Goal: Transaction & Acquisition: Purchase product/service

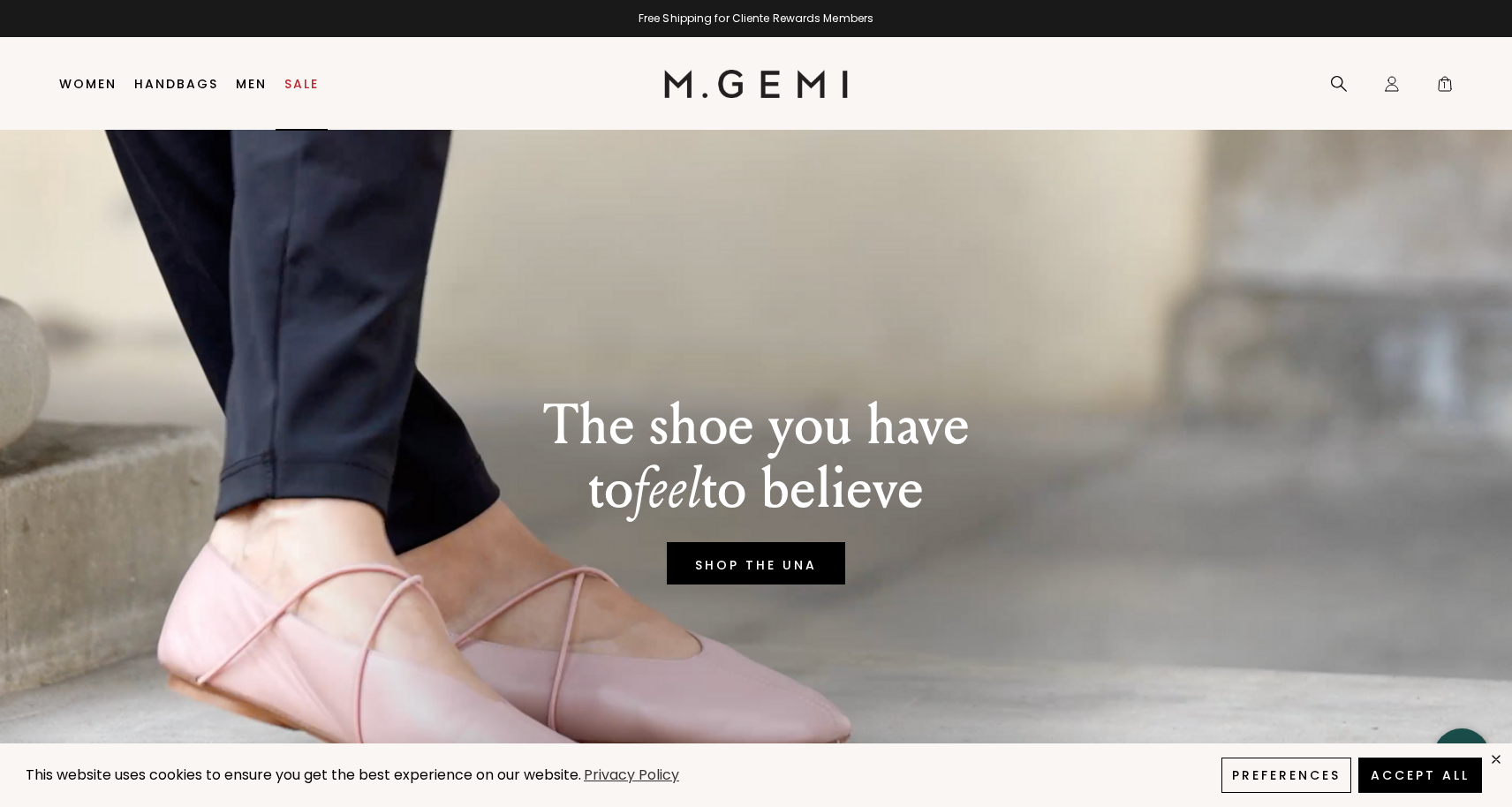
click at [301, 82] on link "Sale" at bounding box center [301, 84] width 34 height 14
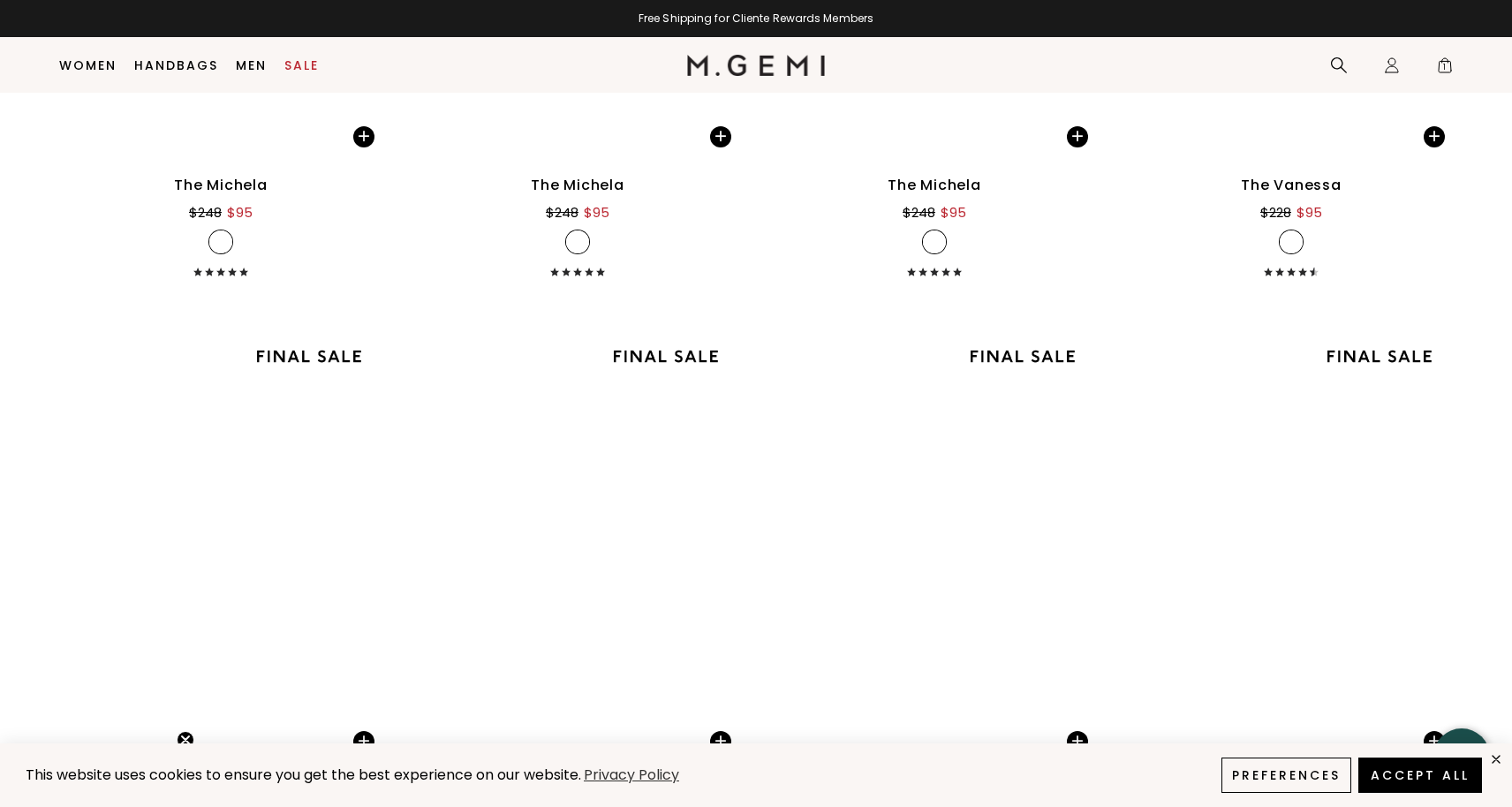
scroll to position [4897, 0]
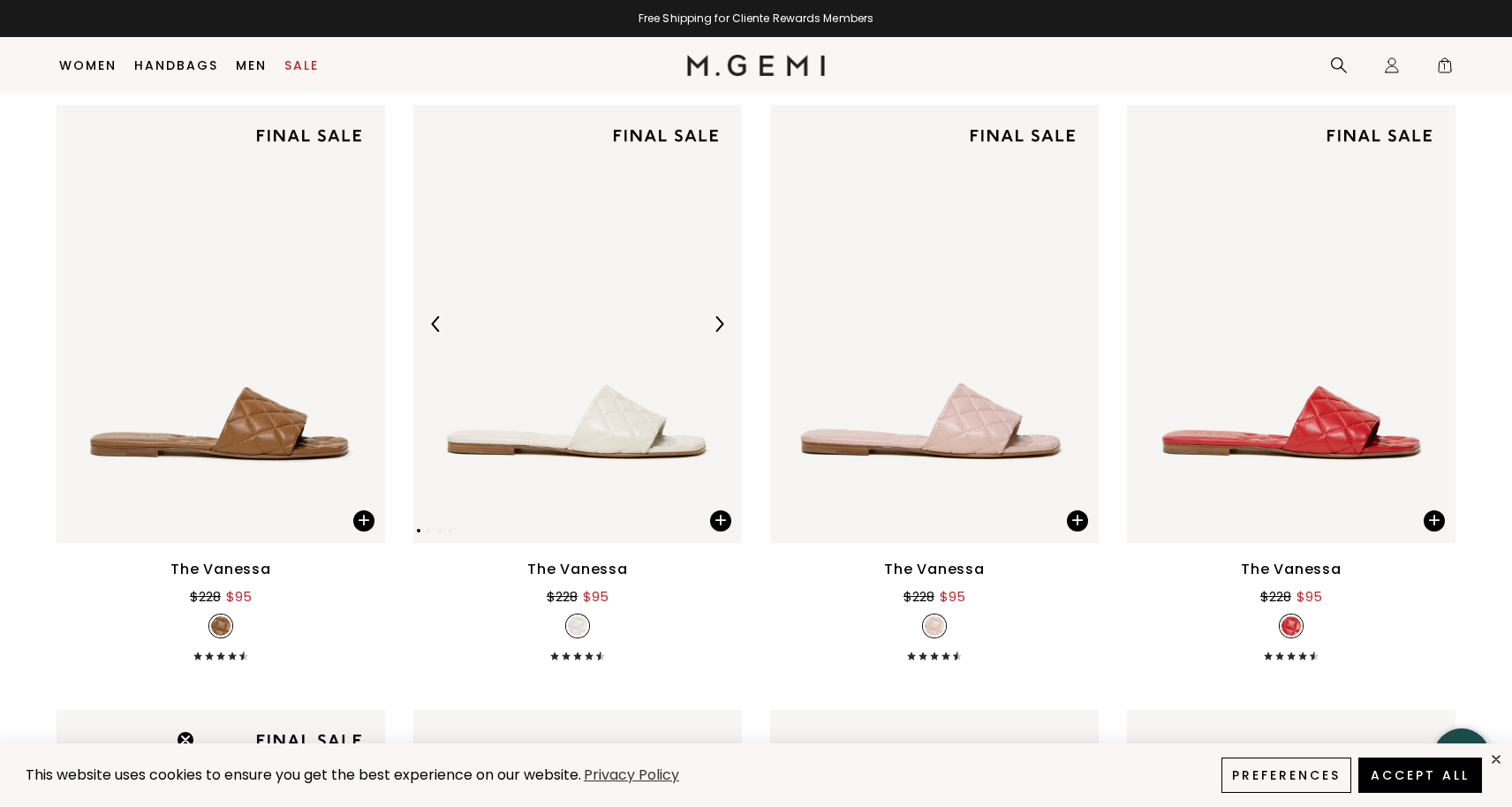
click at [622, 431] on img at bounding box center [578, 324] width 329 height 438
click at [564, 196] on img at bounding box center [578, 324] width 329 height 438
click at [607, 438] on img at bounding box center [578, 324] width 329 height 438
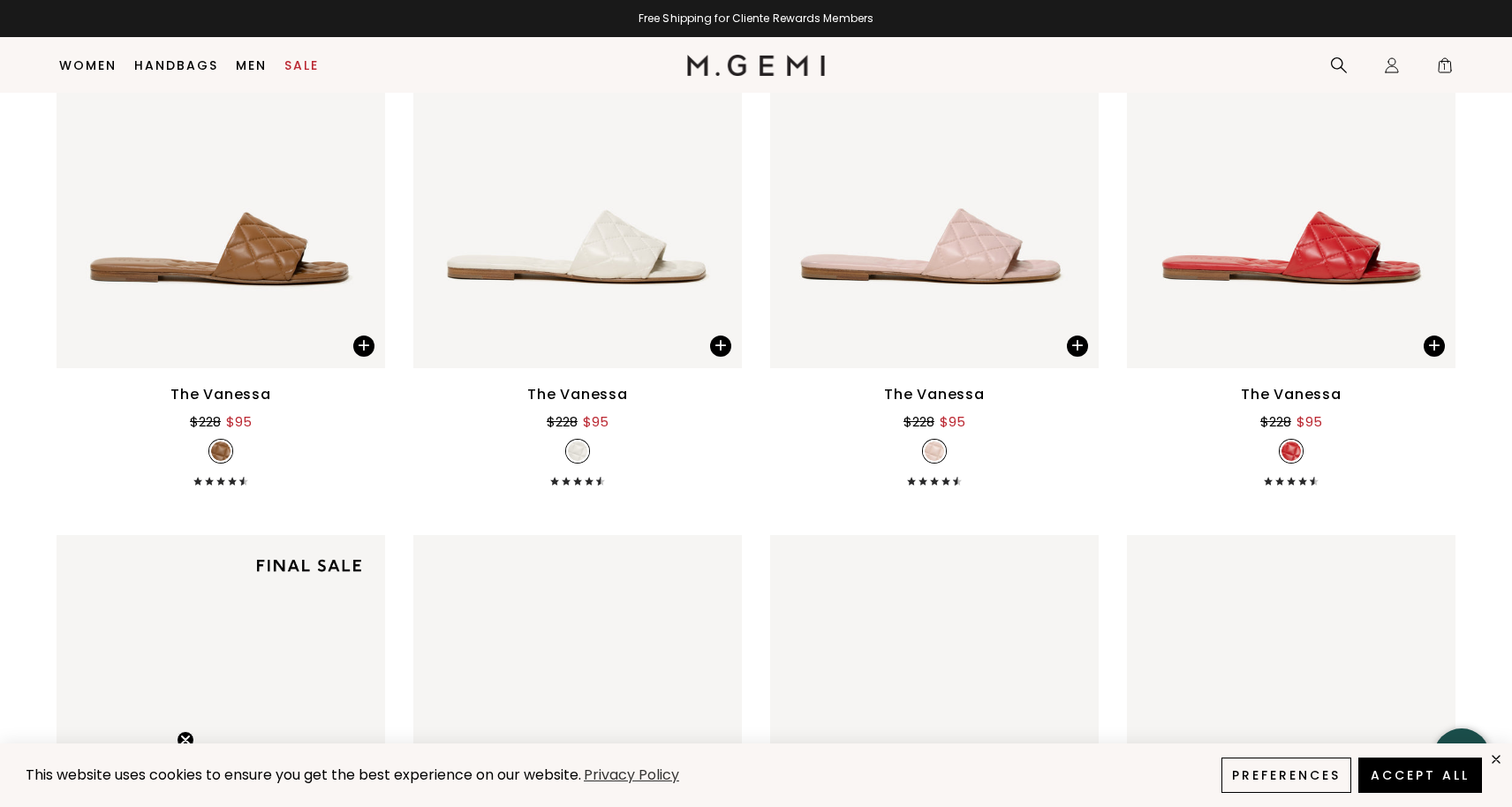
scroll to position [5080, 0]
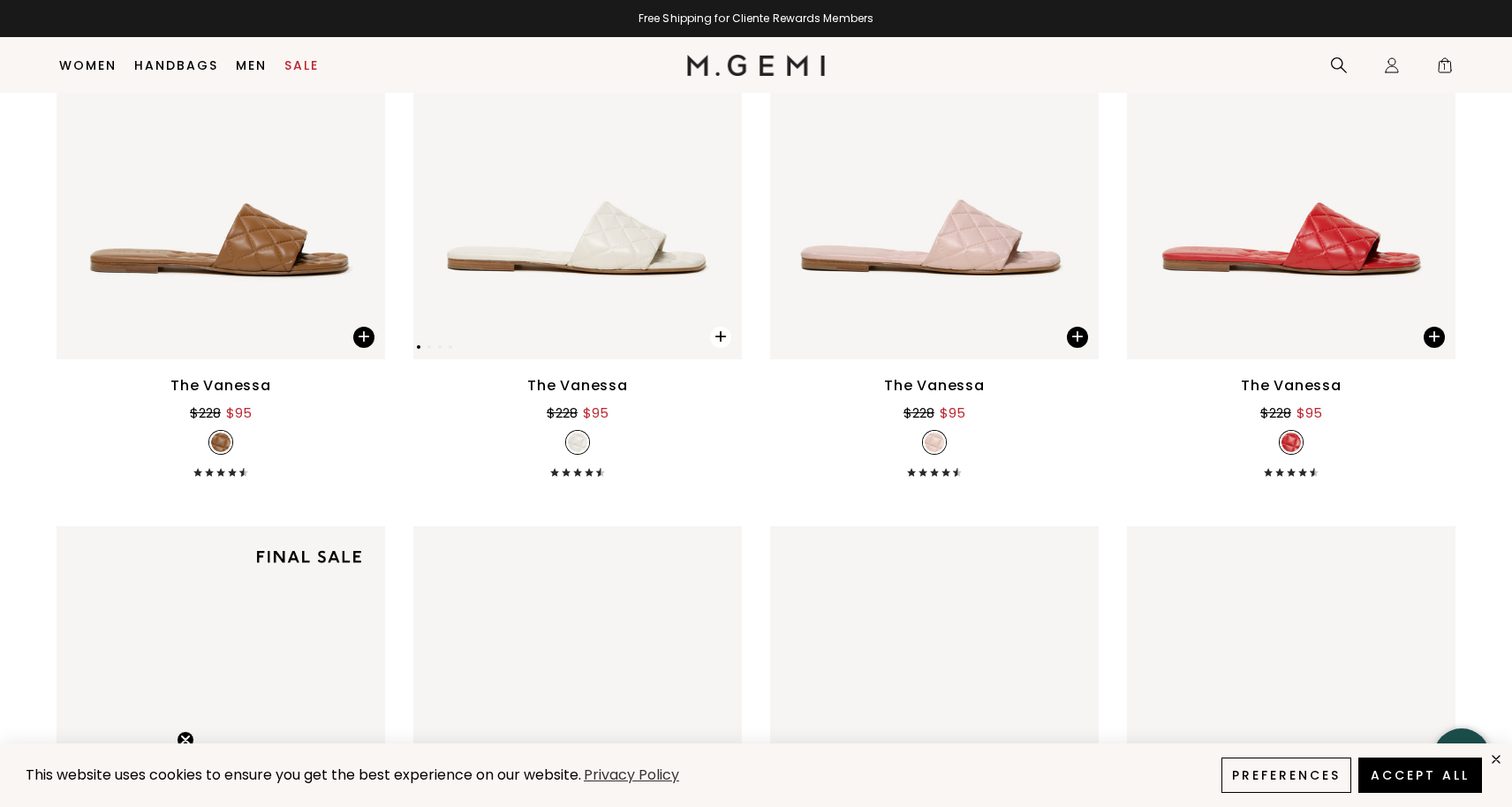
click at [717, 334] on span at bounding box center [721, 338] width 22 height 22
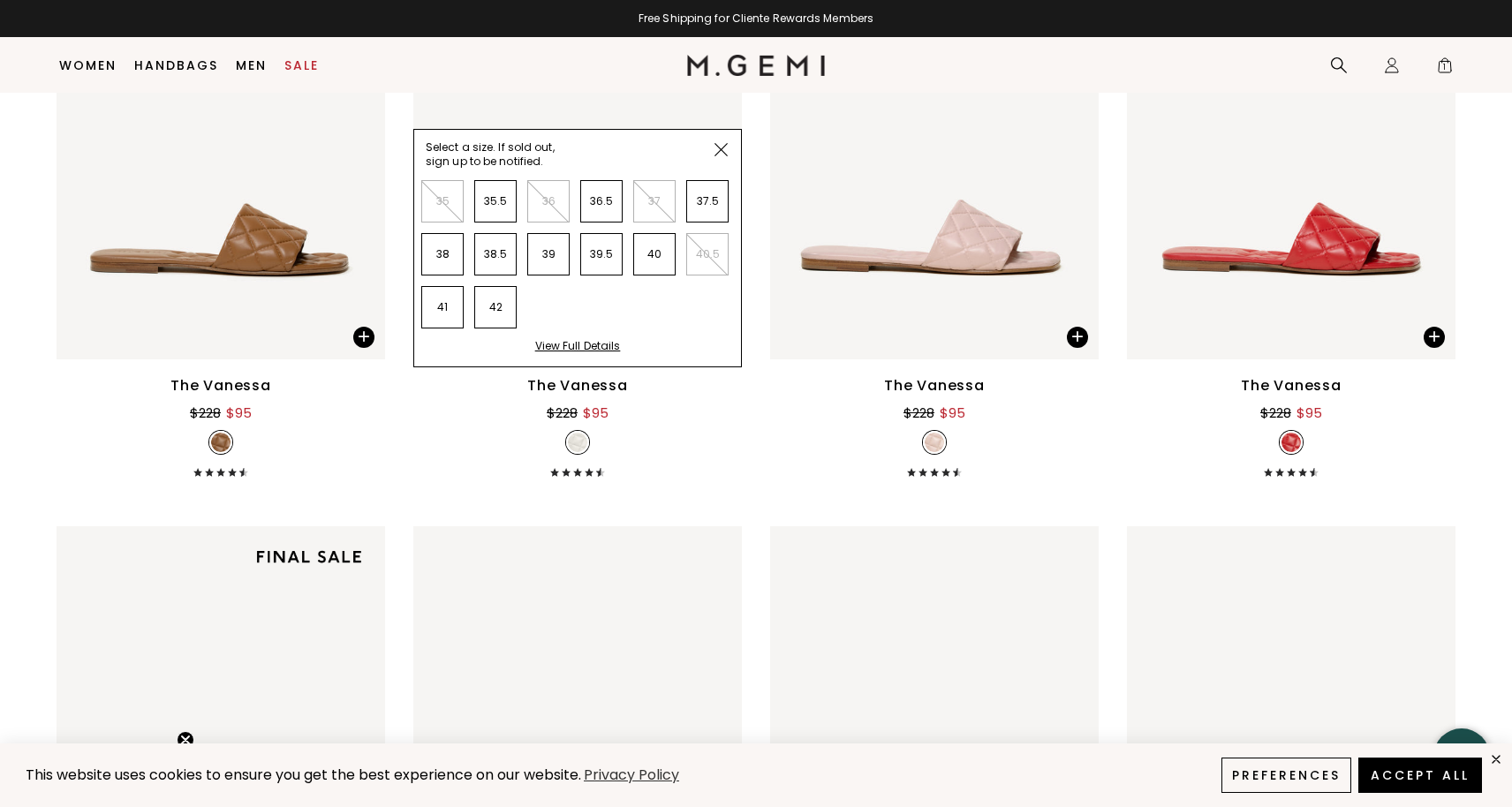
click at [577, 341] on div "View Full Details" at bounding box center [578, 353] width 86 height 28
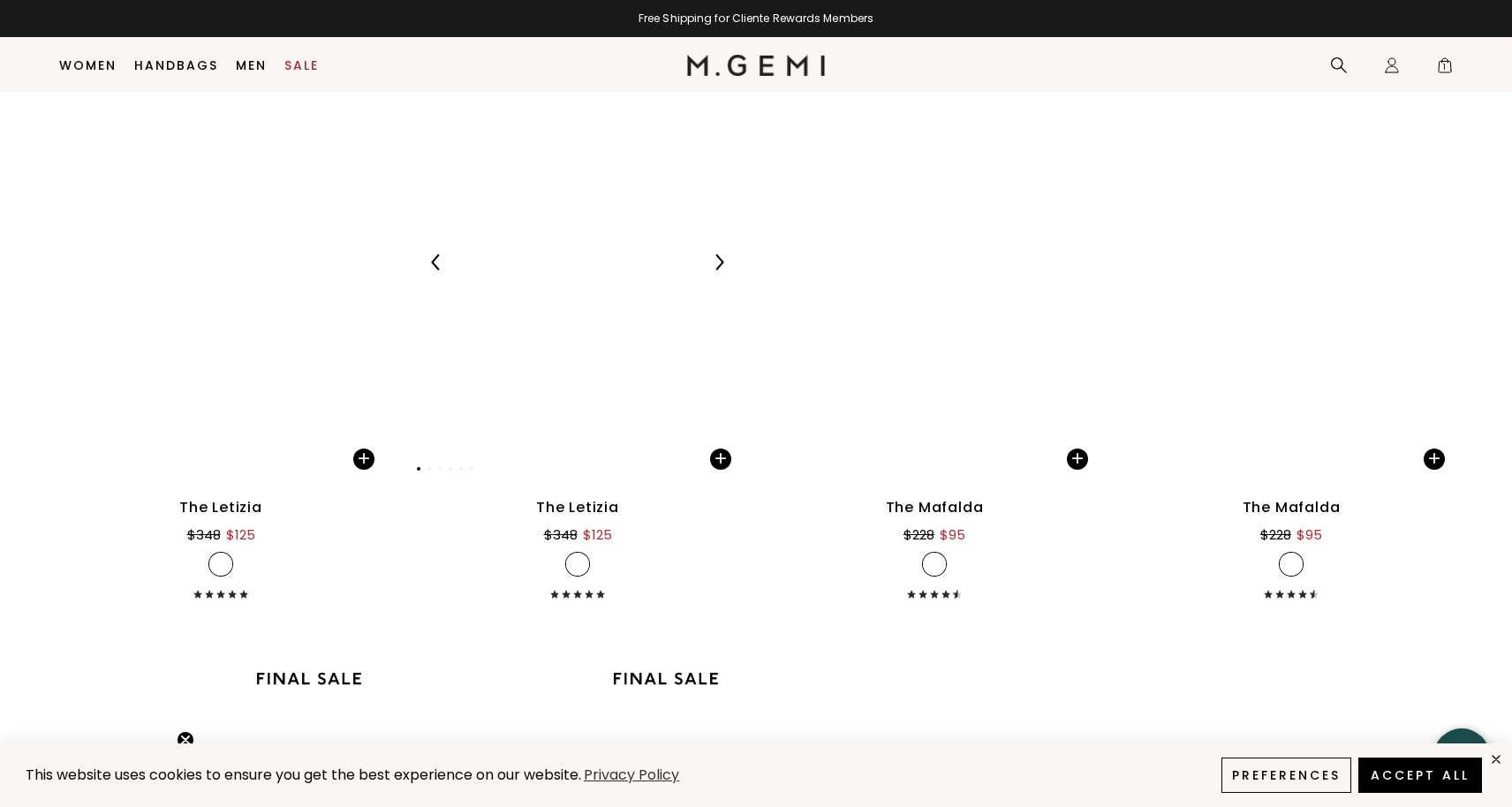
scroll to position [9190, 0]
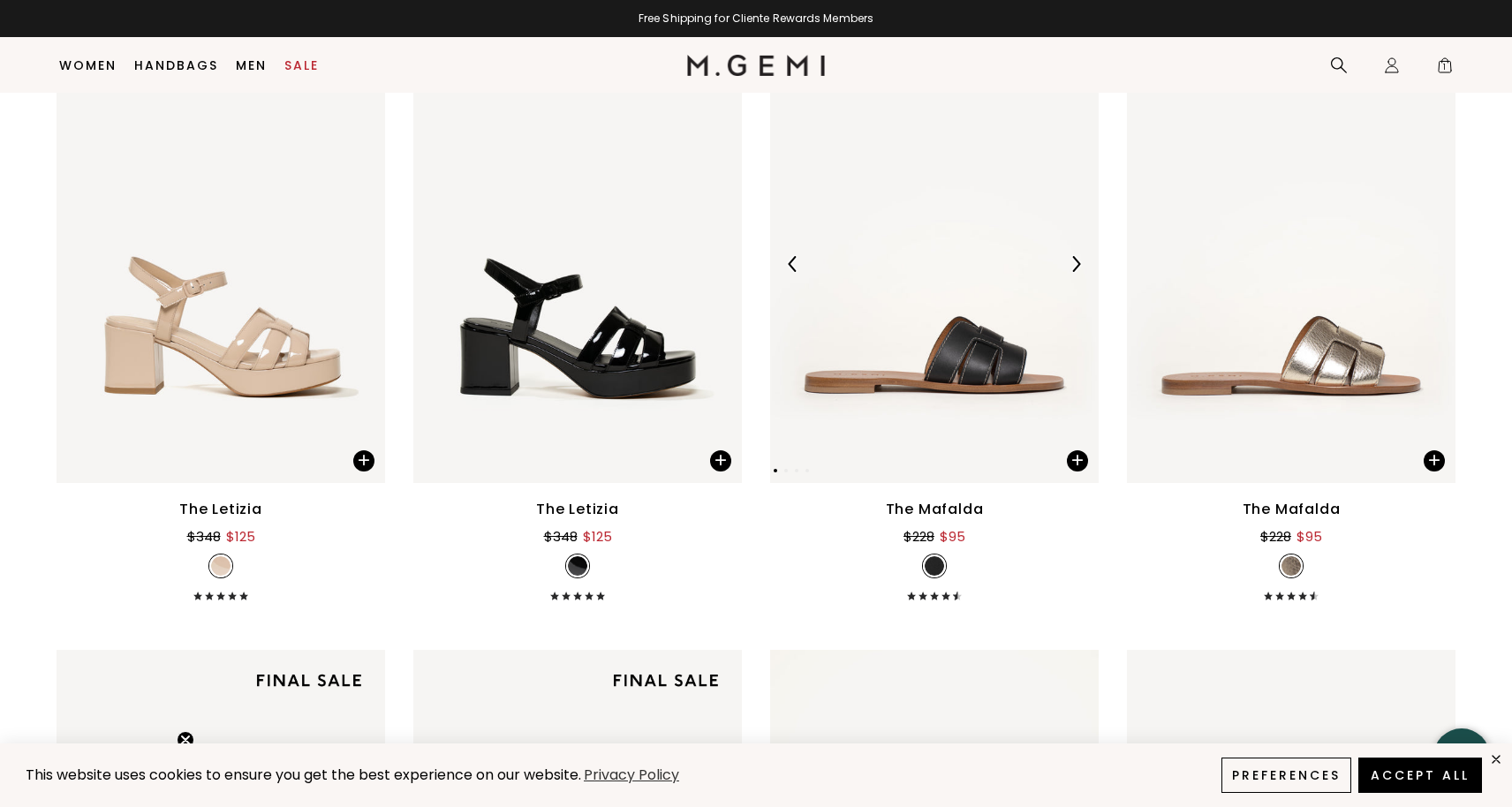
click at [975, 354] on img at bounding box center [934, 264] width 329 height 438
click at [1077, 460] on span at bounding box center [1078, 462] width 22 height 22
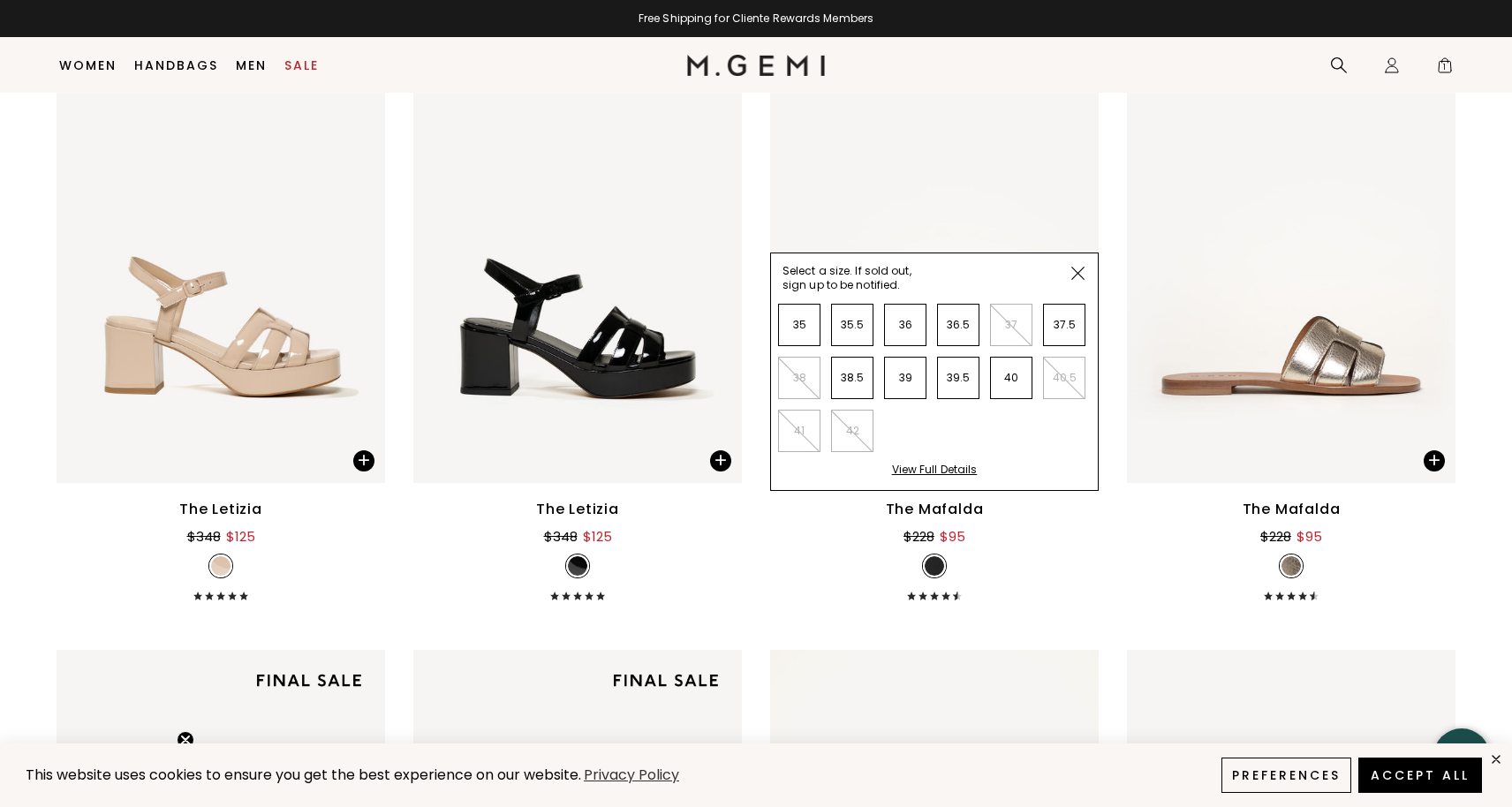
click at [934, 467] on div "View Full Details" at bounding box center [934, 476] width 86 height 28
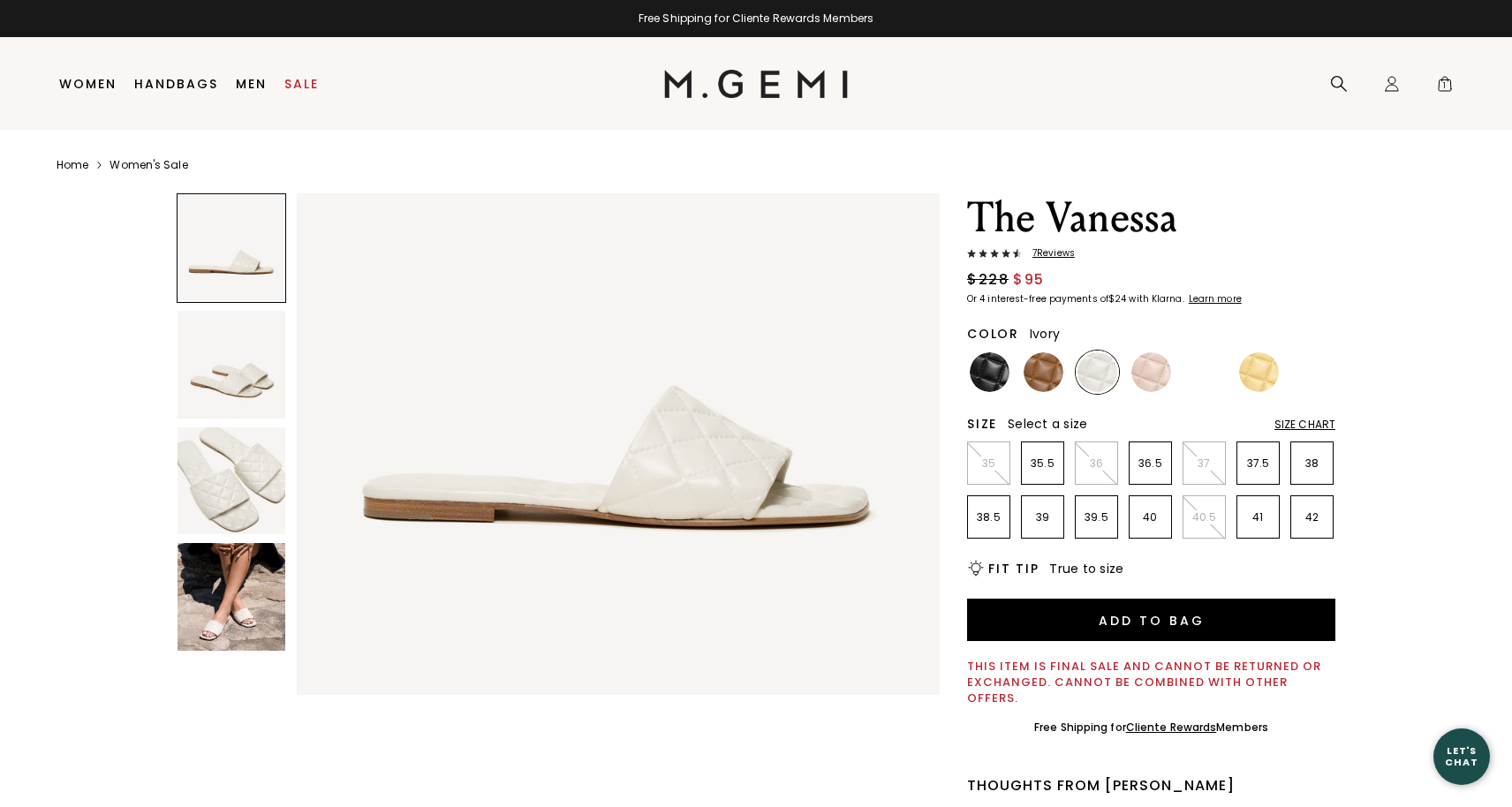
scroll to position [256, 0]
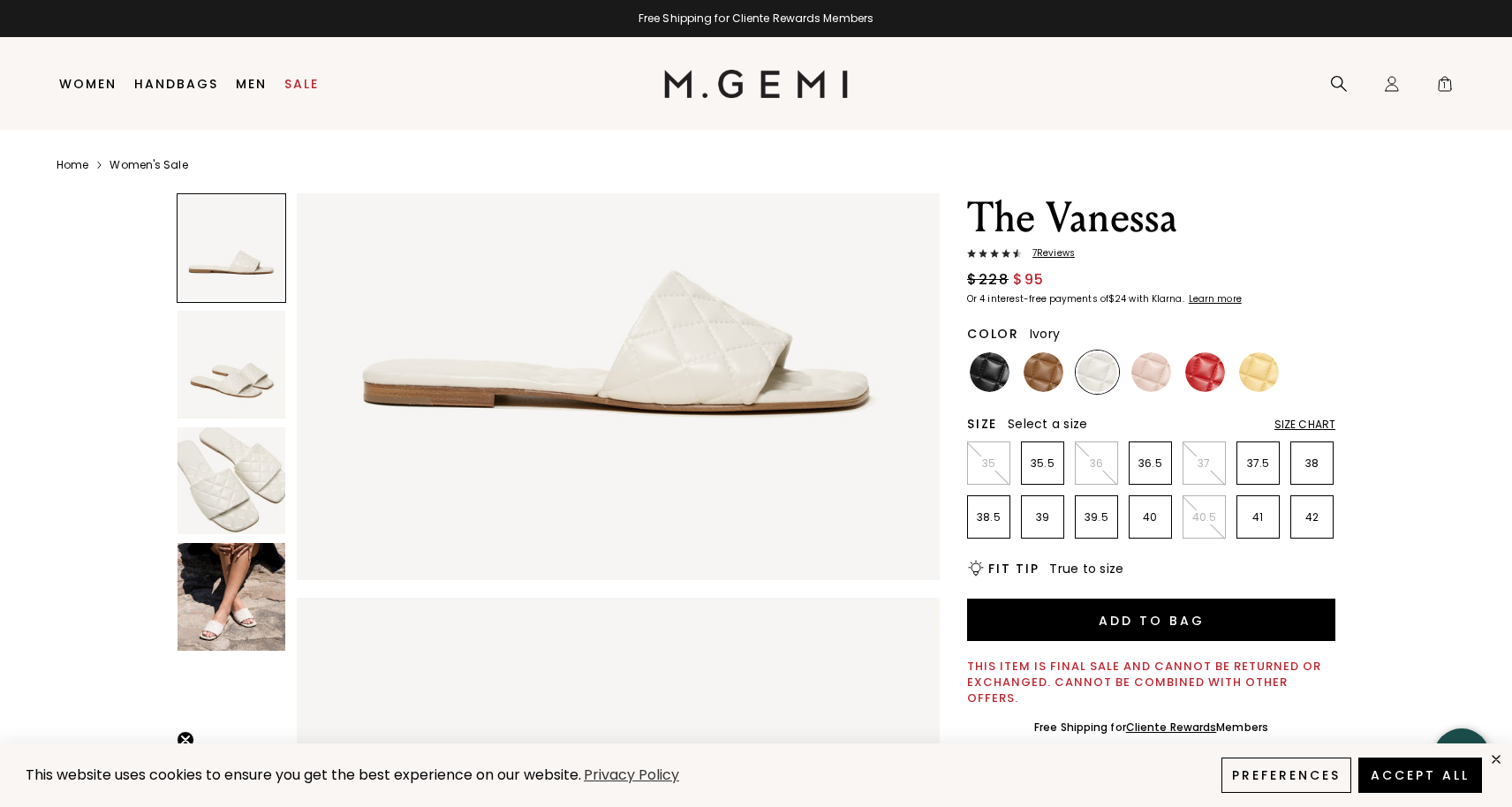
click at [1309, 422] on div "Size Chart" at bounding box center [1305, 424] width 61 height 14
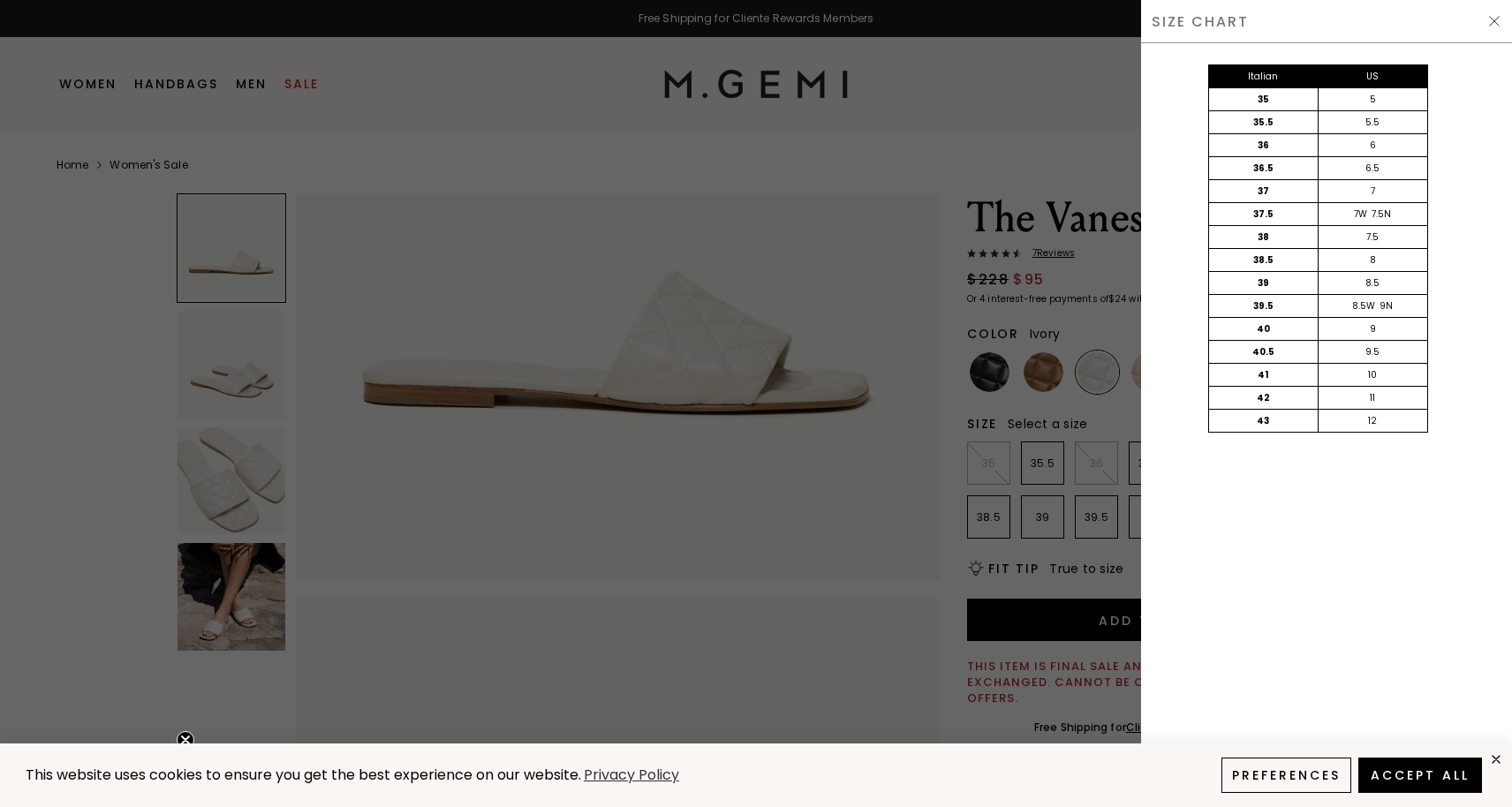
click at [1050, 586] on div at bounding box center [756, 404] width 1512 height 807
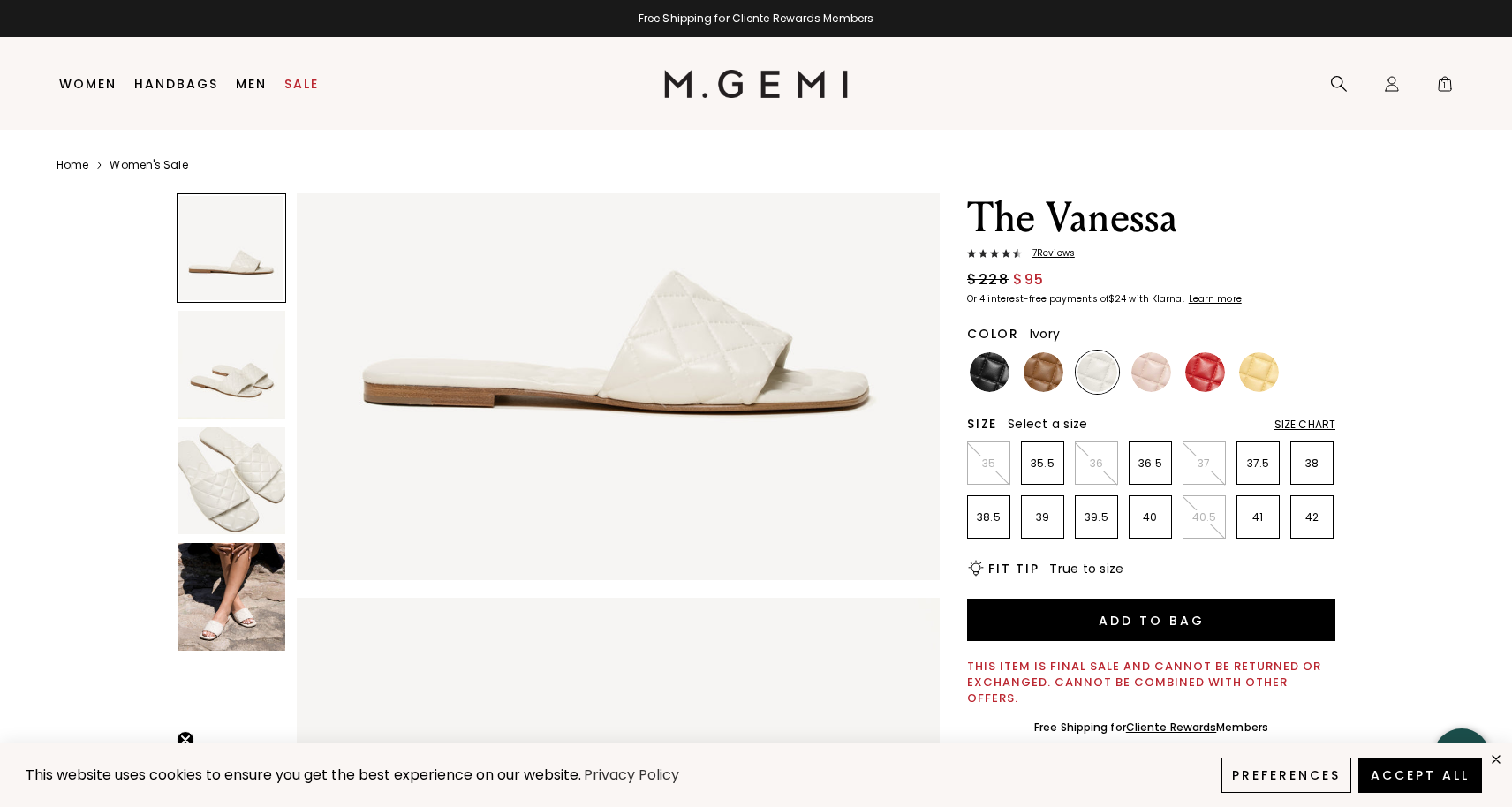
scroll to position [0, 0]
click at [1048, 375] on img at bounding box center [1043, 372] width 39 height 39
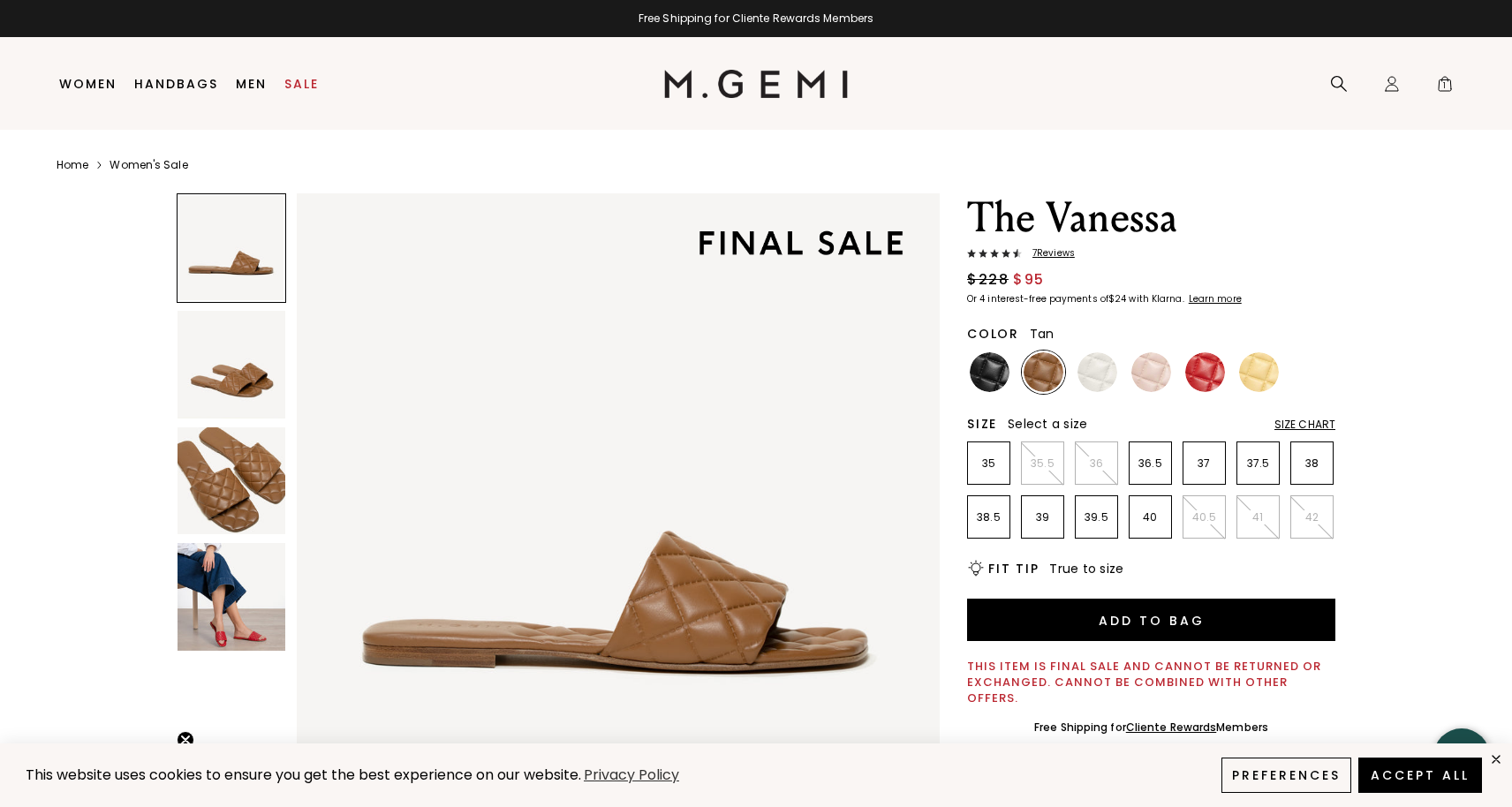
click at [217, 633] on img at bounding box center [230, 596] width 107 height 107
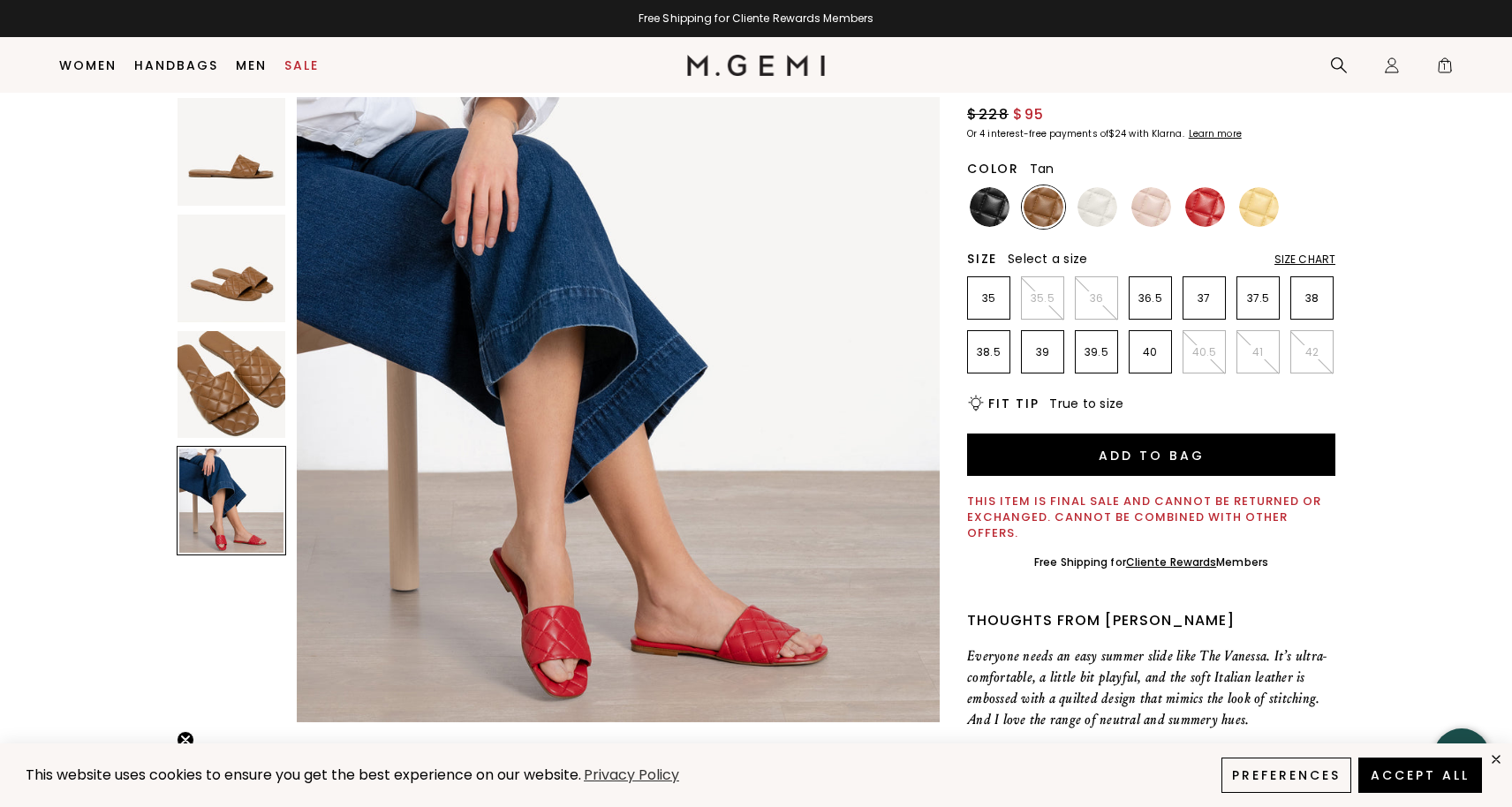
scroll to position [133, 0]
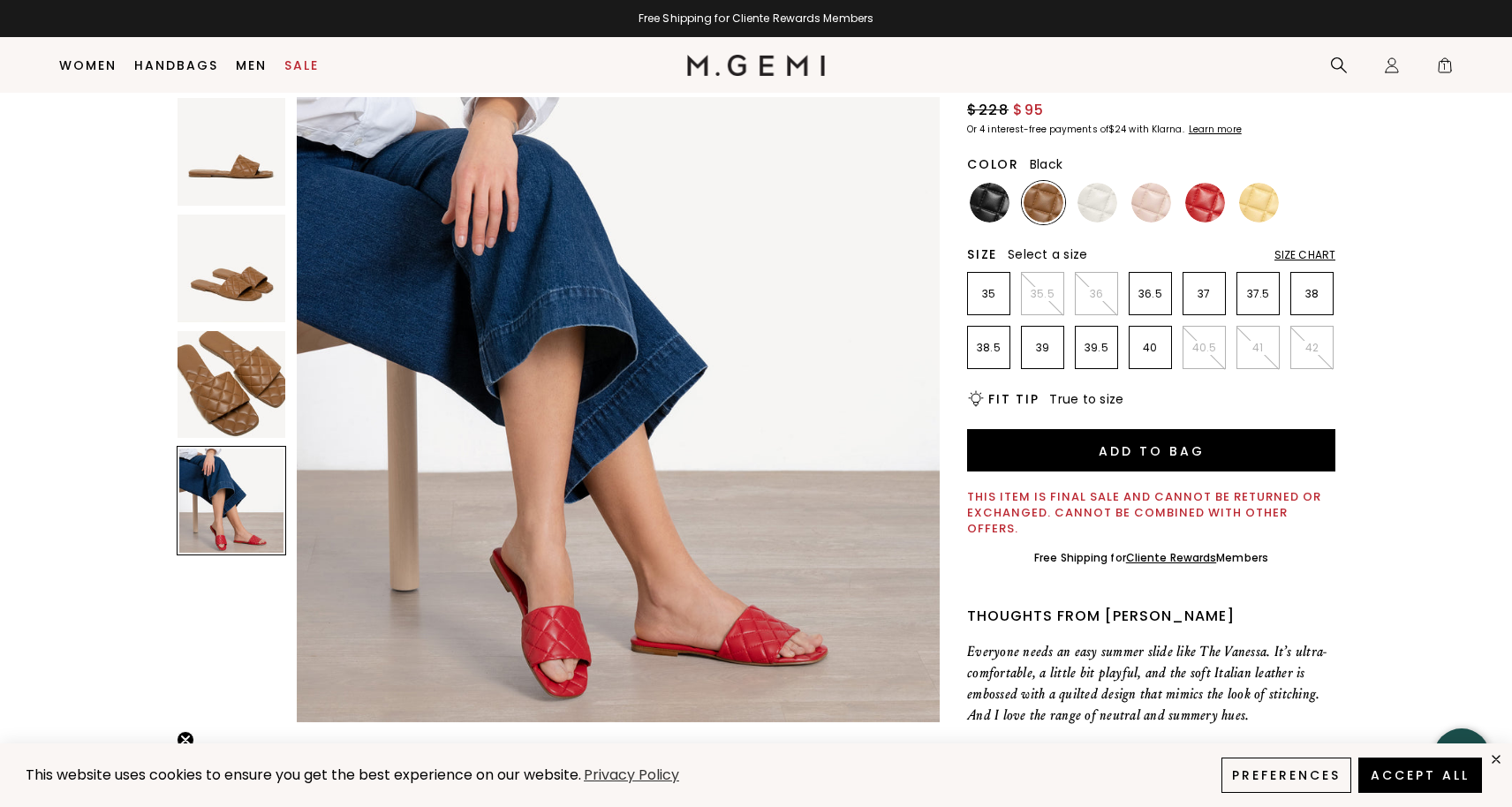
click at [988, 210] on img at bounding box center [989, 203] width 39 height 39
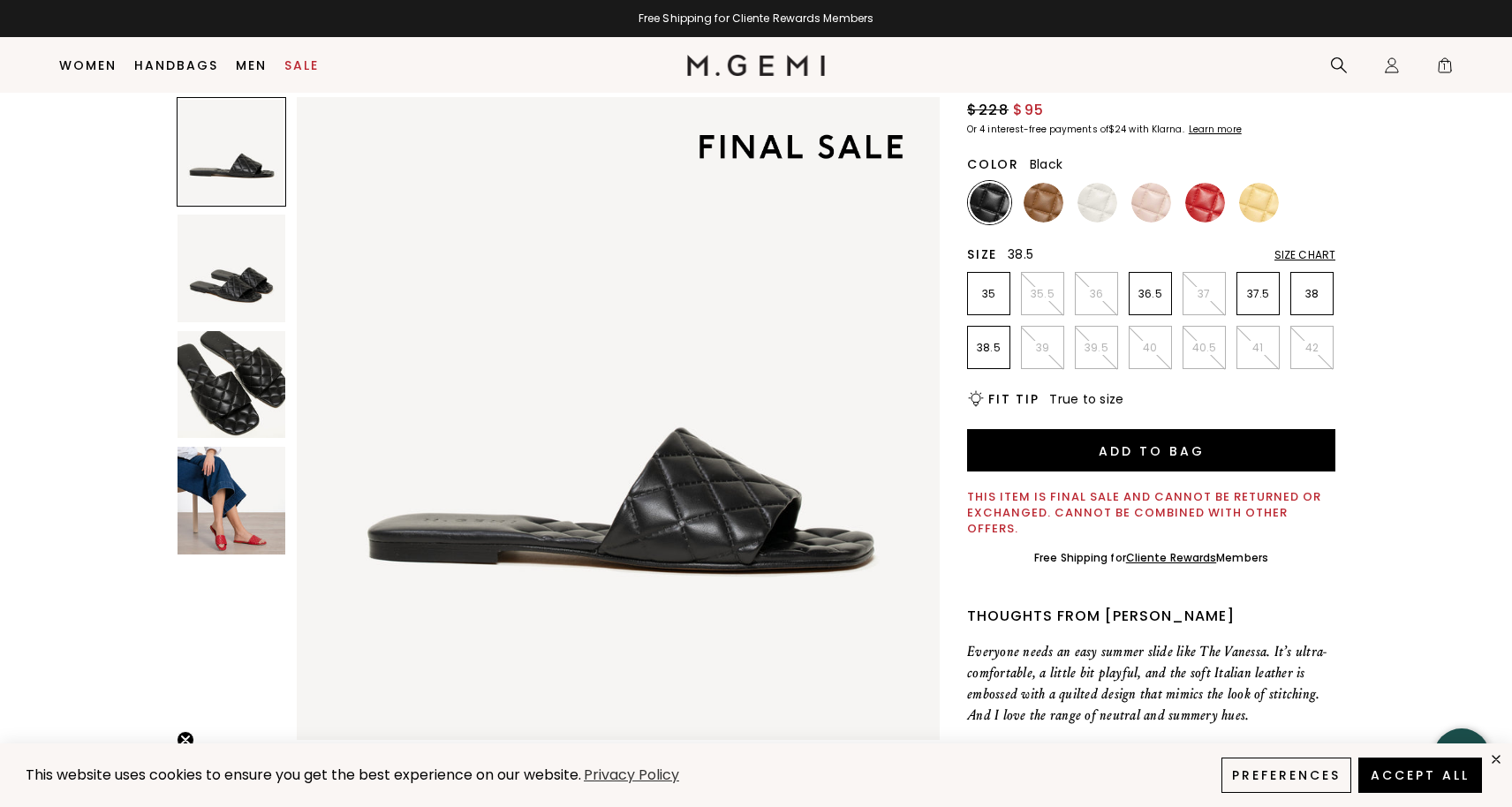
click at [995, 348] on p "38.5" at bounding box center [988, 347] width 41 height 14
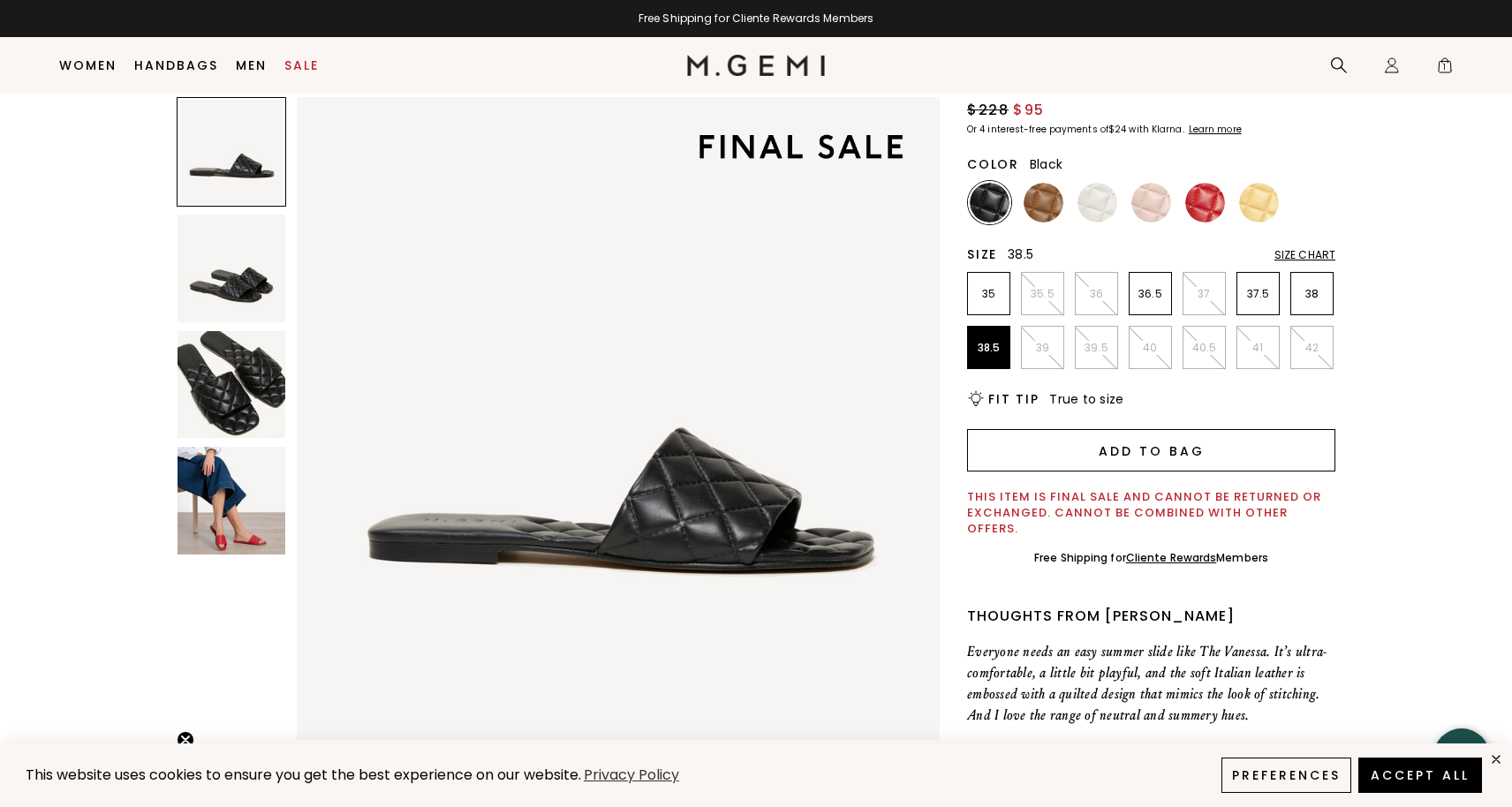
click at [1172, 464] on button "Add to Bag" at bounding box center [1151, 450] width 368 height 42
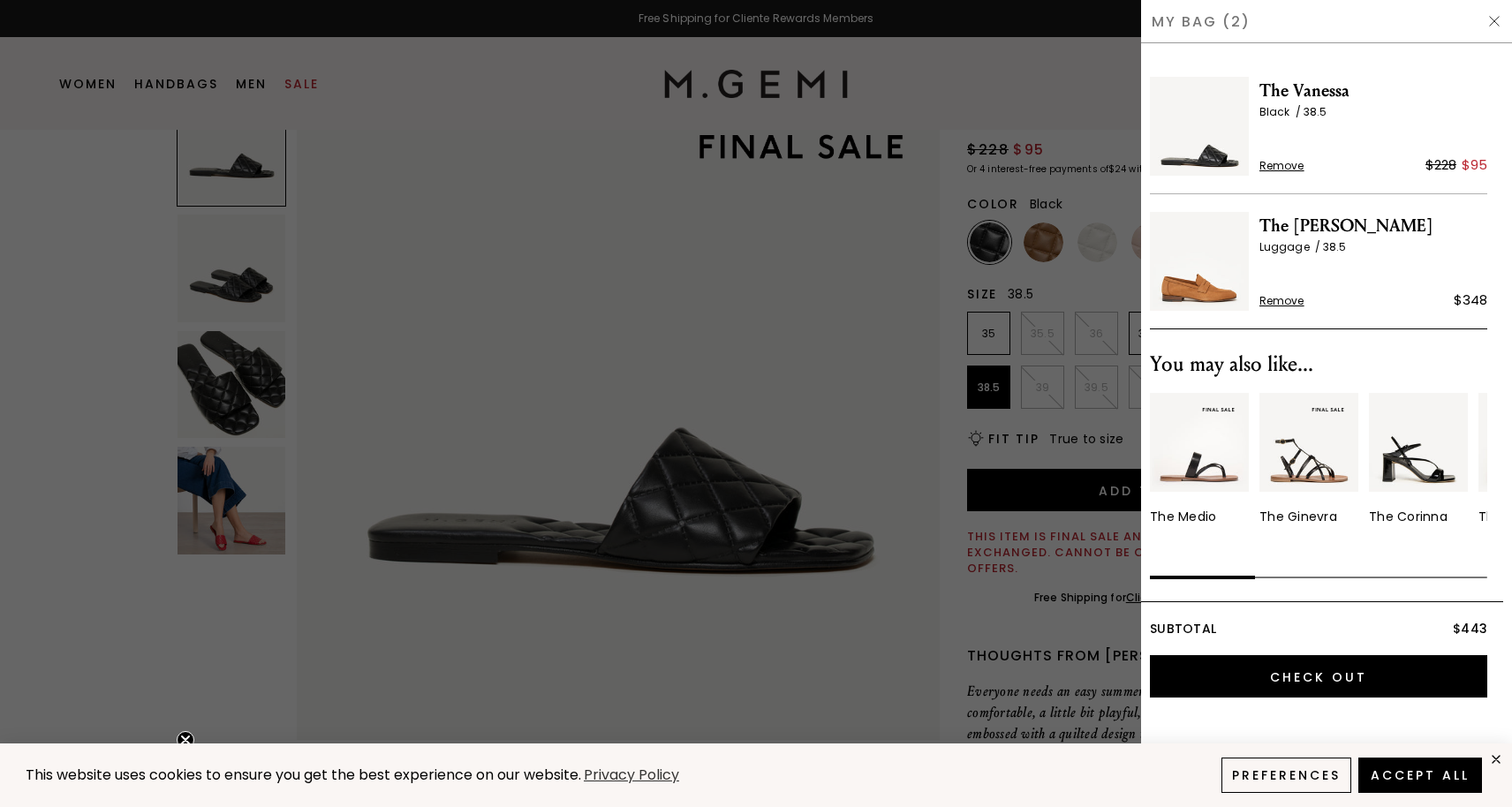
click at [1282, 304] on span "Remove" at bounding box center [1282, 301] width 45 height 14
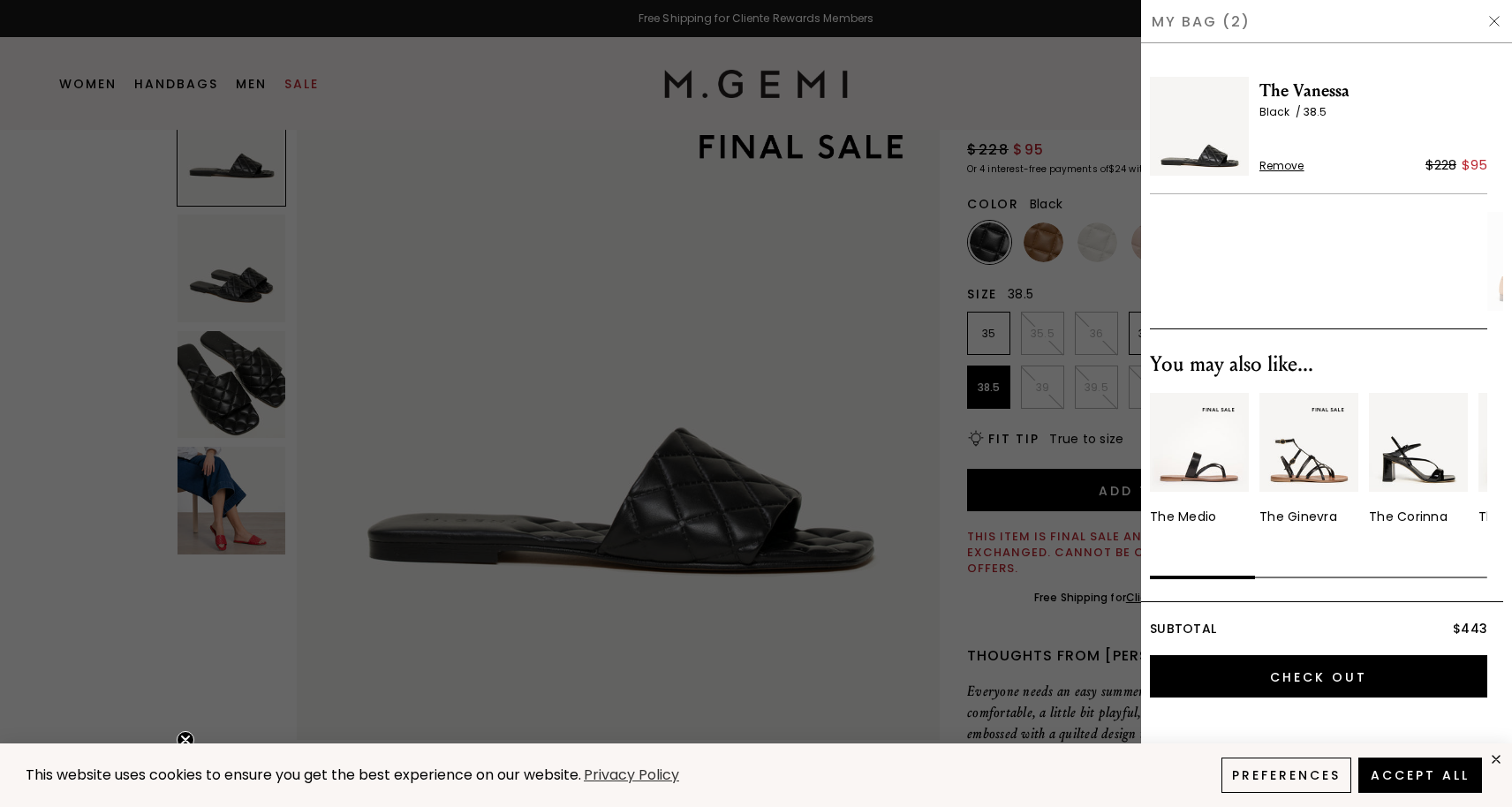
click at [1083, 280] on div at bounding box center [756, 404] width 1512 height 807
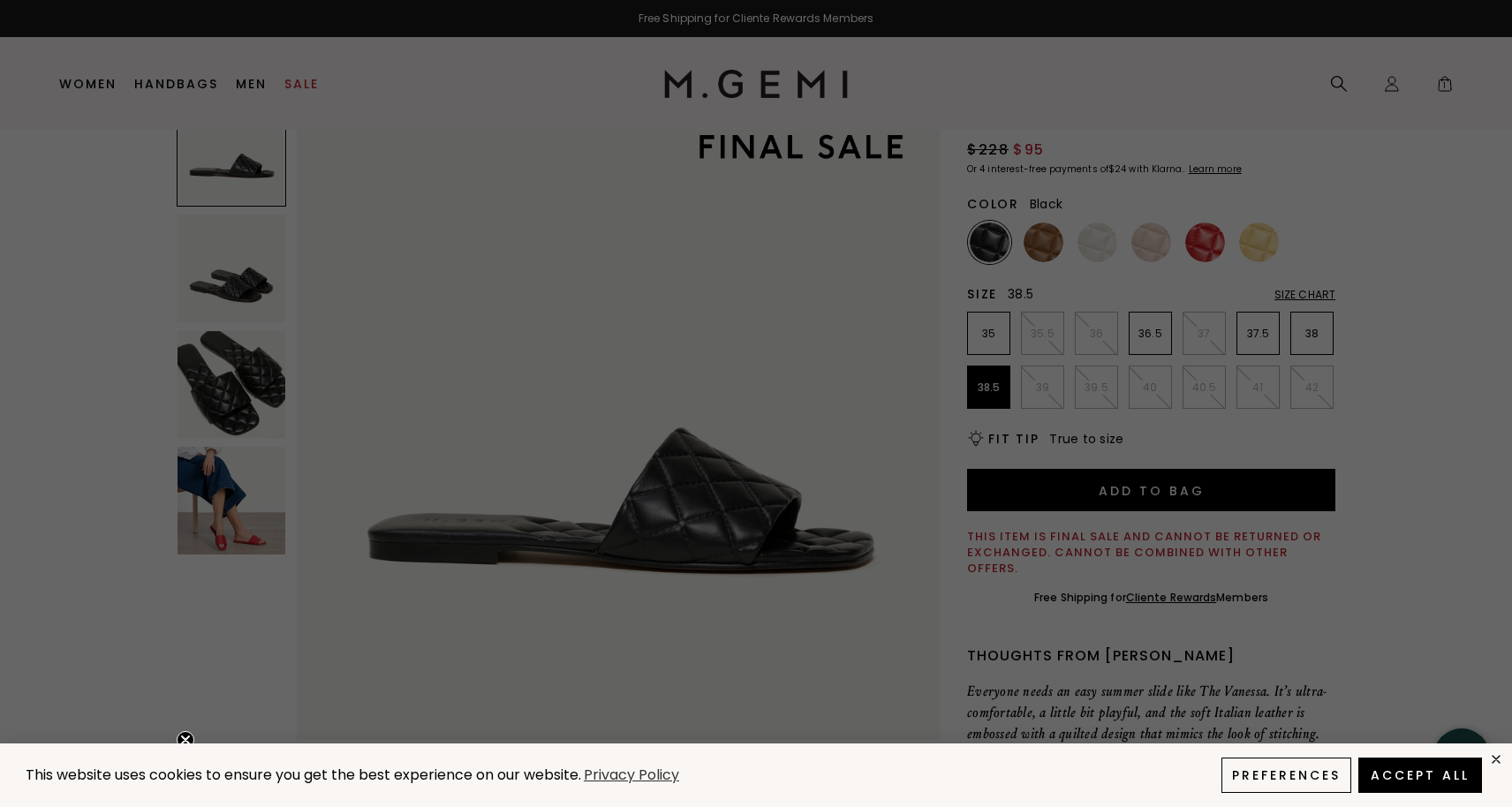
scroll to position [133, 0]
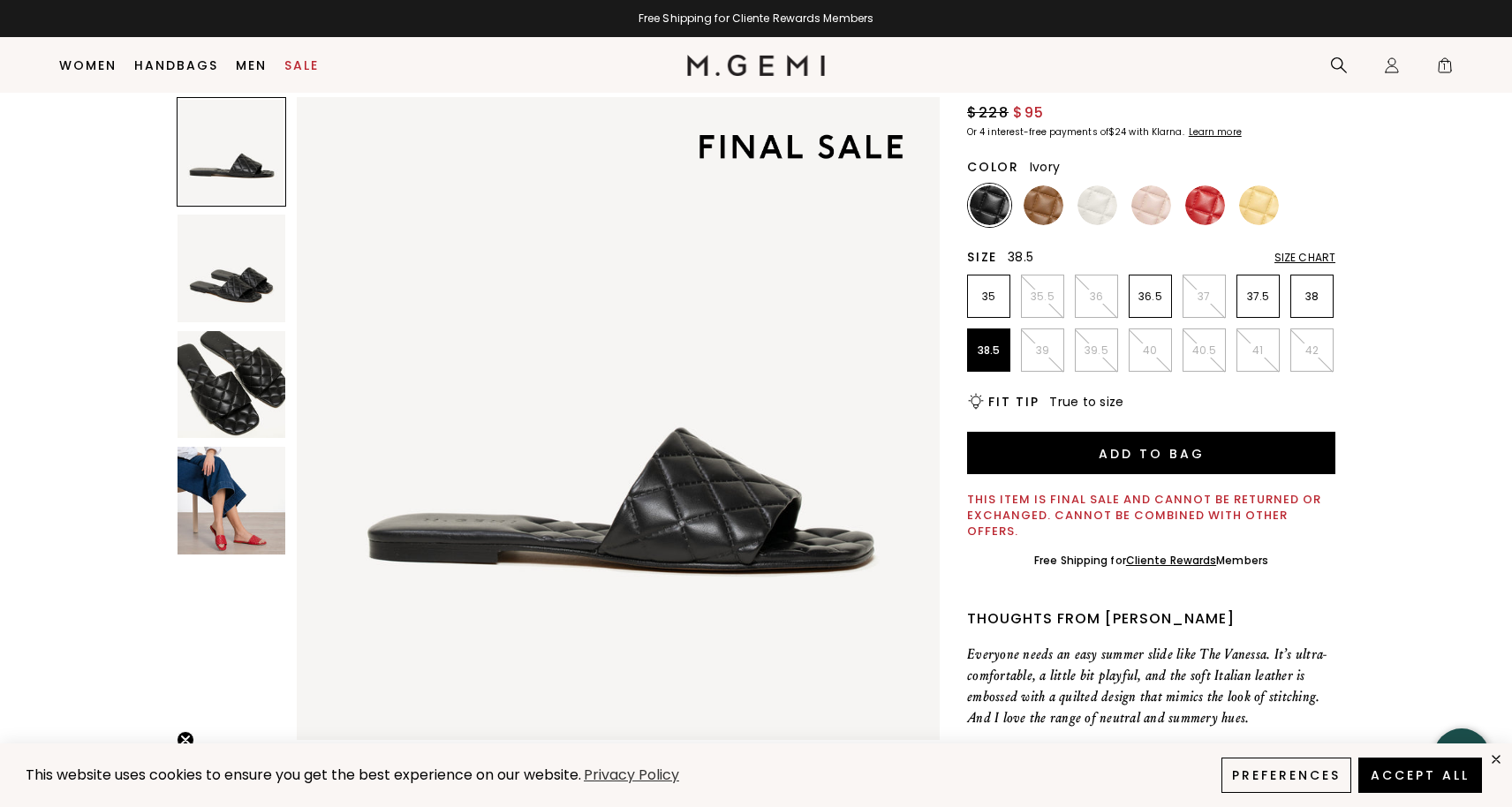
click at [1097, 206] on img at bounding box center [1098, 205] width 39 height 39
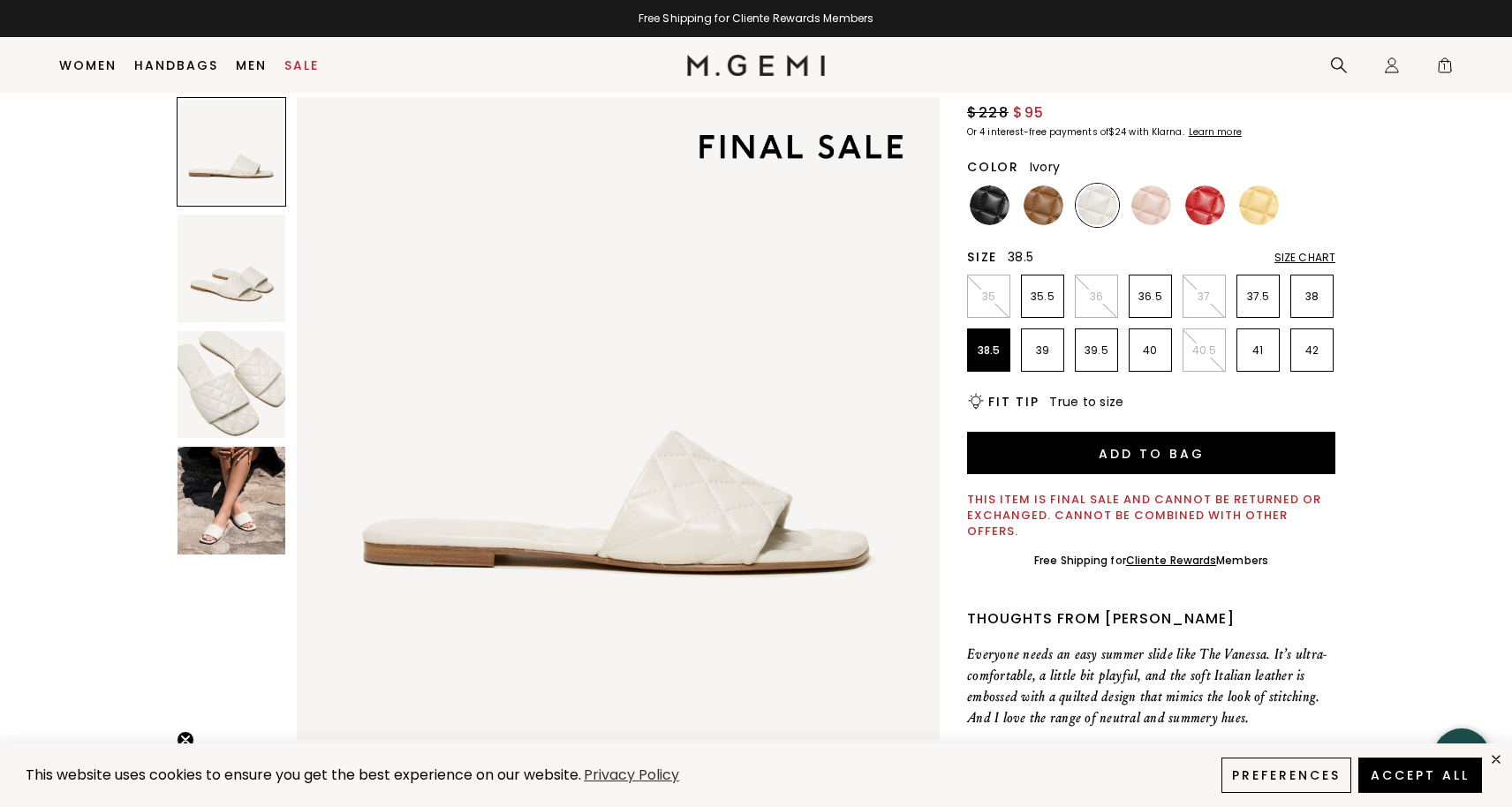
click at [239, 515] on img at bounding box center [230, 500] width 107 height 107
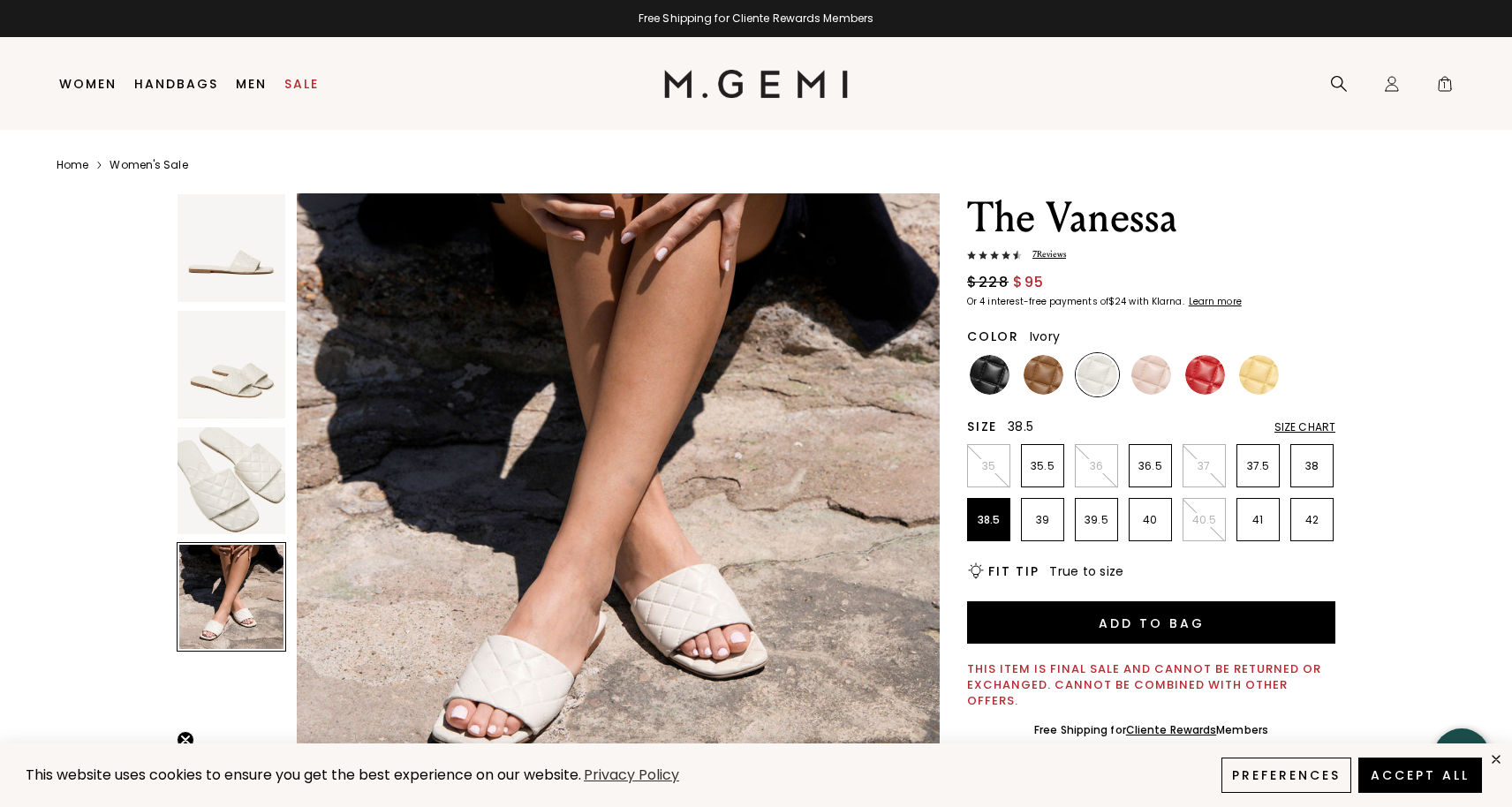
scroll to position [2000, 0]
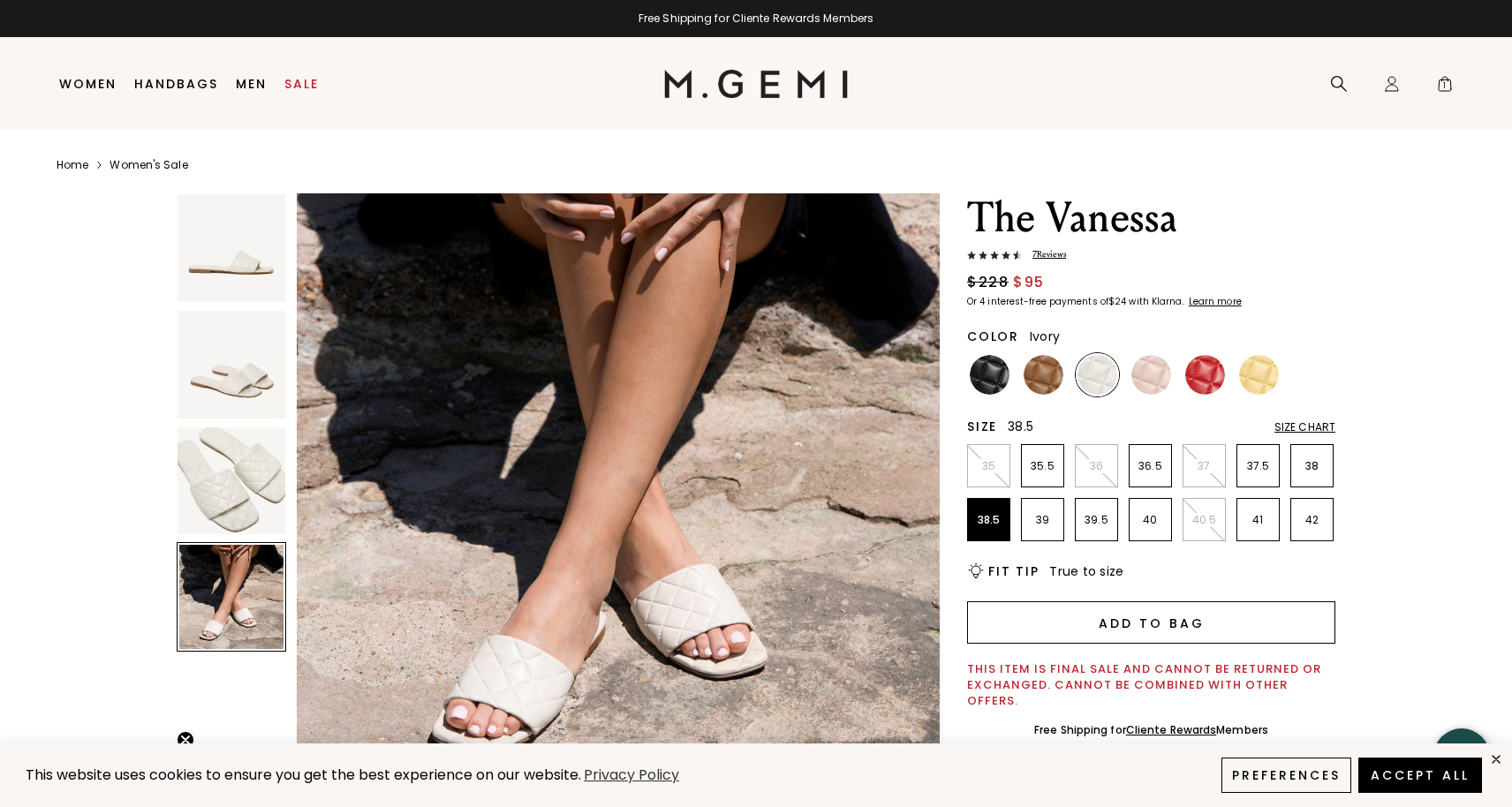
click at [1123, 626] on button "Add to Bag" at bounding box center [1151, 622] width 368 height 42
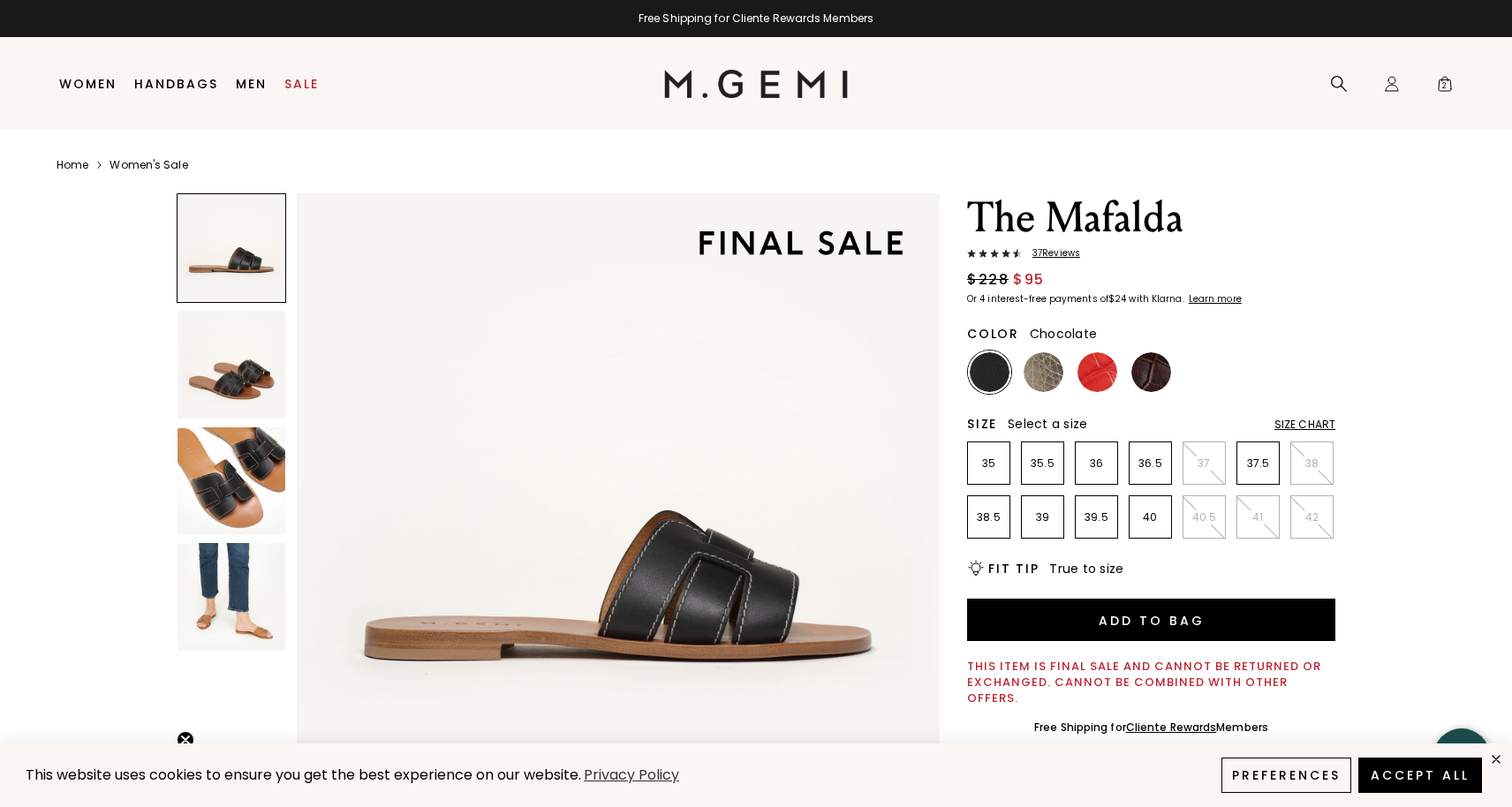
click at [1151, 369] on img at bounding box center [1151, 372] width 39 height 39
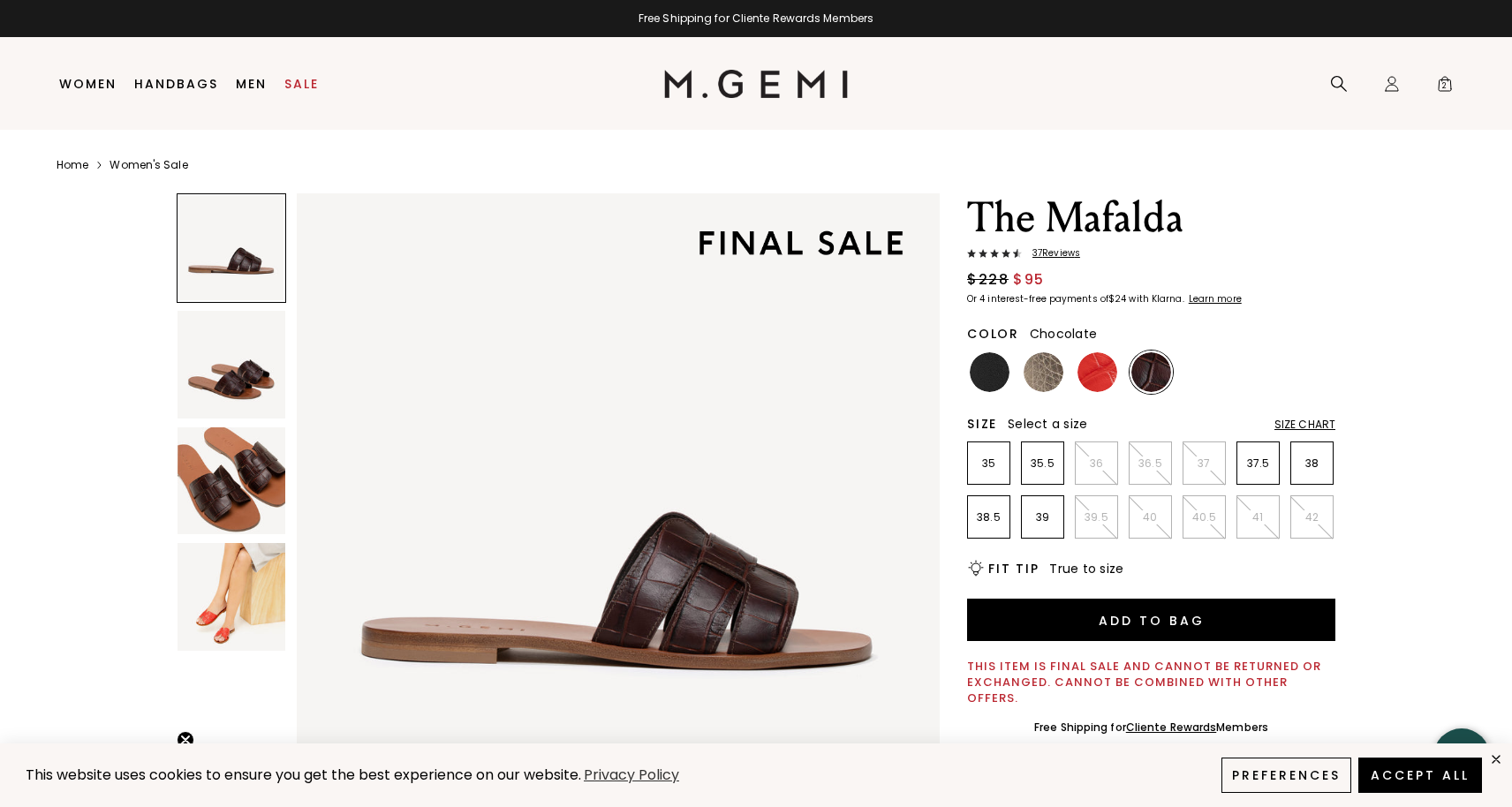
click at [233, 505] on img at bounding box center [230, 480] width 107 height 107
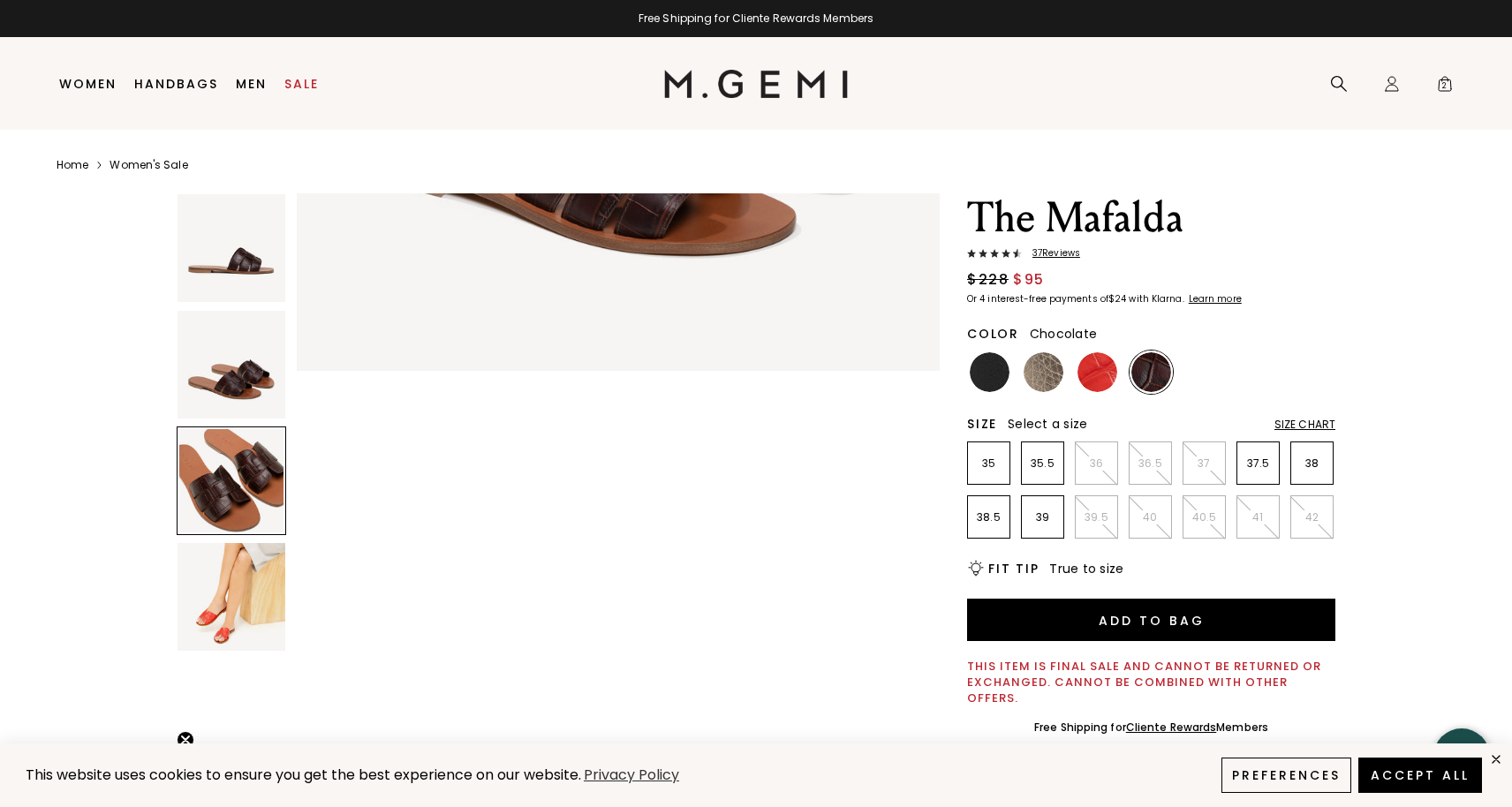
scroll to position [1321, 0]
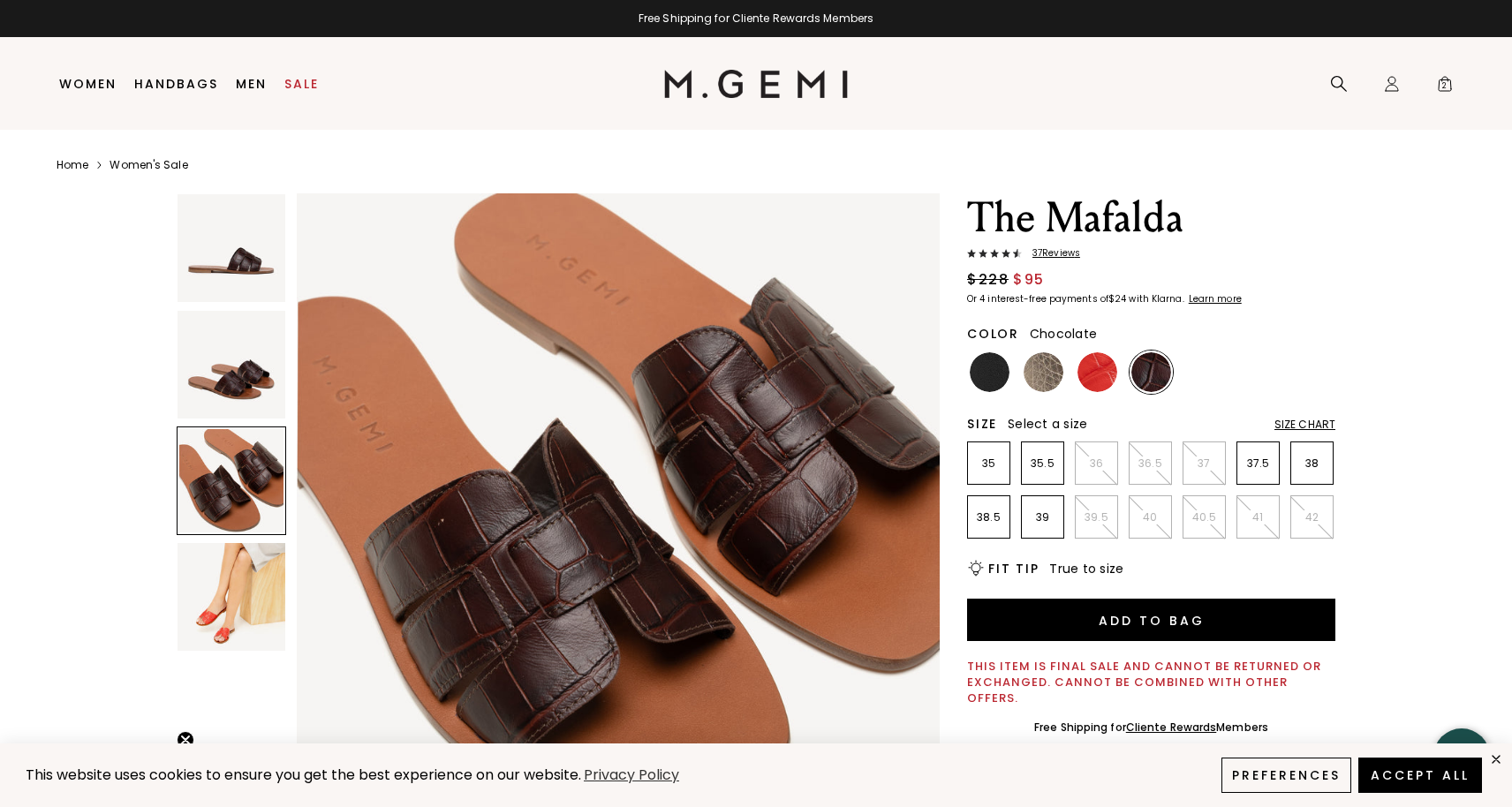
click at [233, 610] on img at bounding box center [230, 596] width 107 height 107
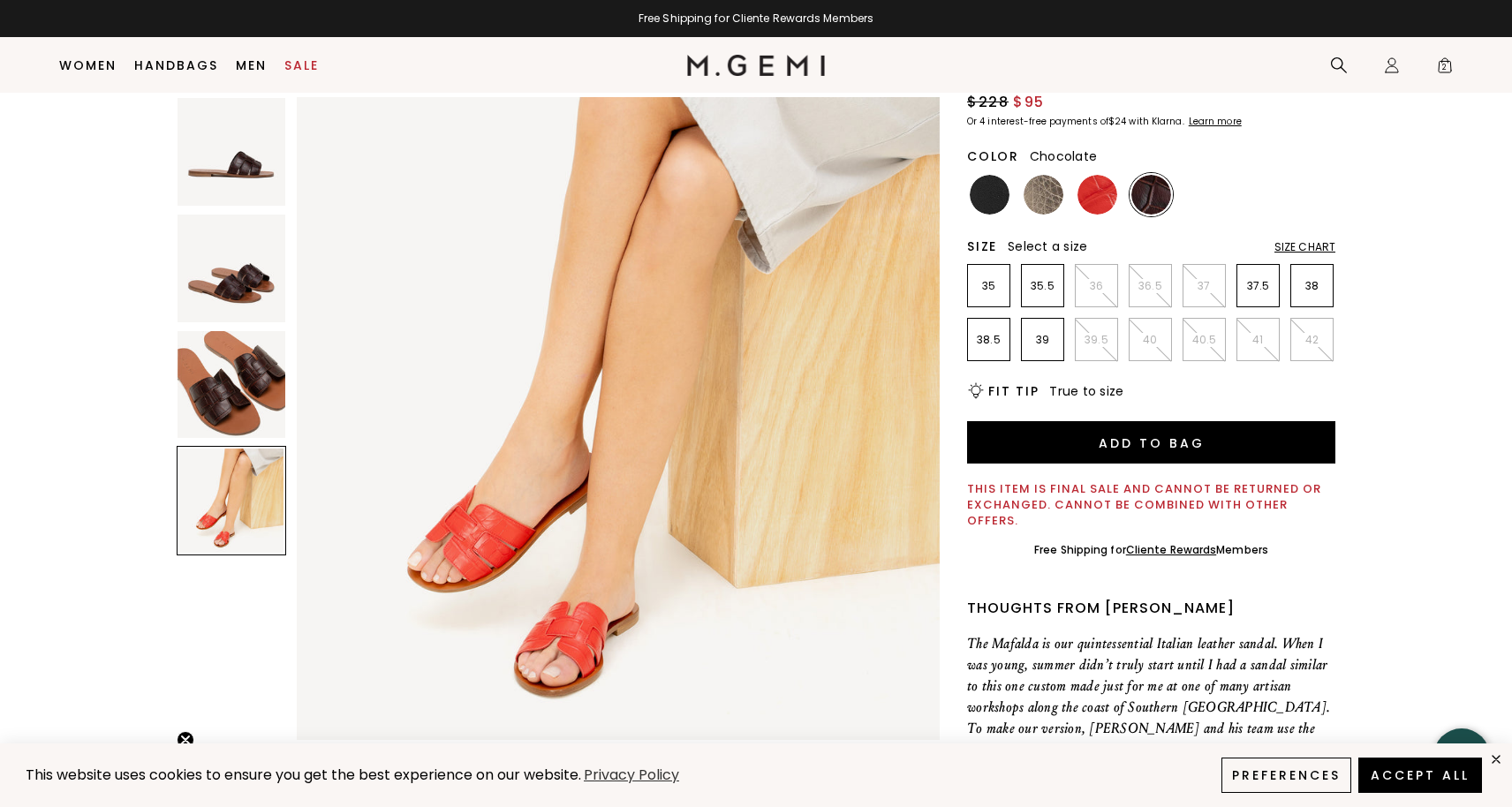
scroll to position [92, 0]
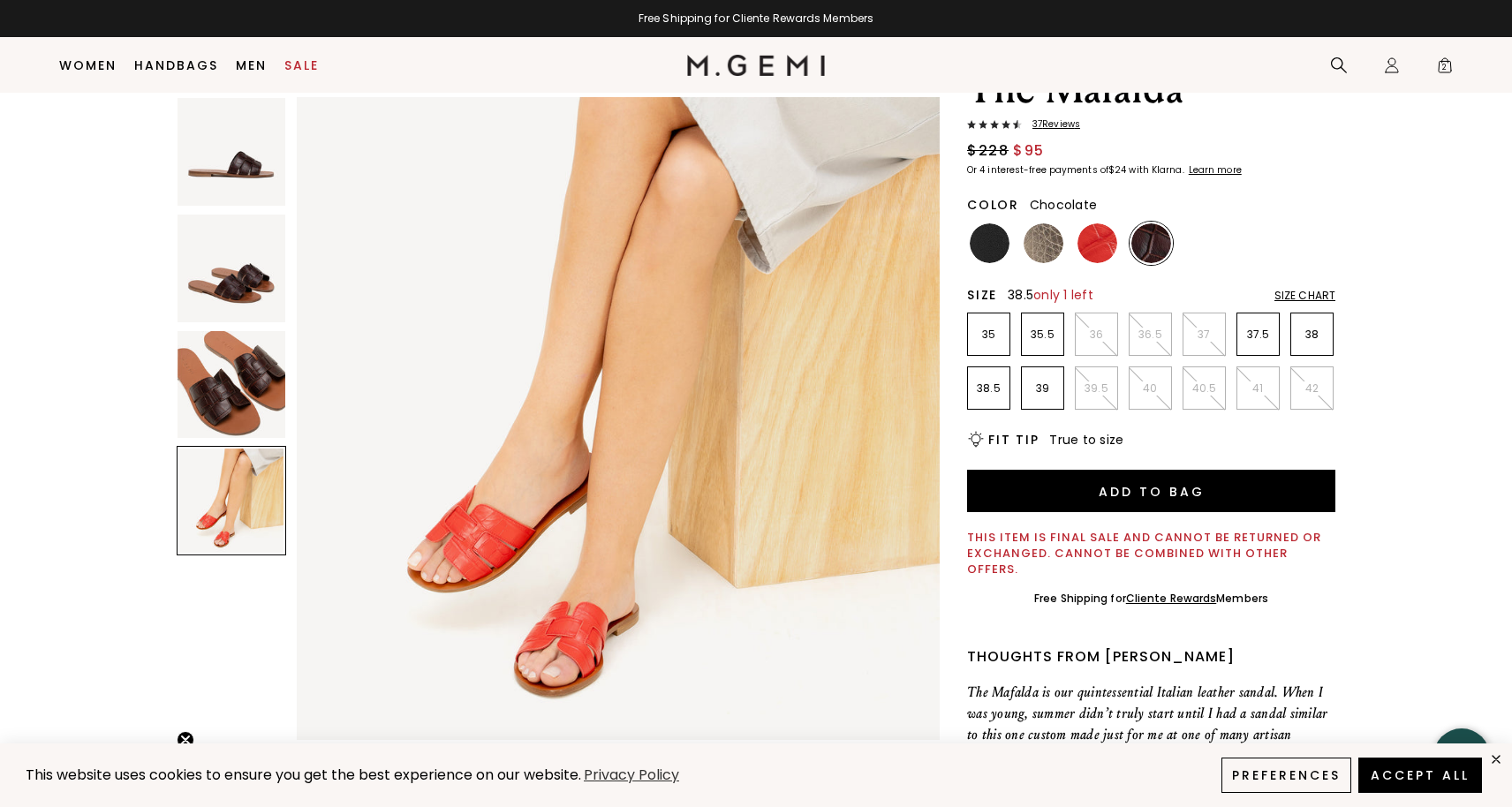
click at [994, 385] on p "38.5" at bounding box center [988, 389] width 41 height 14
click at [240, 373] on img at bounding box center [230, 384] width 107 height 107
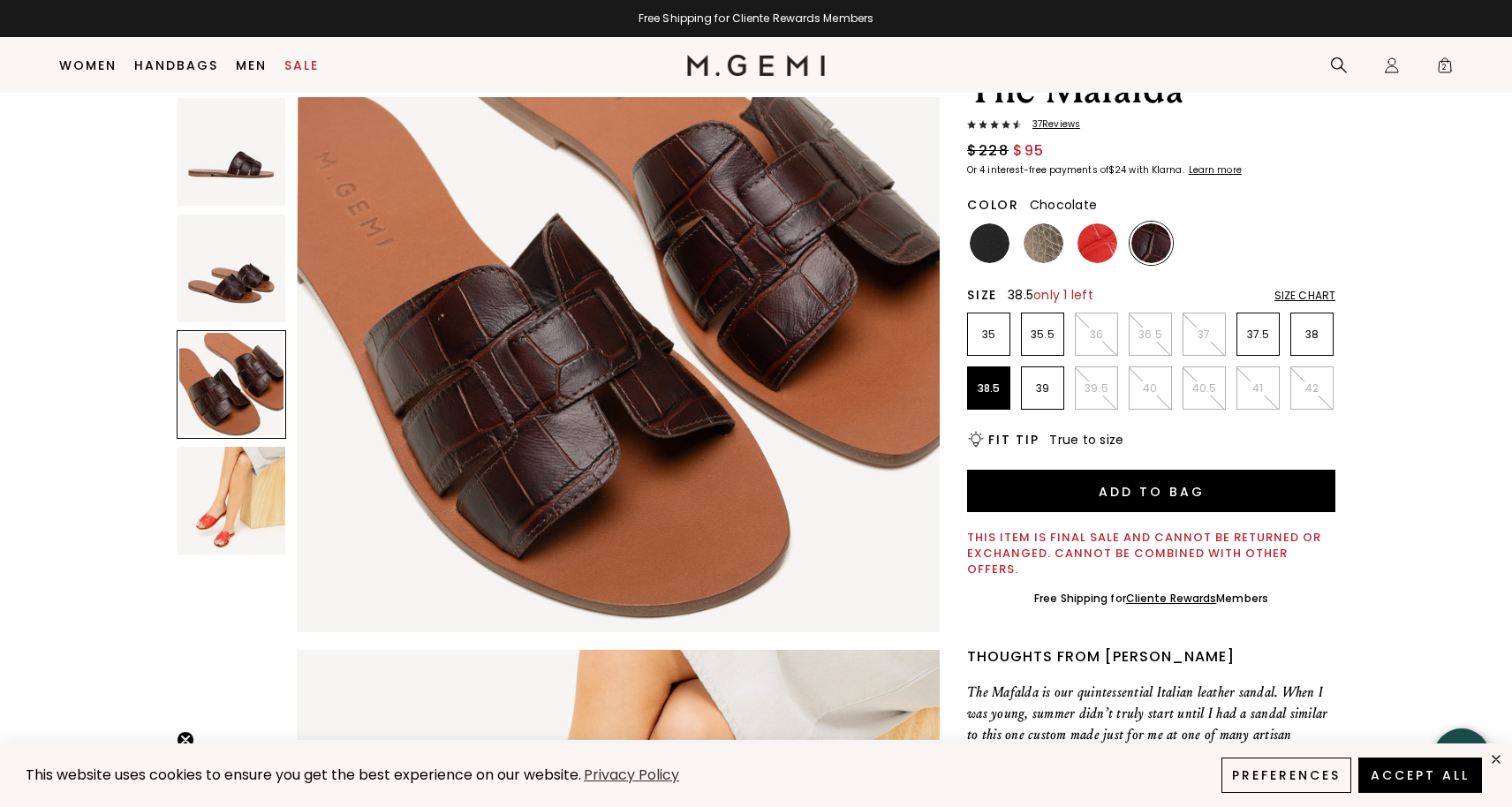
scroll to position [1321, 0]
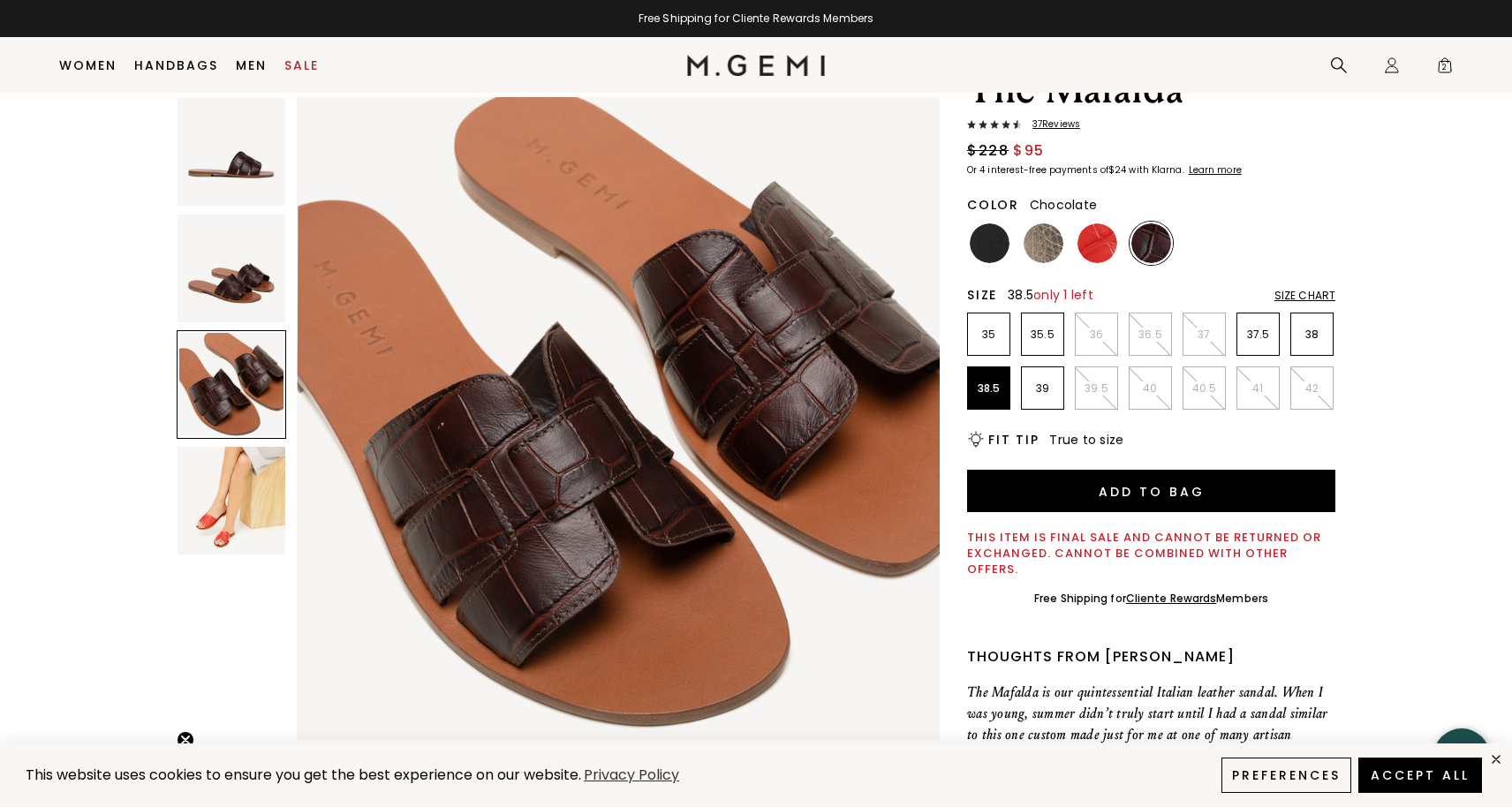
click at [242, 312] on img at bounding box center [230, 268] width 107 height 107
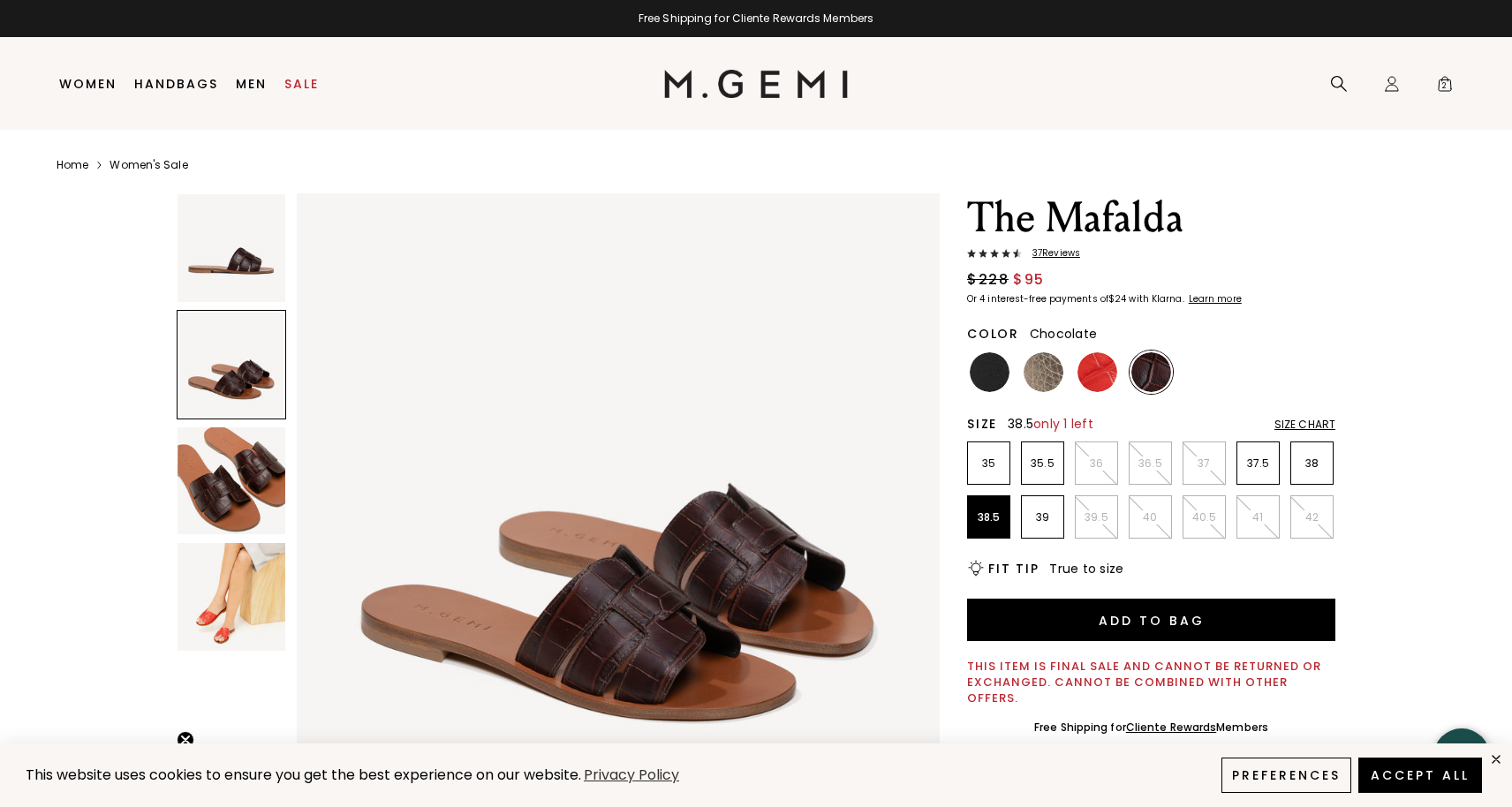
scroll to position [0, 0]
click at [245, 245] on img at bounding box center [230, 247] width 107 height 107
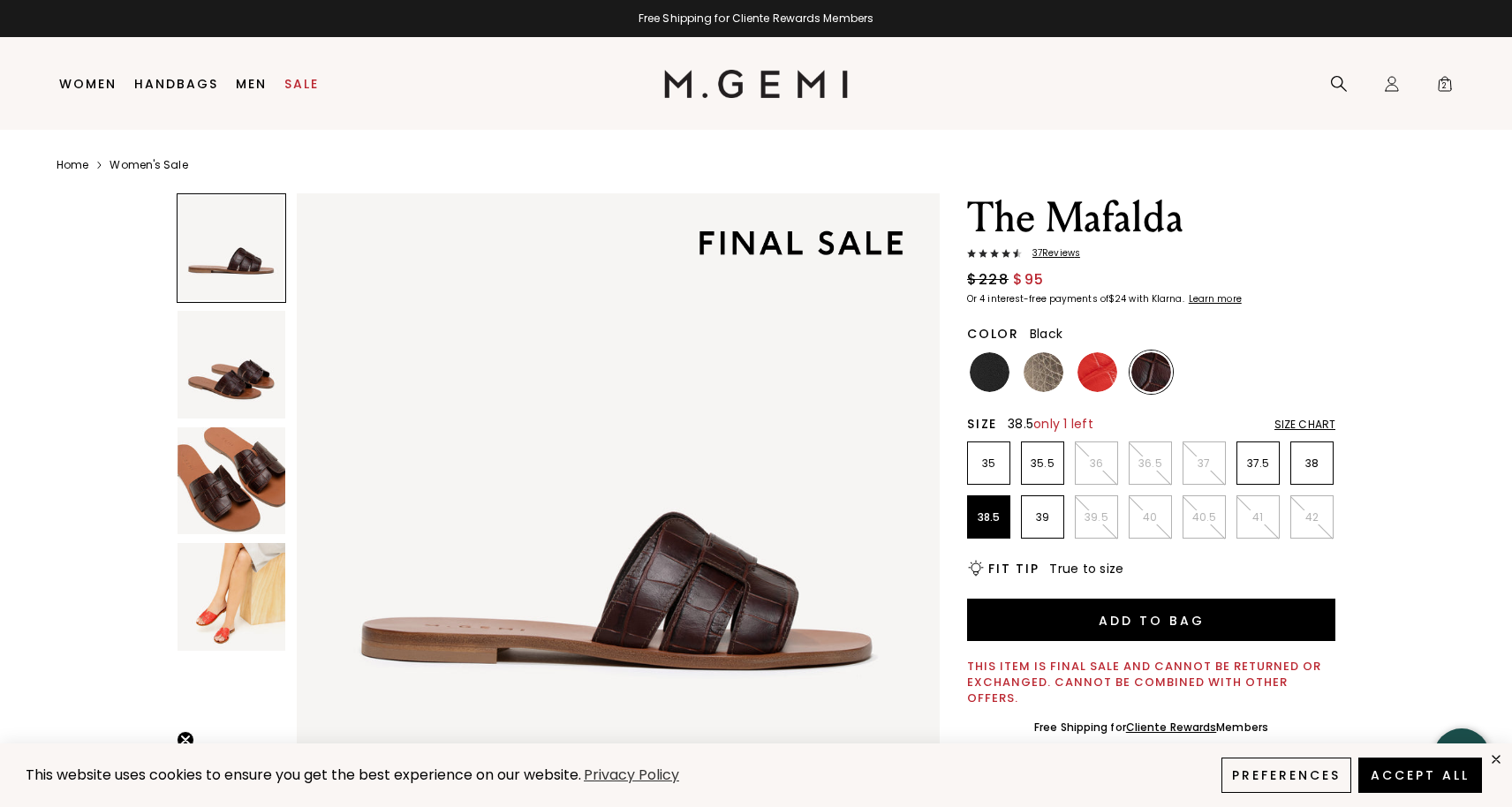
click at [989, 393] on div at bounding box center [989, 372] width 43 height 43
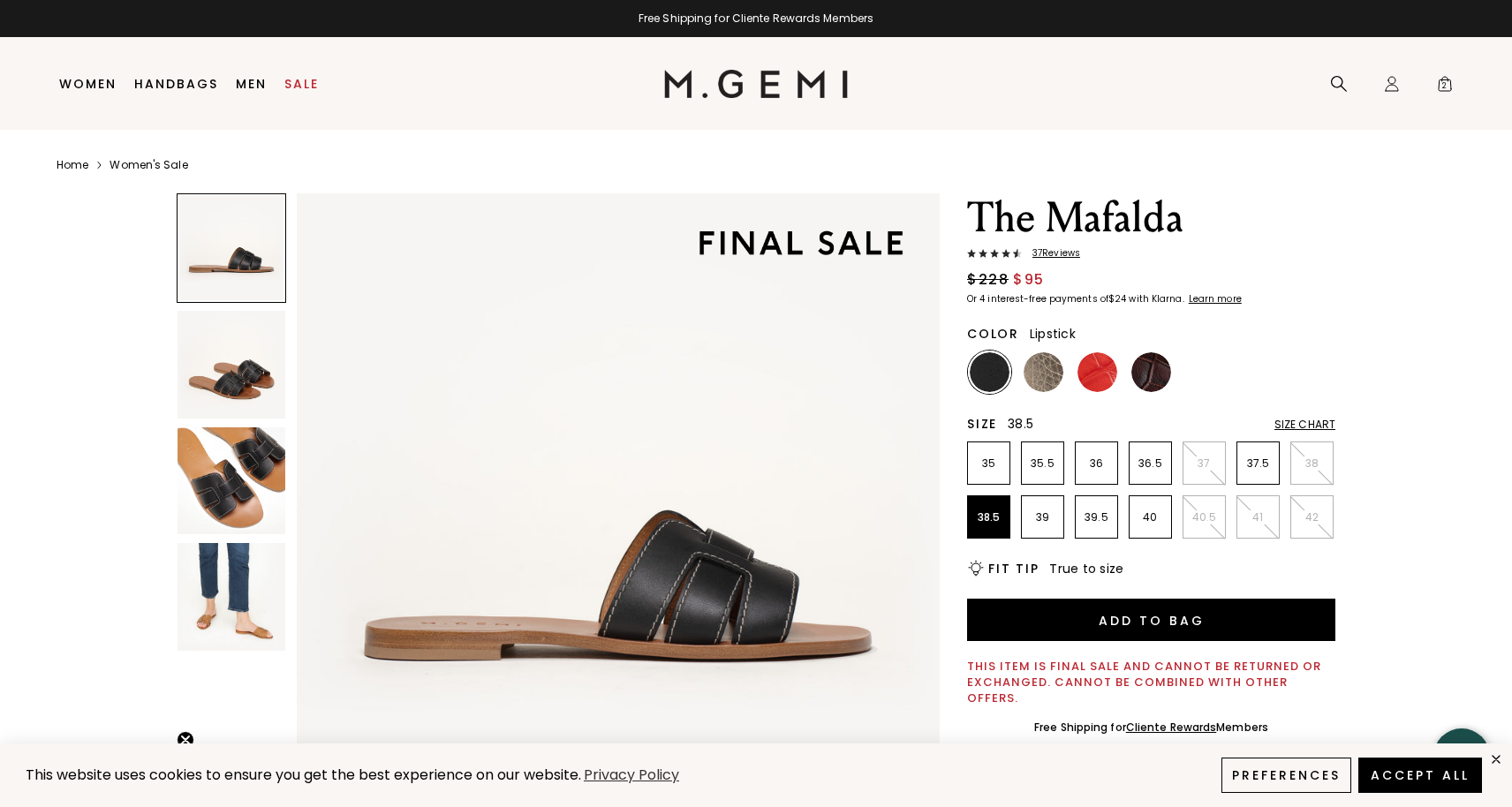
click at [1115, 377] on img at bounding box center [1098, 372] width 39 height 39
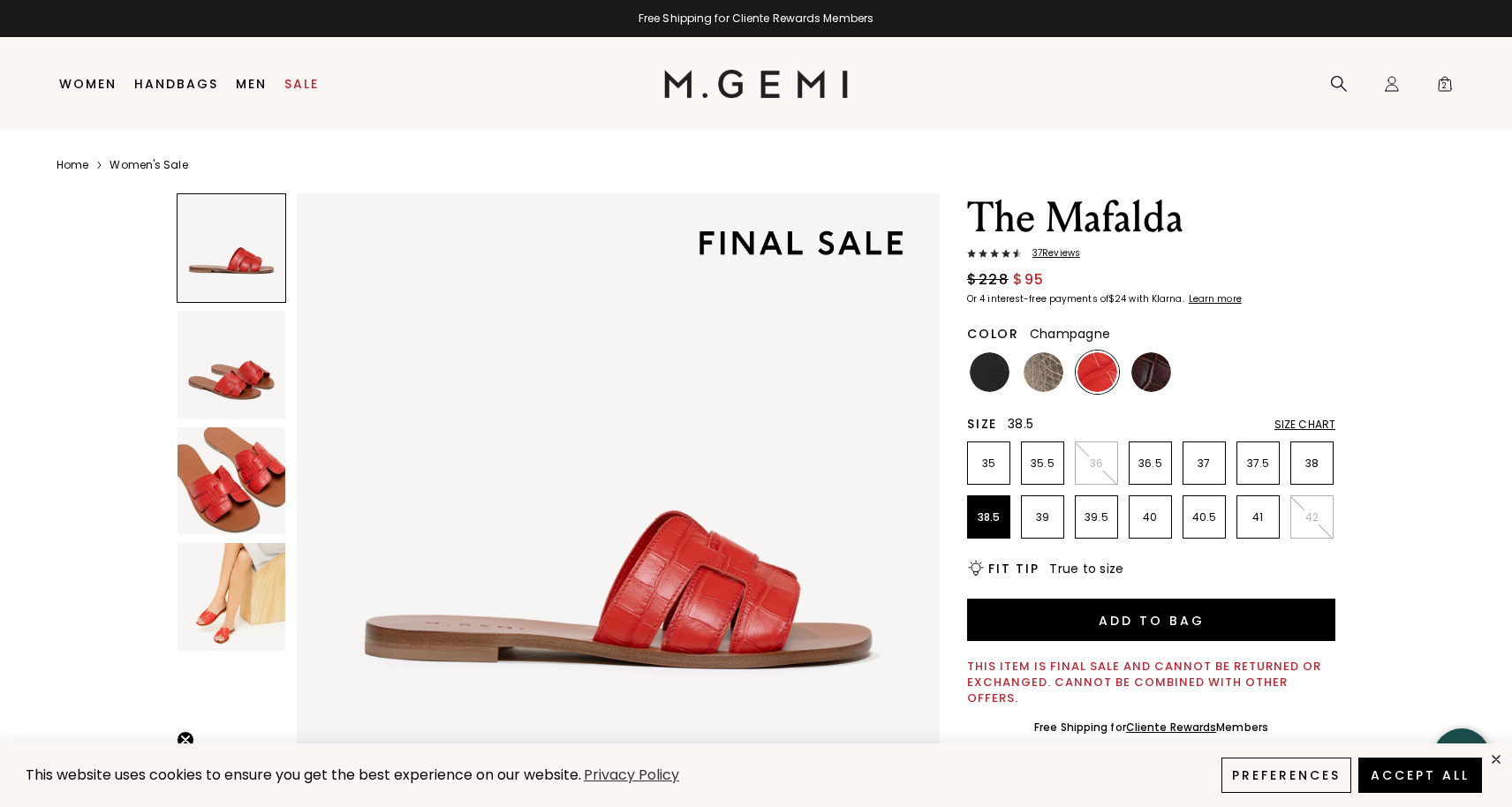
click at [1035, 382] on img at bounding box center [1043, 372] width 39 height 39
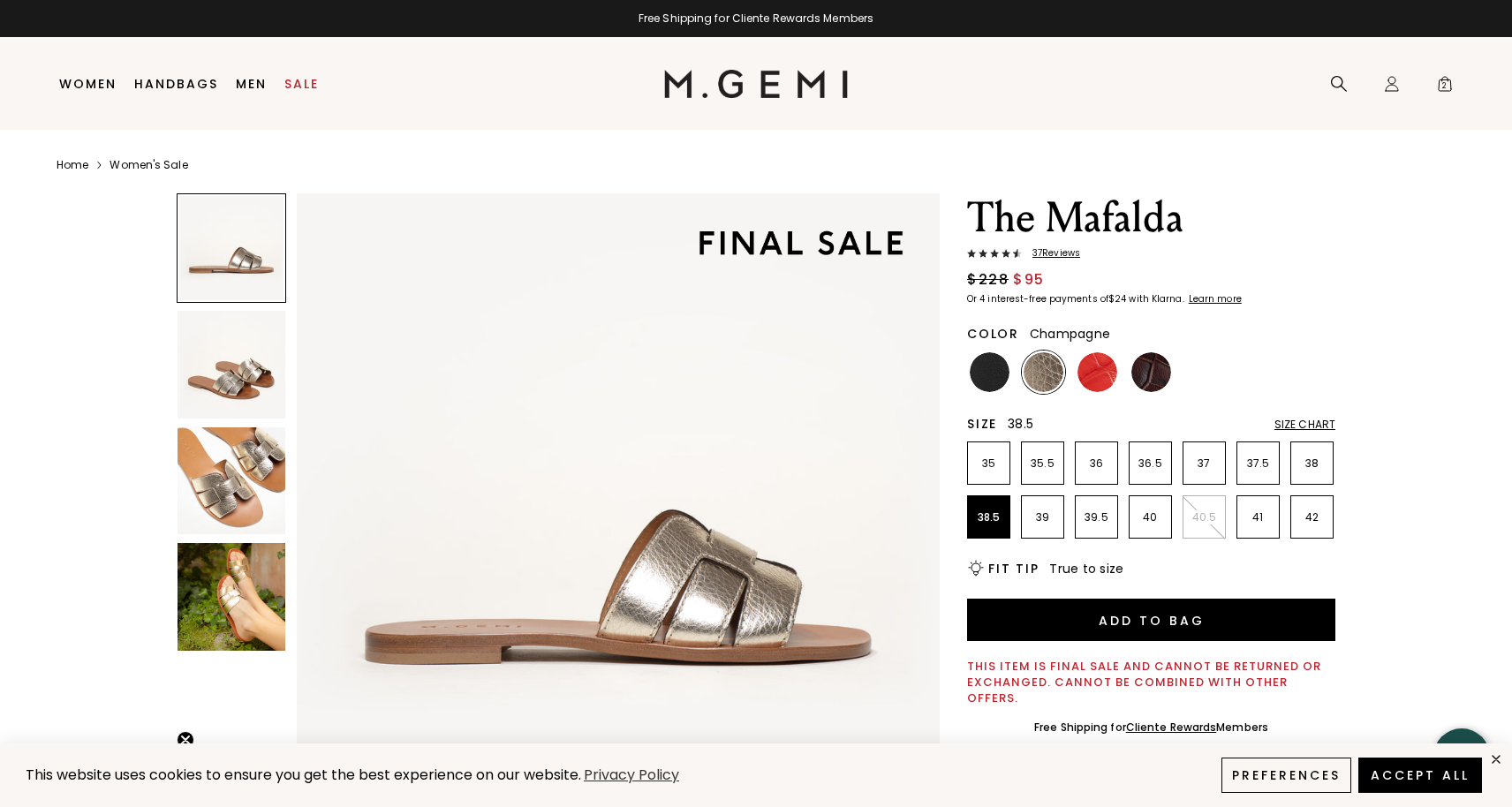
click at [240, 590] on img at bounding box center [230, 596] width 107 height 107
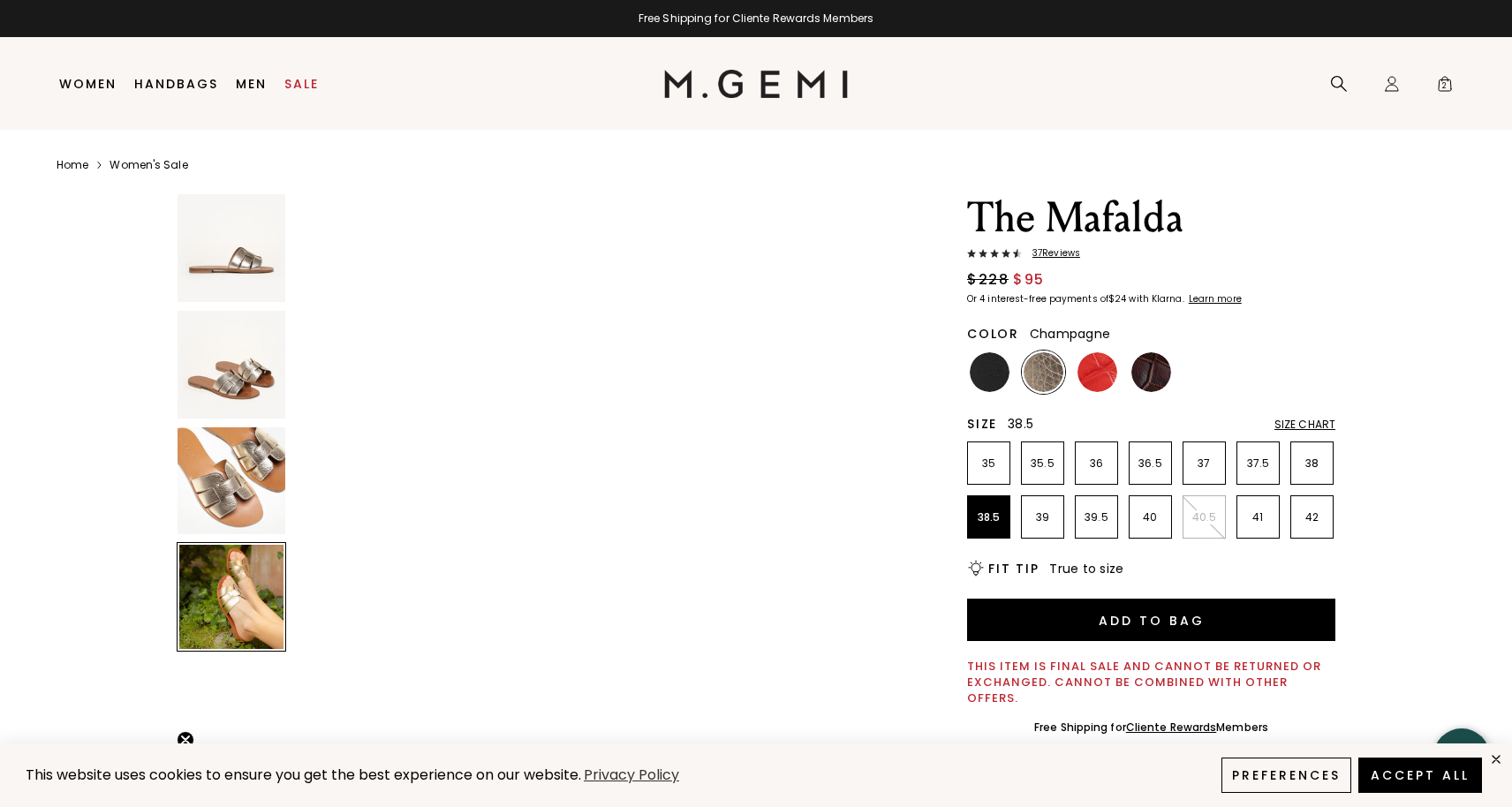
scroll to position [1982, 0]
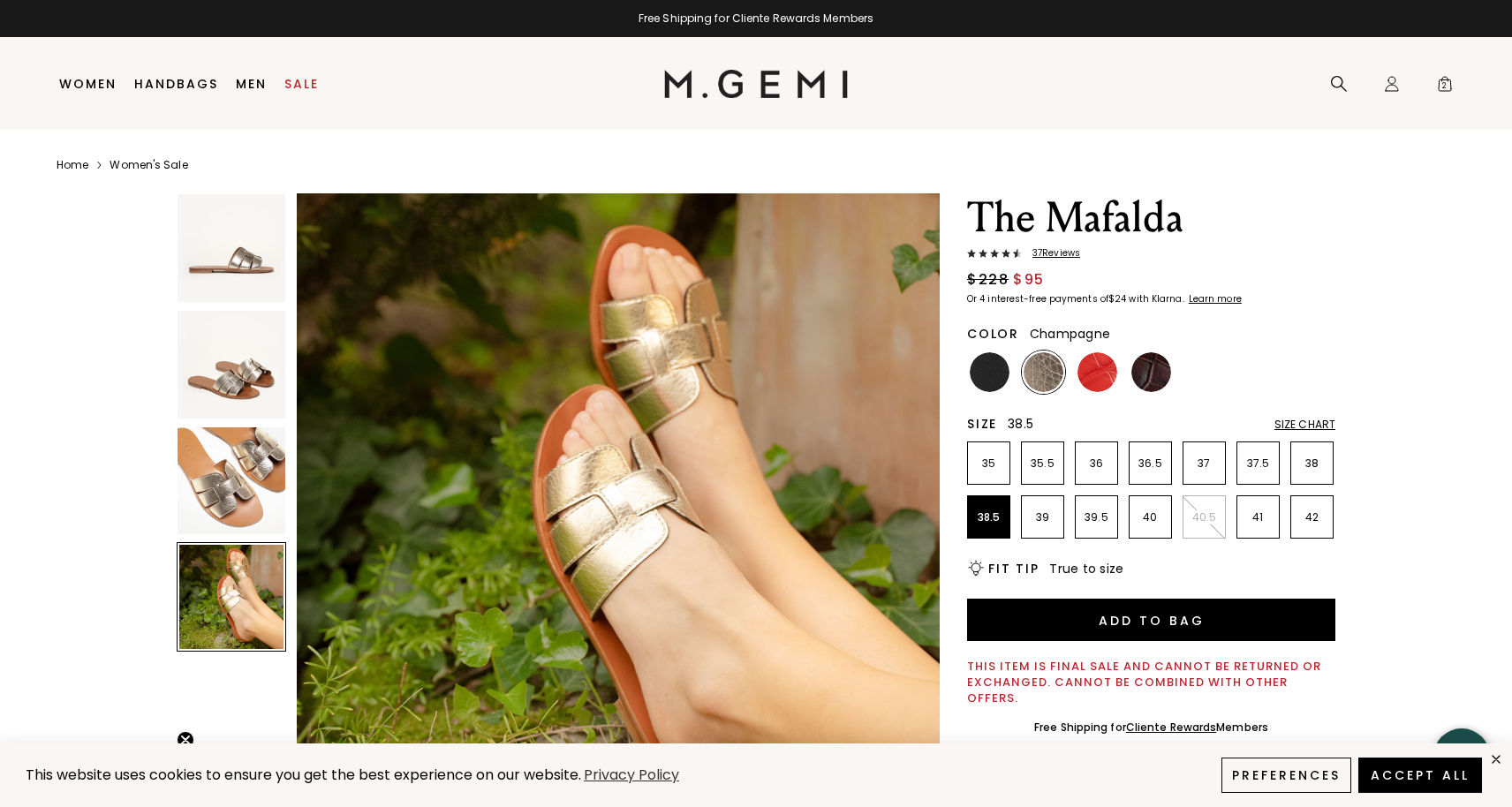
click at [258, 503] on img at bounding box center [230, 480] width 107 height 107
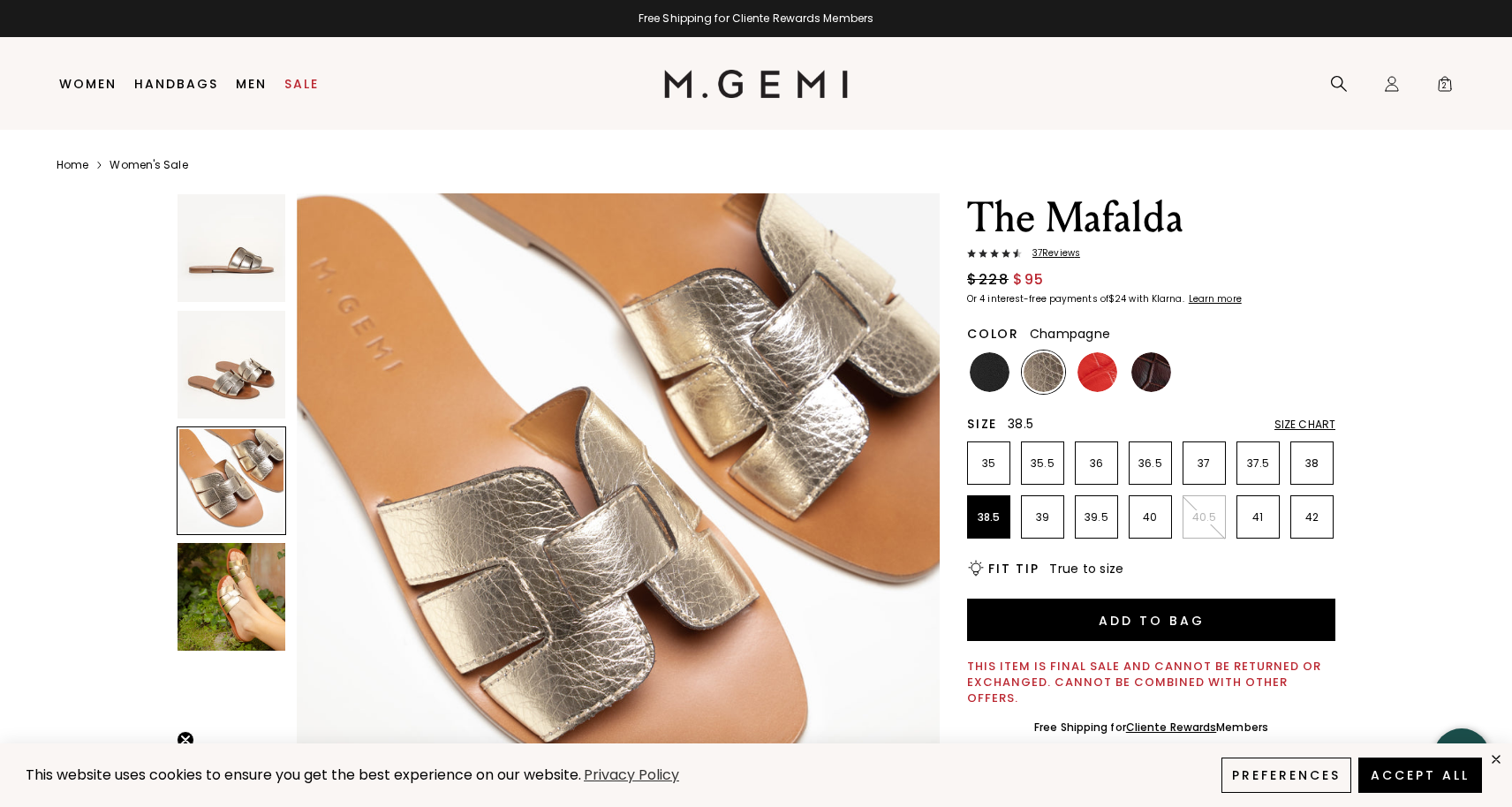
click at [254, 414] on img at bounding box center [230, 364] width 107 height 107
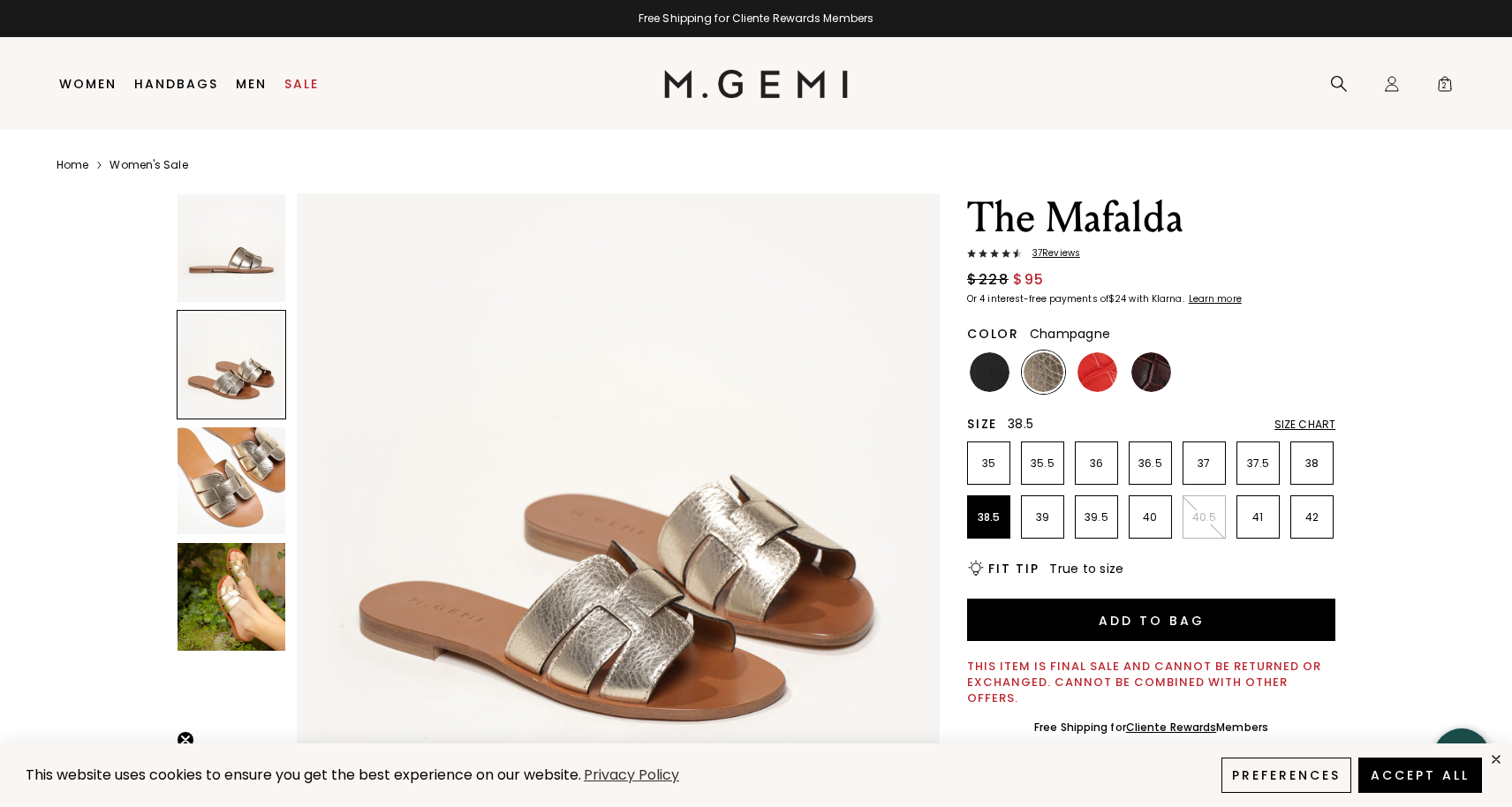
click at [255, 268] on img at bounding box center [230, 247] width 107 height 107
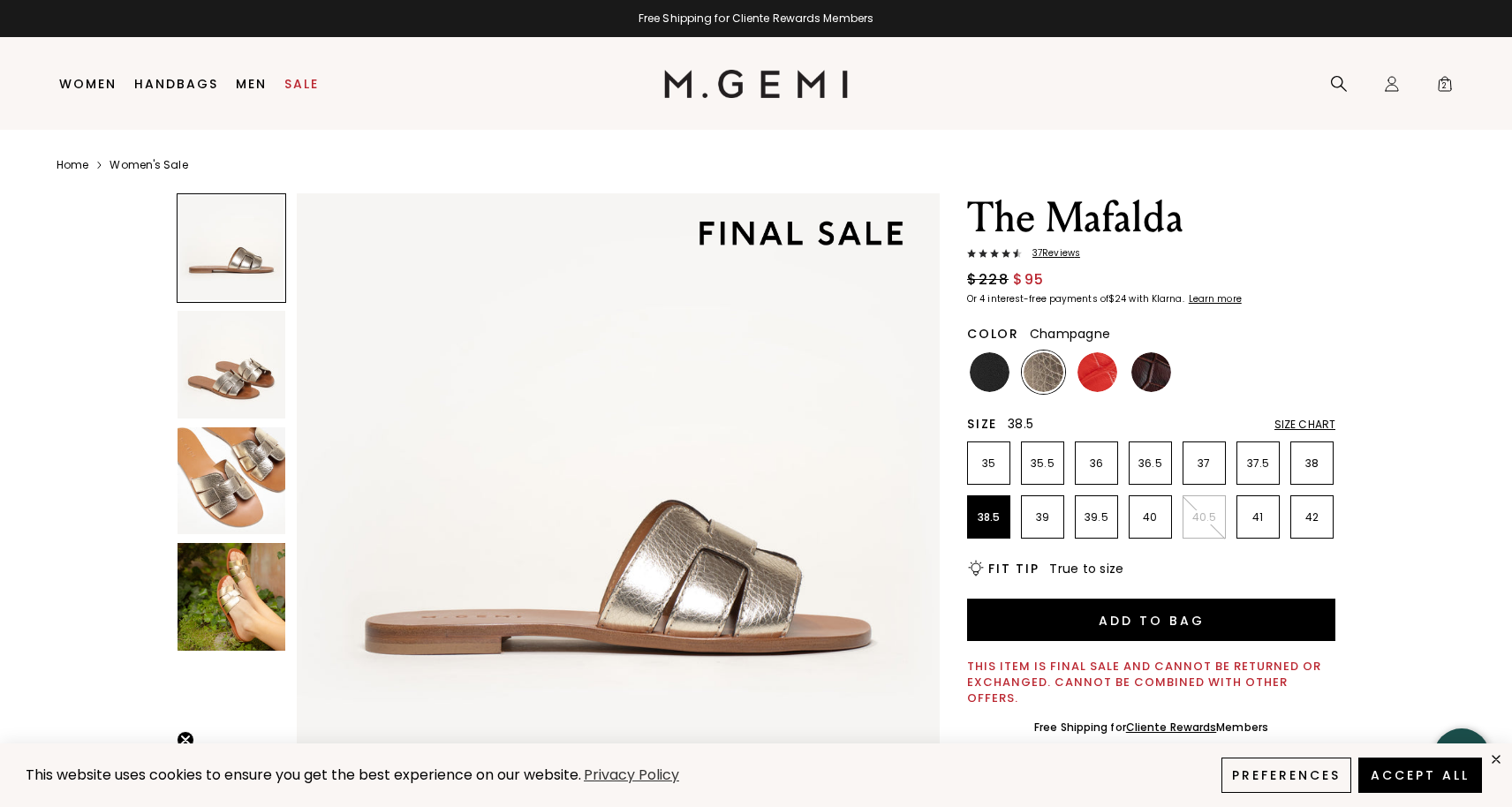
scroll to position [0, 0]
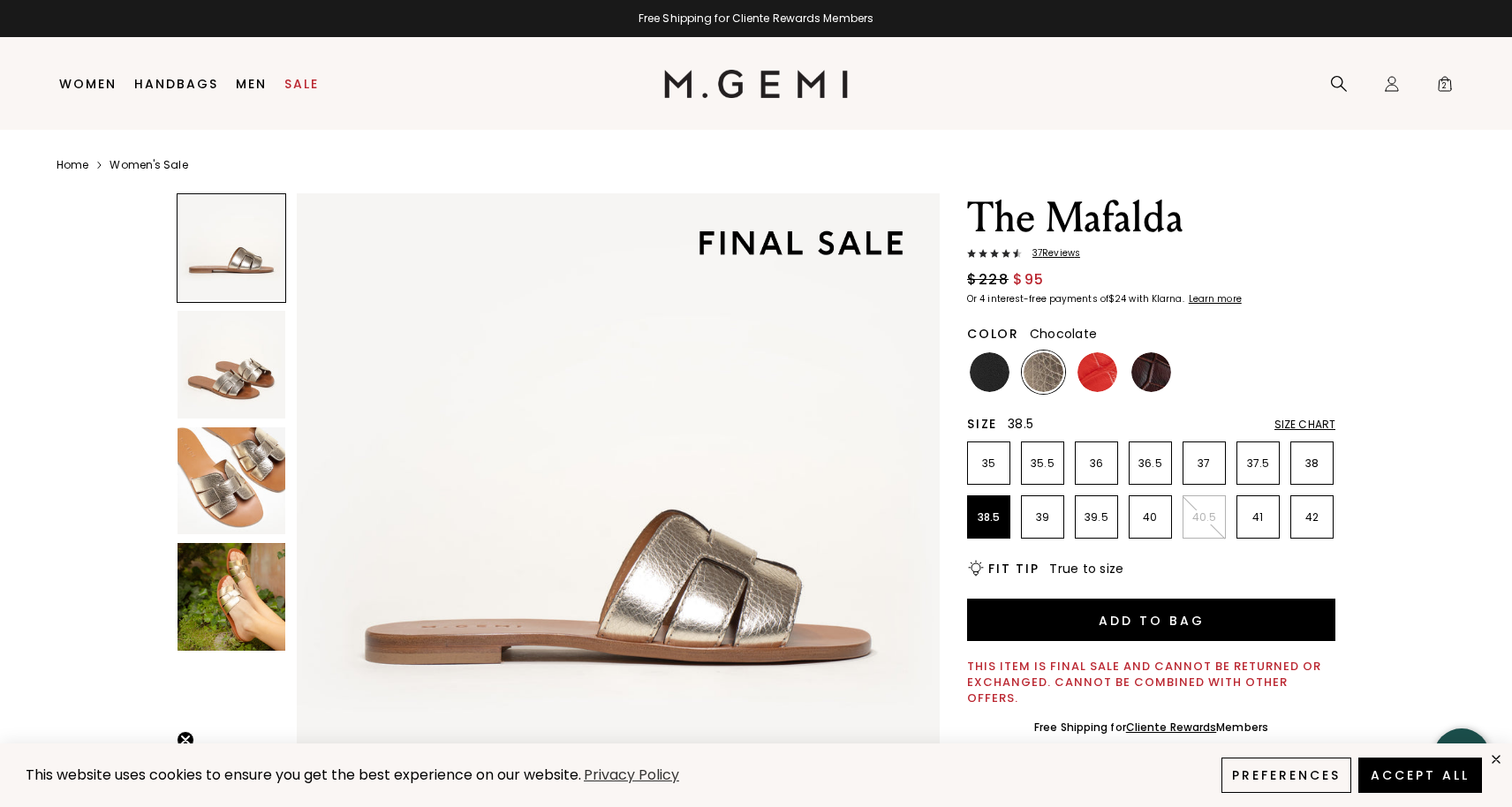
click at [1162, 373] on img at bounding box center [1151, 372] width 39 height 39
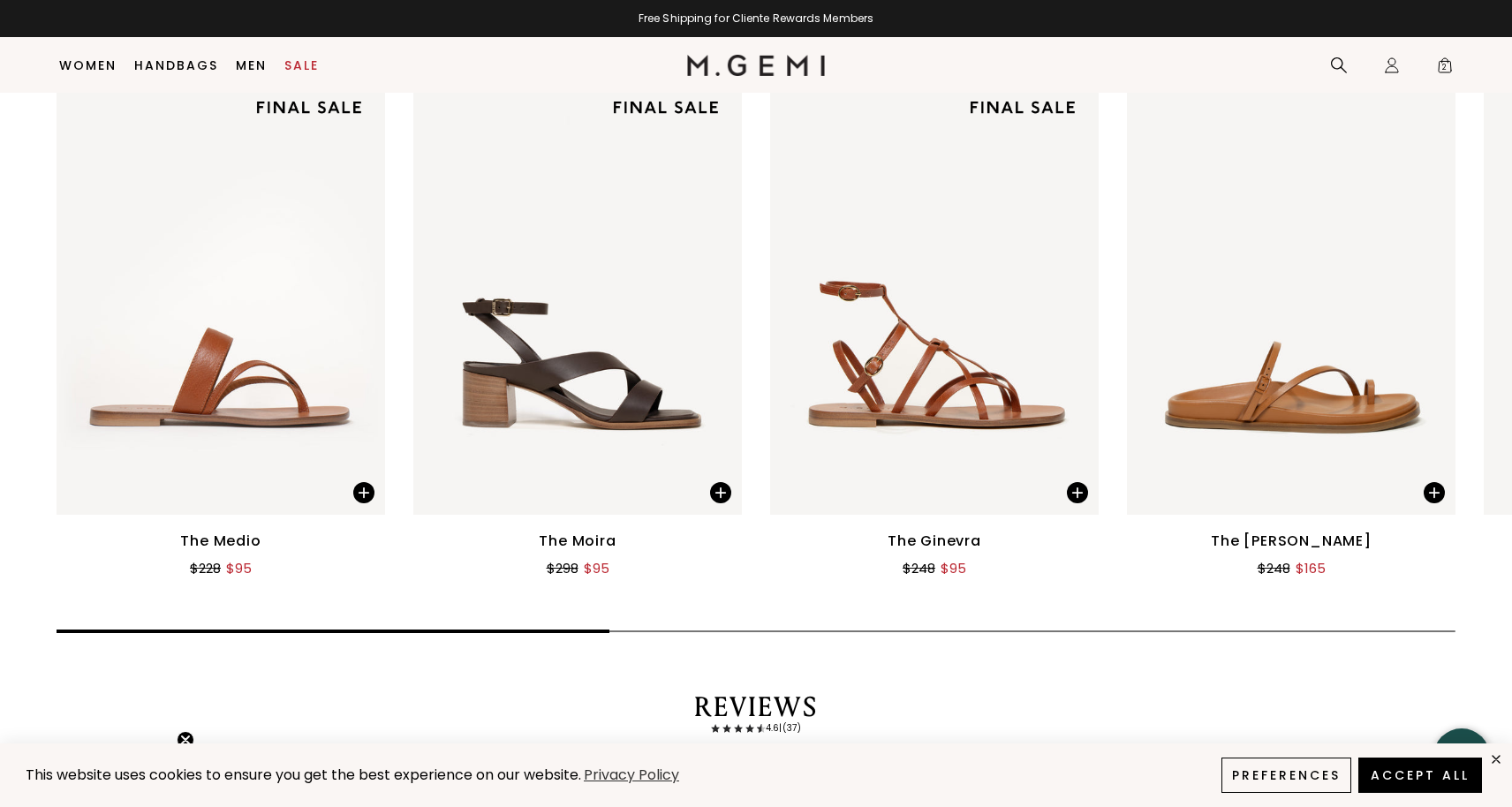
scroll to position [3065, 0]
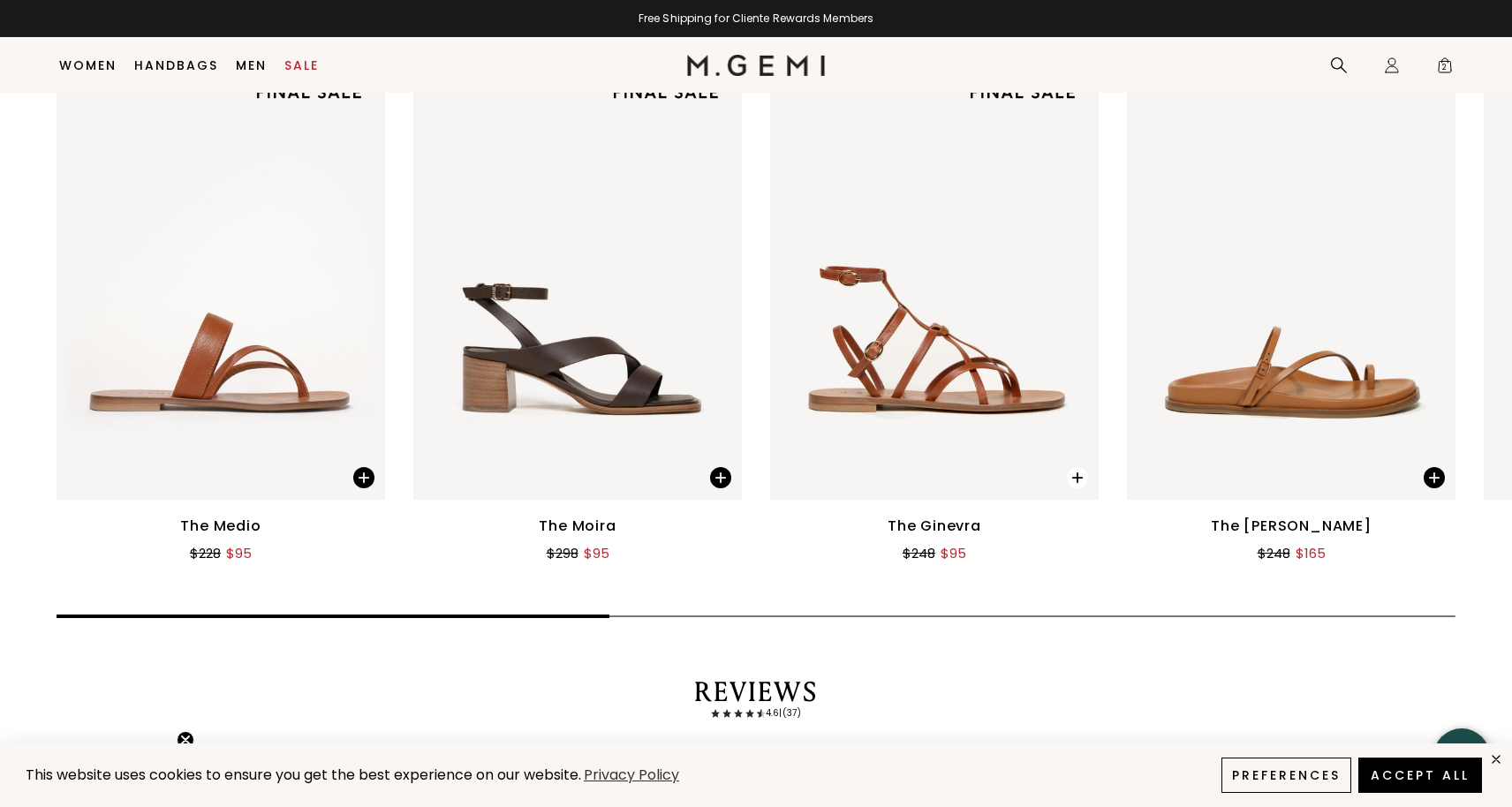
click at [1084, 467] on span at bounding box center [1078, 478] width 22 height 22
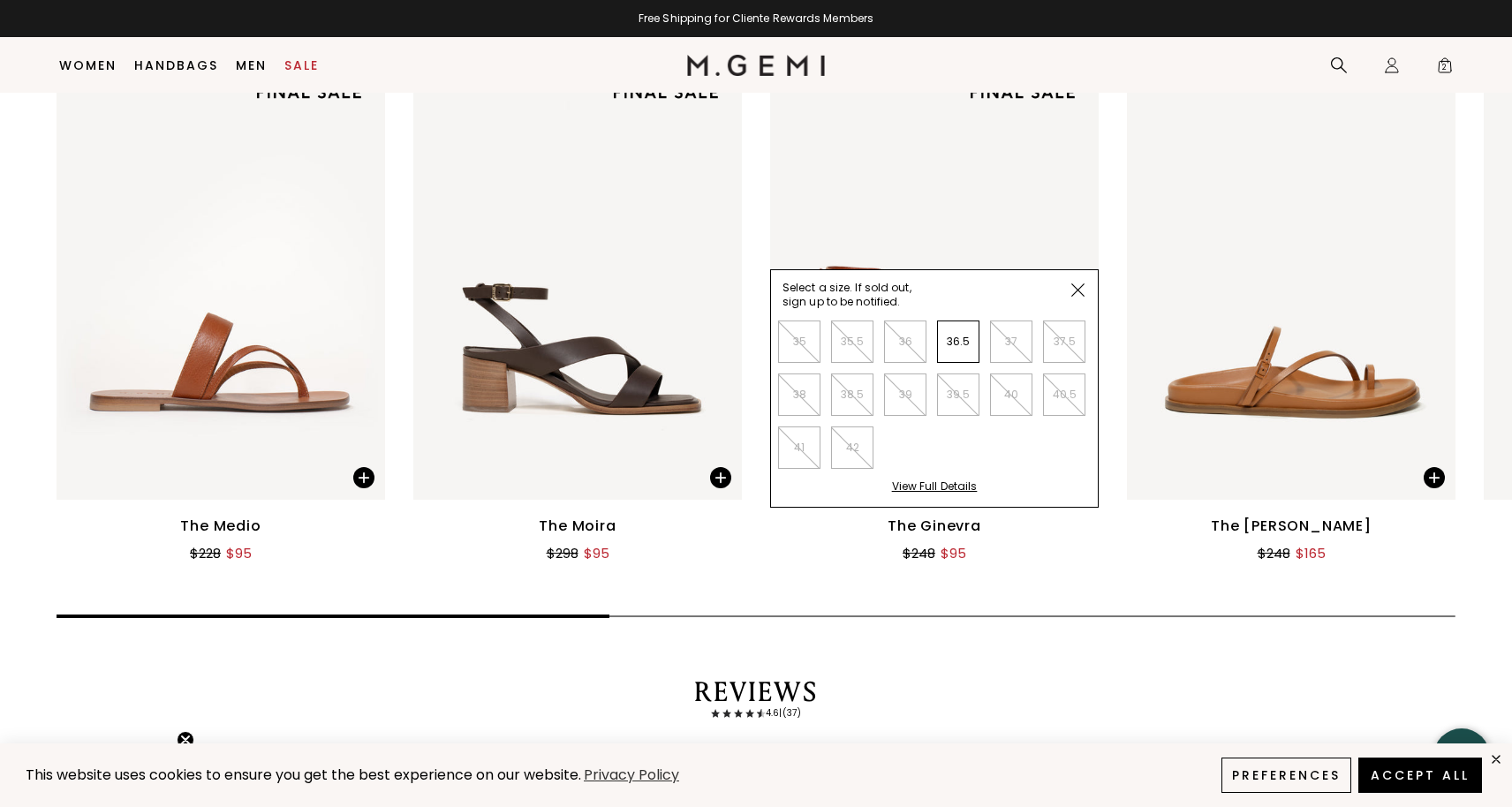
click at [950, 479] on div "View Full Details" at bounding box center [934, 493] width 86 height 28
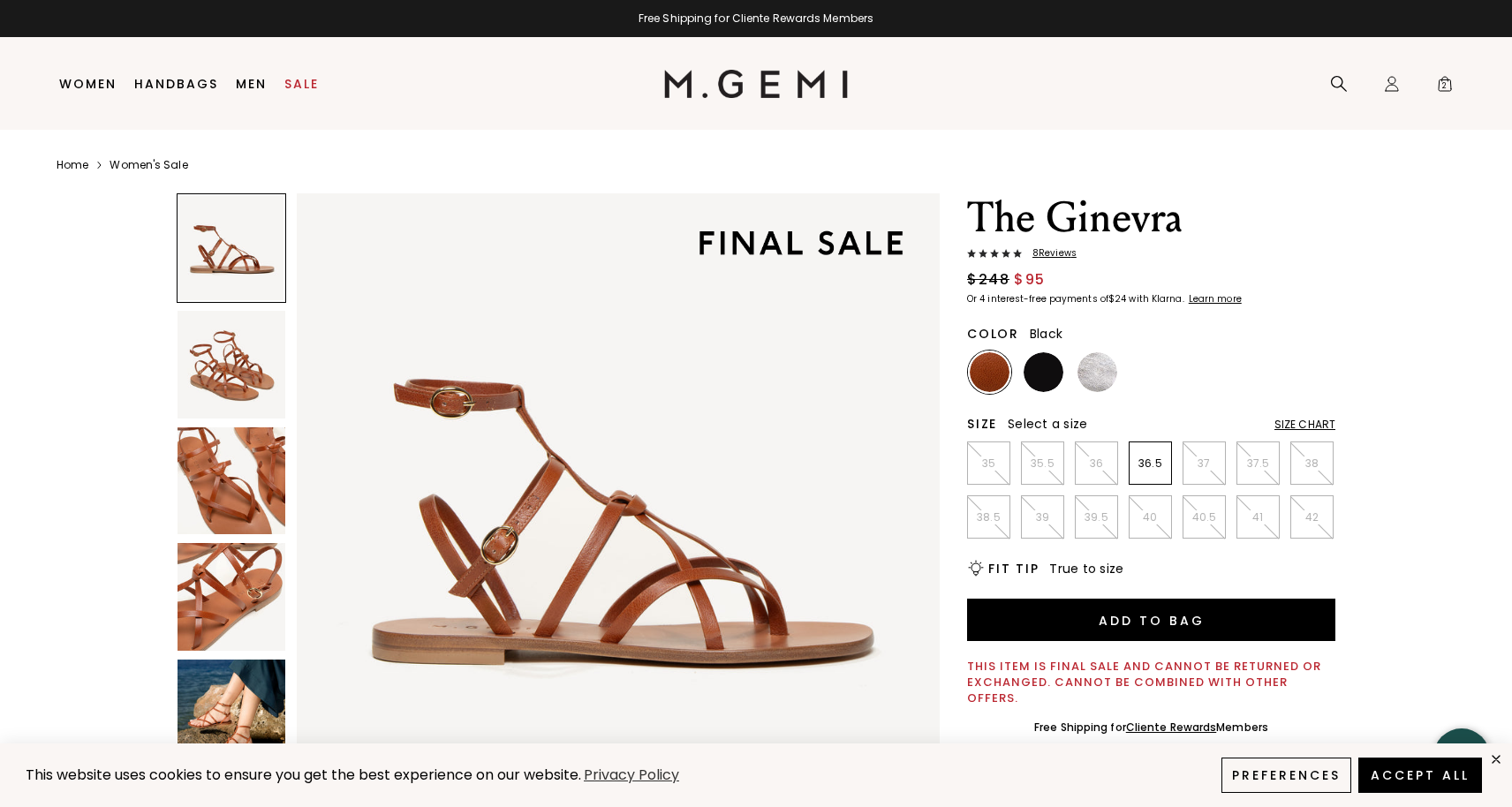
click at [1040, 377] on img at bounding box center [1043, 372] width 39 height 39
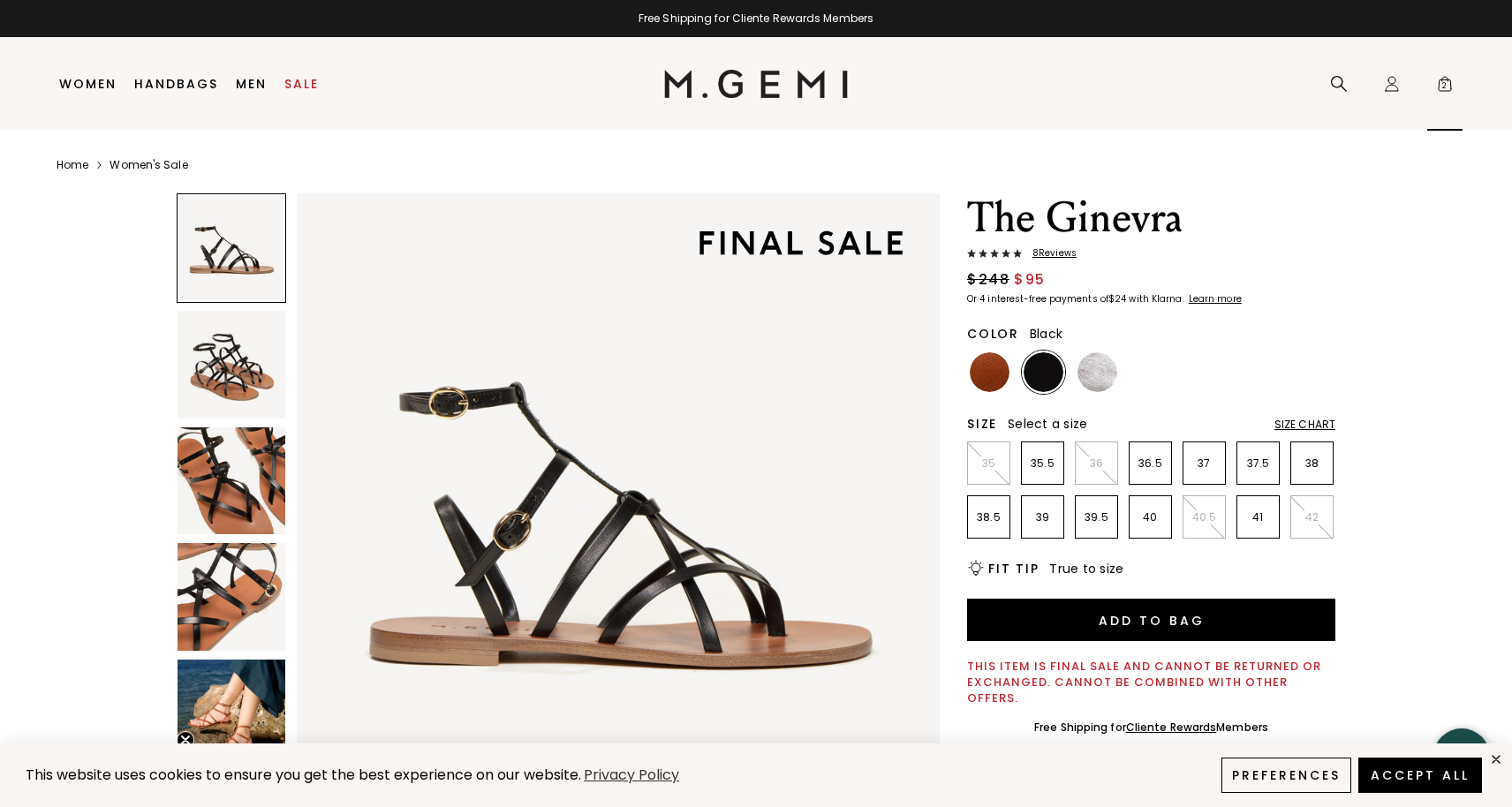
click at [1446, 88] on span "2" at bounding box center [1445, 88] width 18 height 18
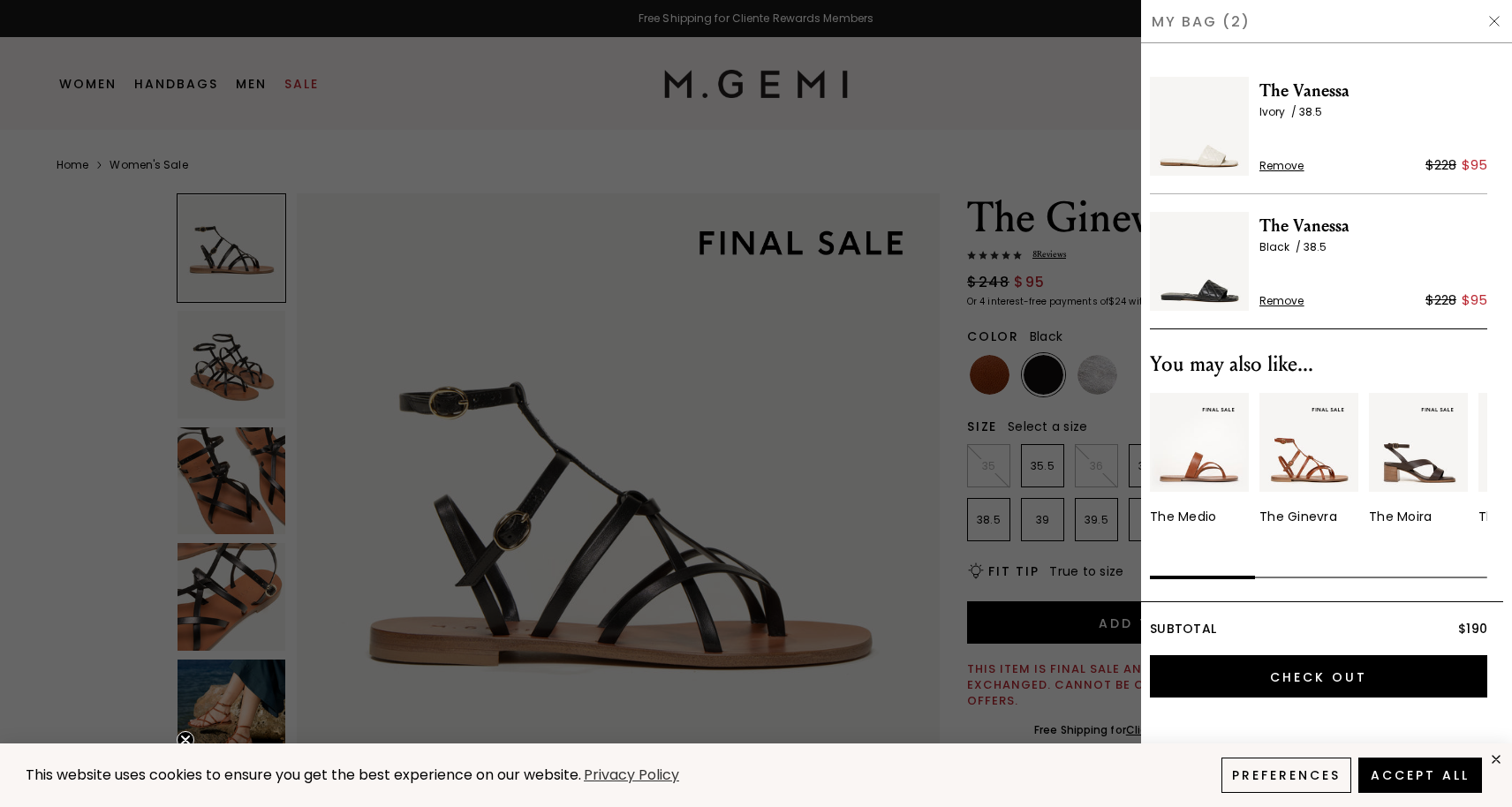
click at [1215, 290] on img at bounding box center [1199, 261] width 98 height 98
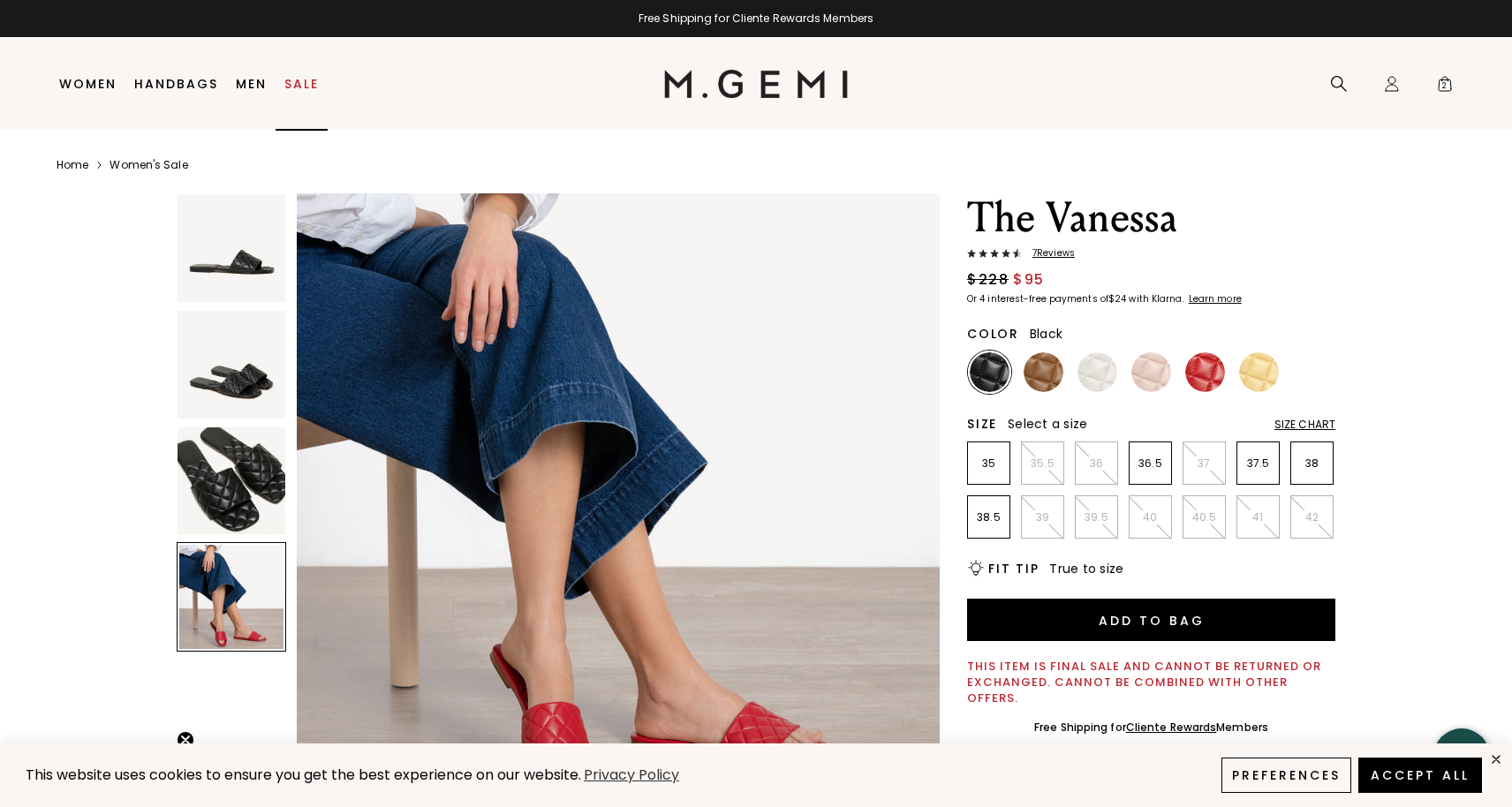
click at [304, 81] on link "Sale" at bounding box center [301, 84] width 34 height 14
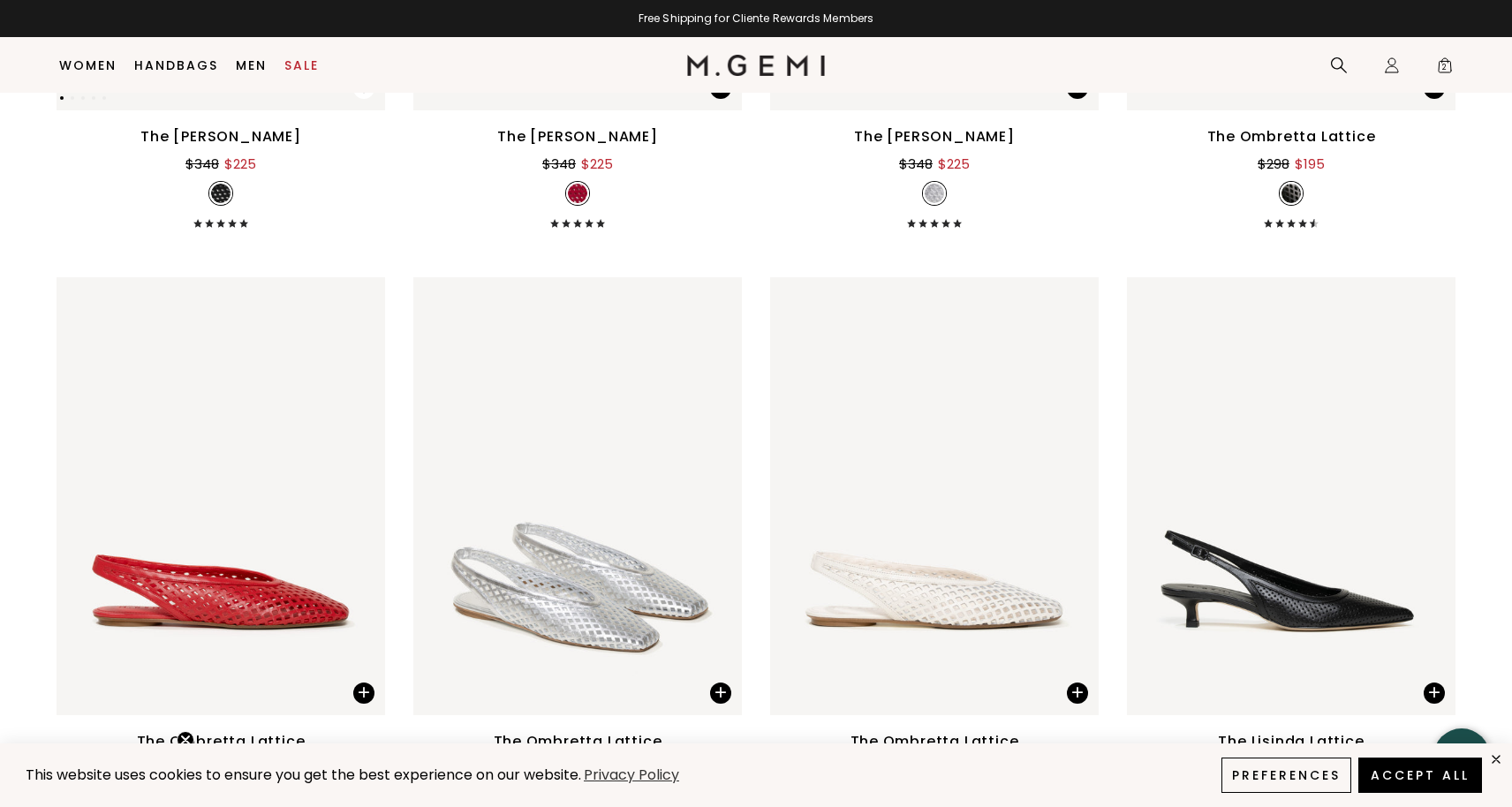
scroll to position [2984, 0]
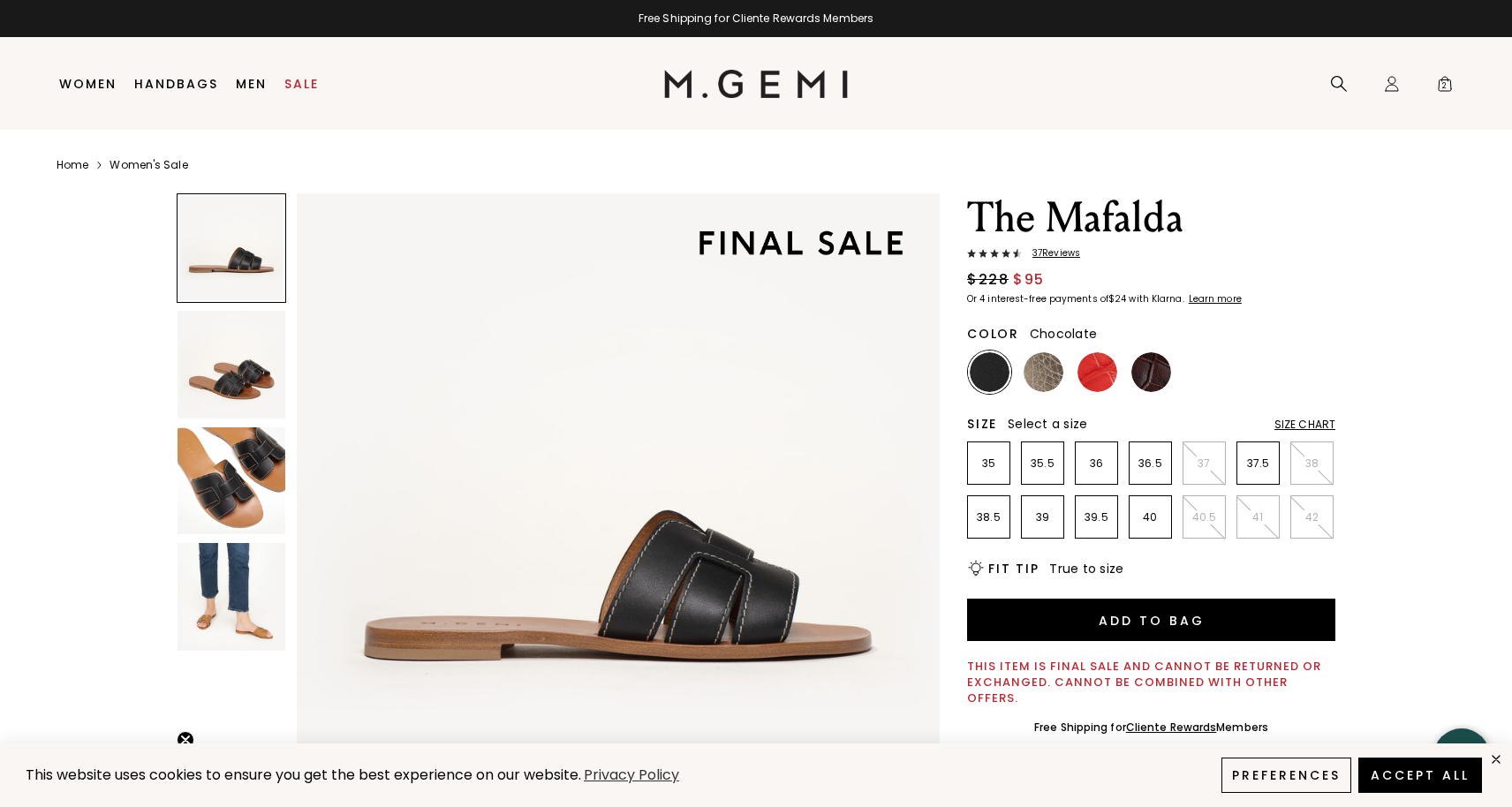
click at [1159, 373] on img at bounding box center [1151, 372] width 39 height 39
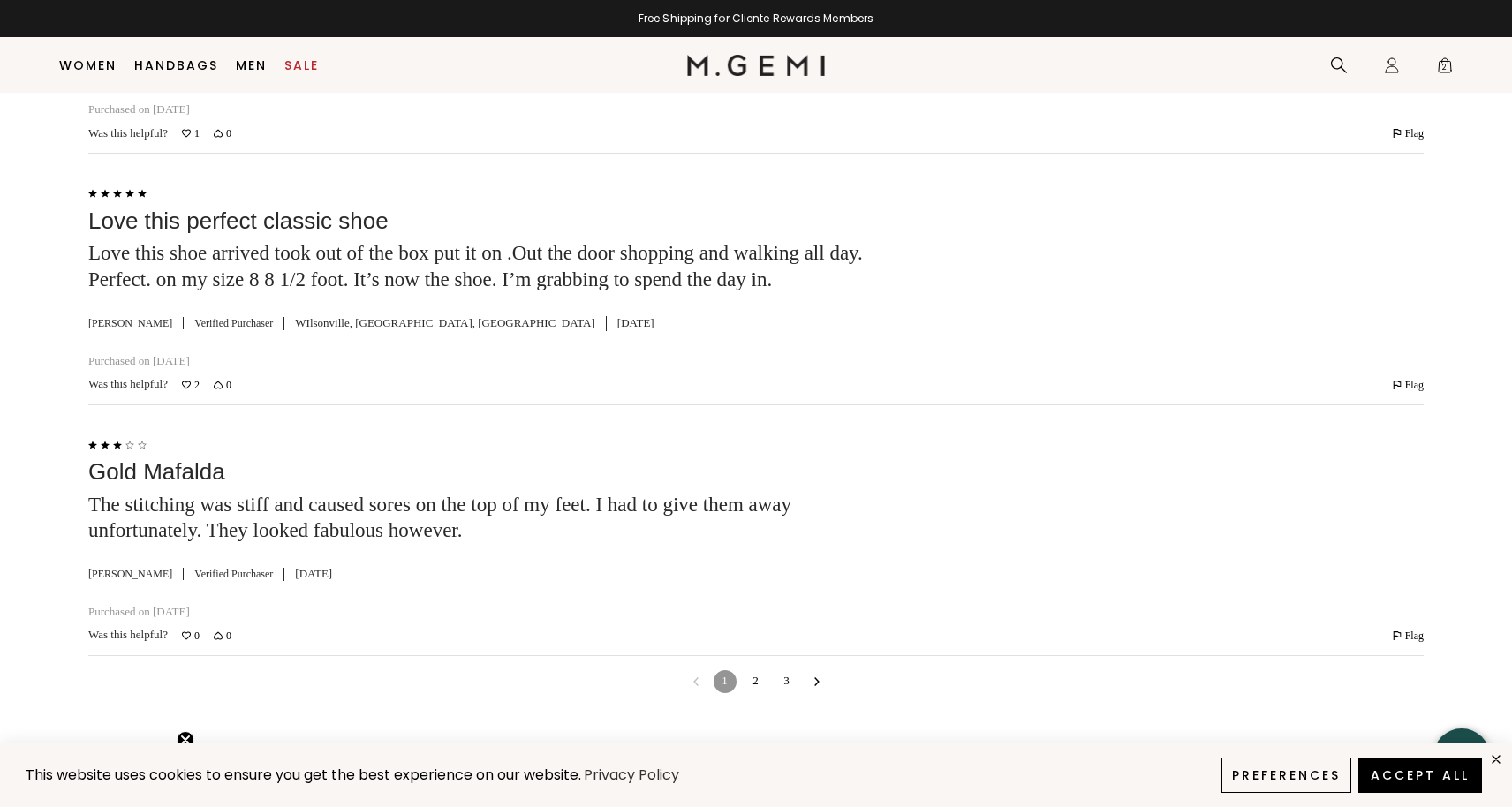
scroll to position [5804, 0]
click at [758, 668] on link "2" at bounding box center [755, 679] width 23 height 23
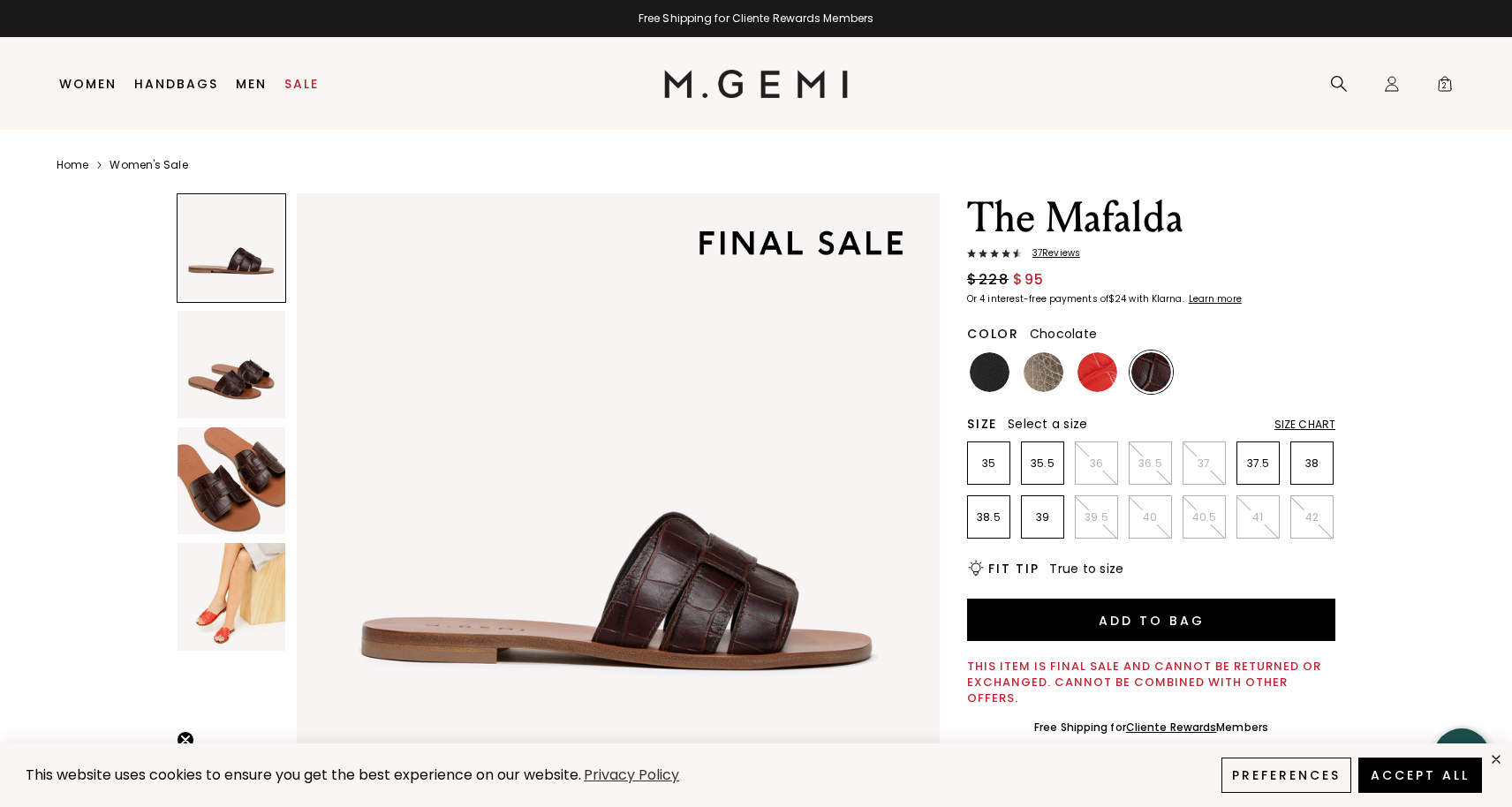
scroll to position [0, 0]
click at [1447, 81] on span "2" at bounding box center [1445, 88] width 18 height 18
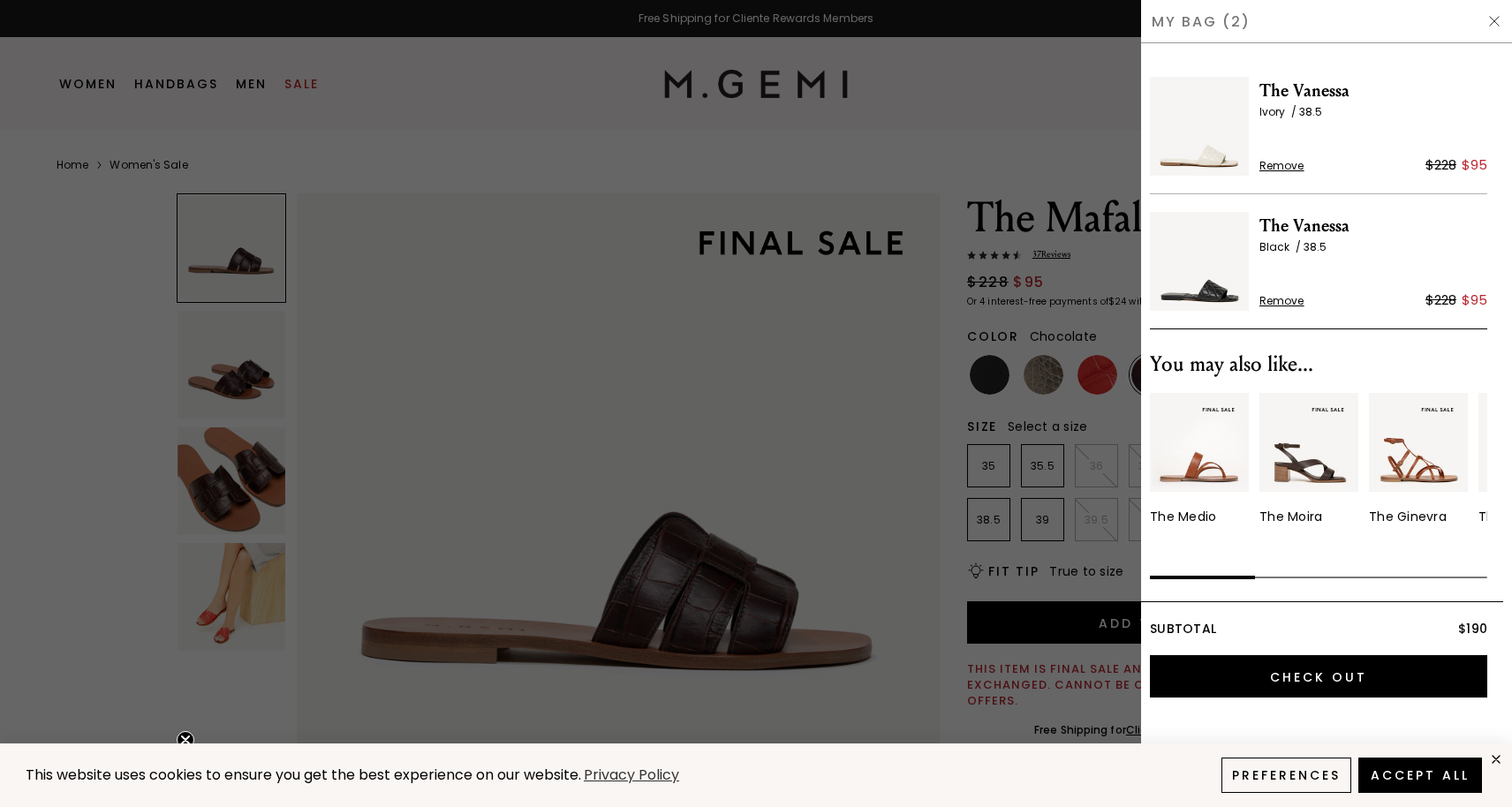
click at [811, 161] on div at bounding box center [756, 404] width 1512 height 807
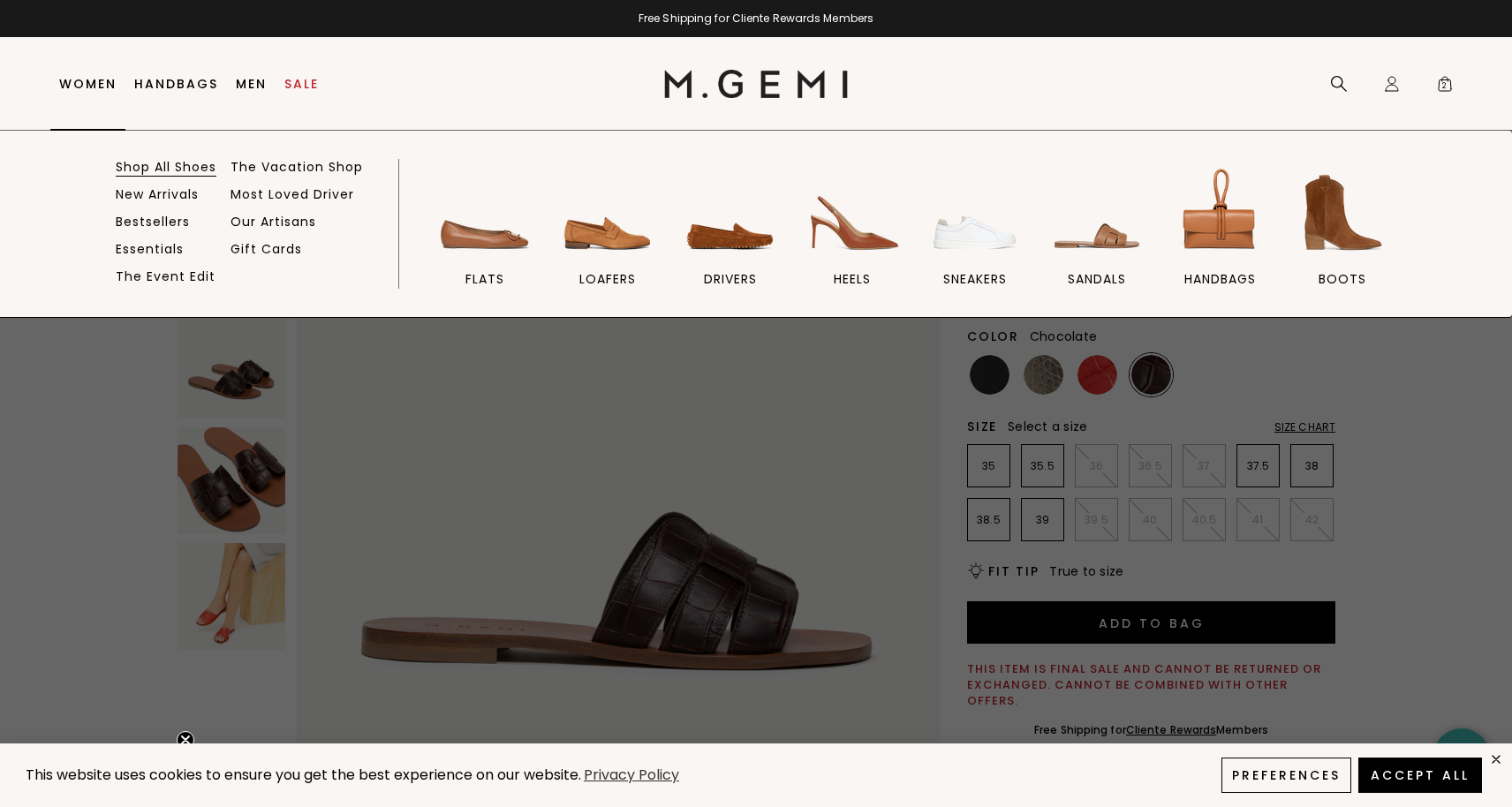
click at [154, 167] on link "Shop All Shoes" at bounding box center [166, 166] width 100 height 16
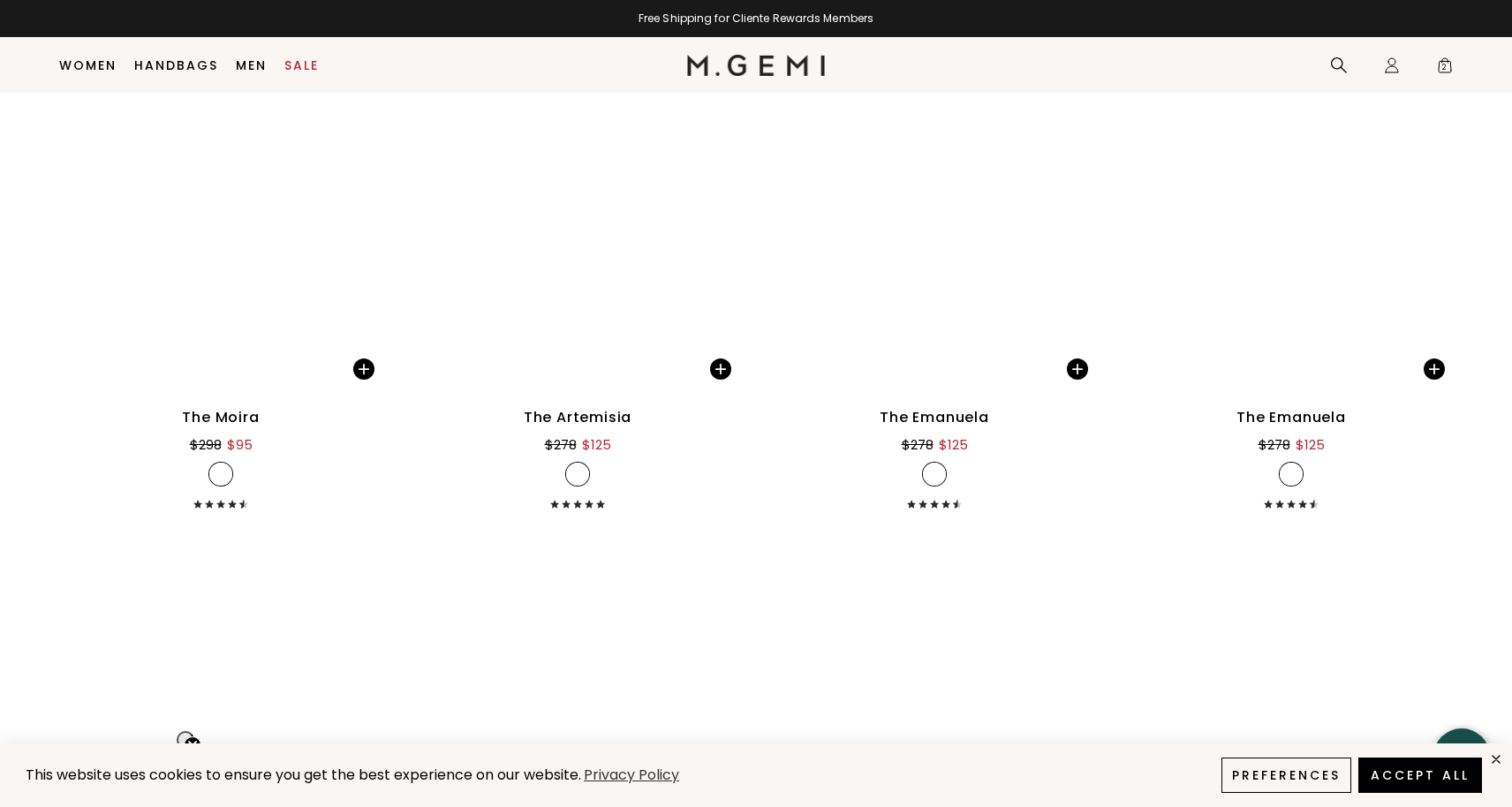
scroll to position [25786, 0]
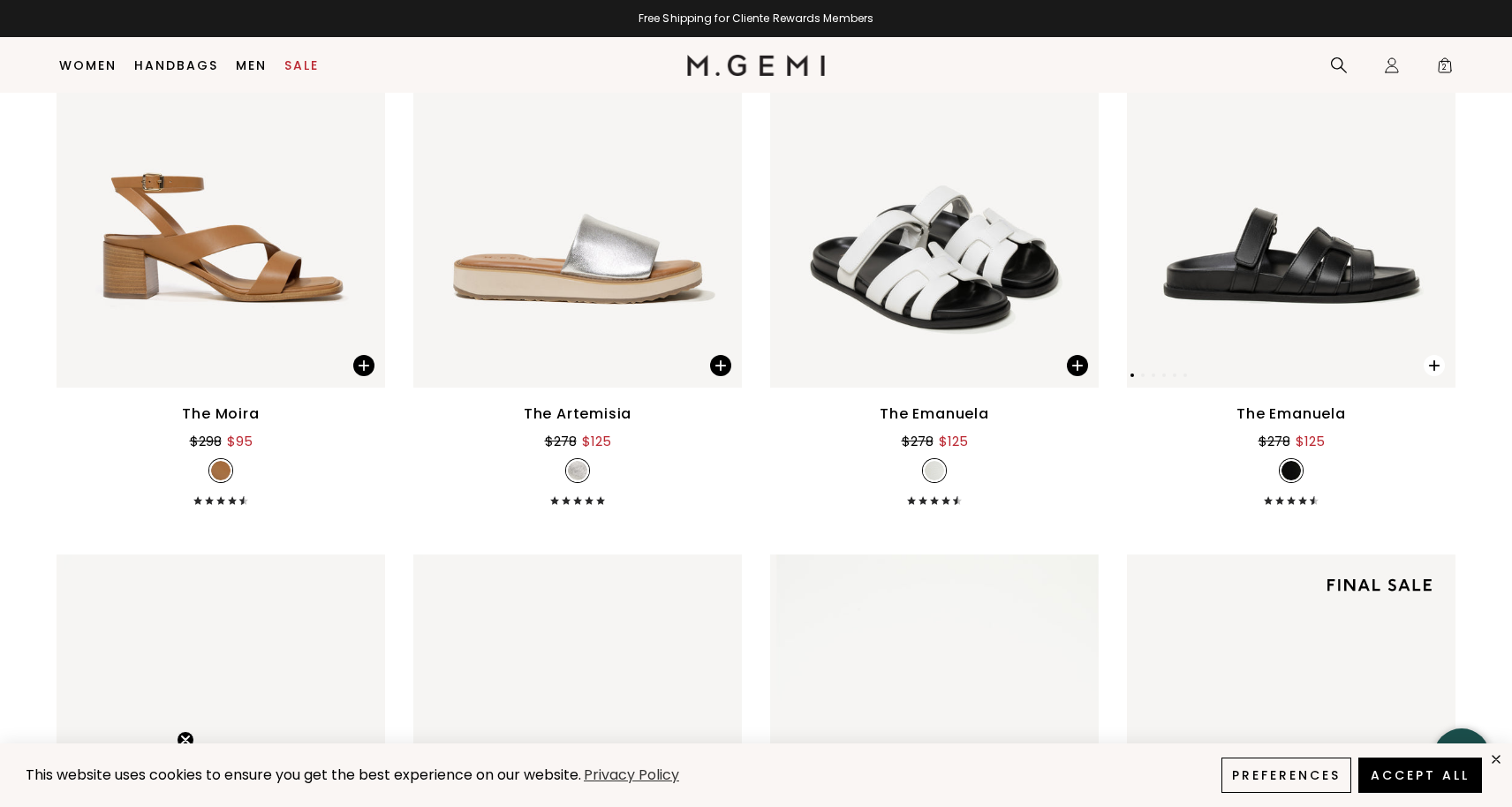
click at [1438, 376] on span at bounding box center [1434, 366] width 22 height 22
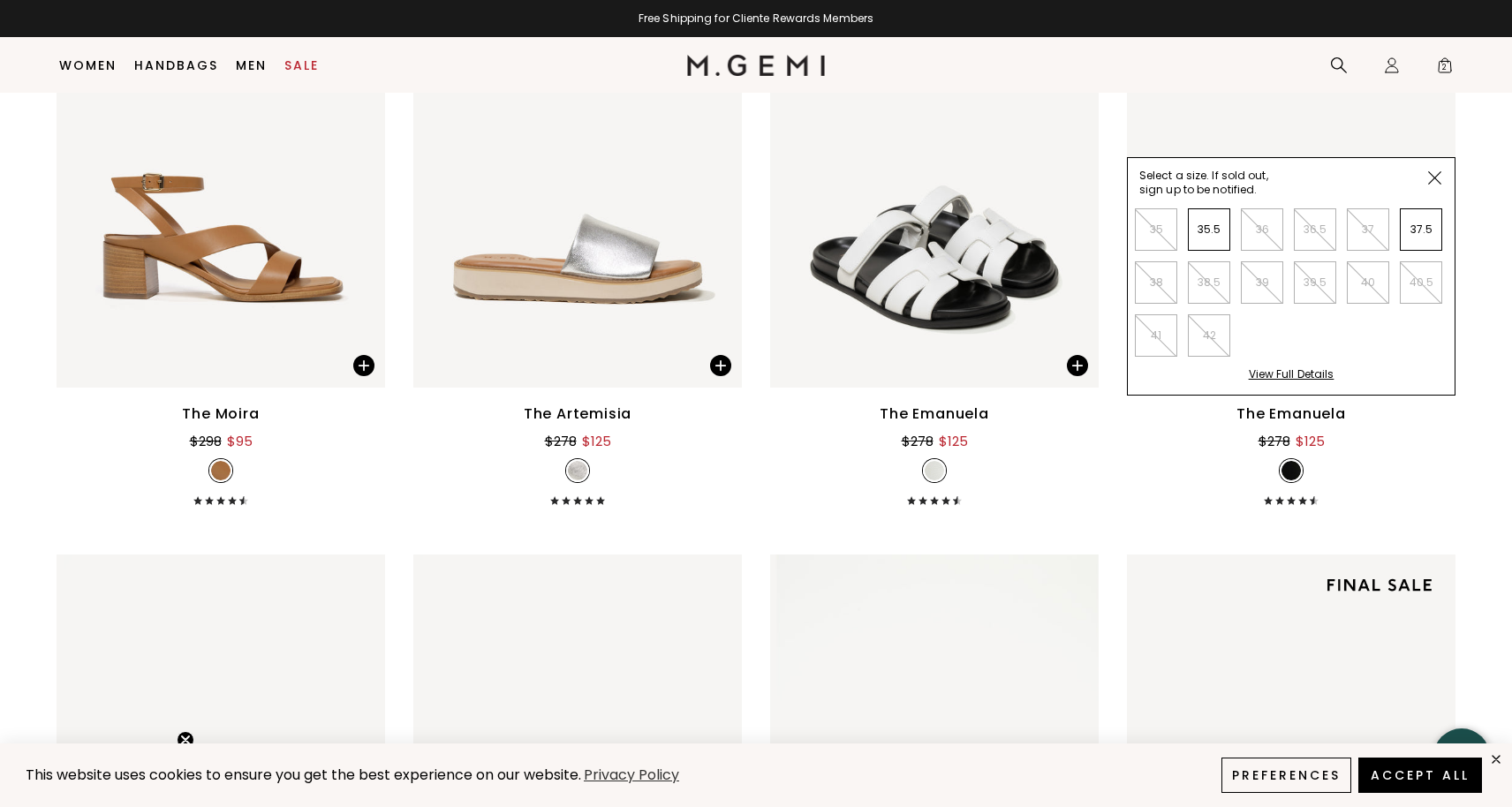
click at [1420, 482] on div "The Emanuela $278 $125" at bounding box center [1292, 454] width 329 height 101
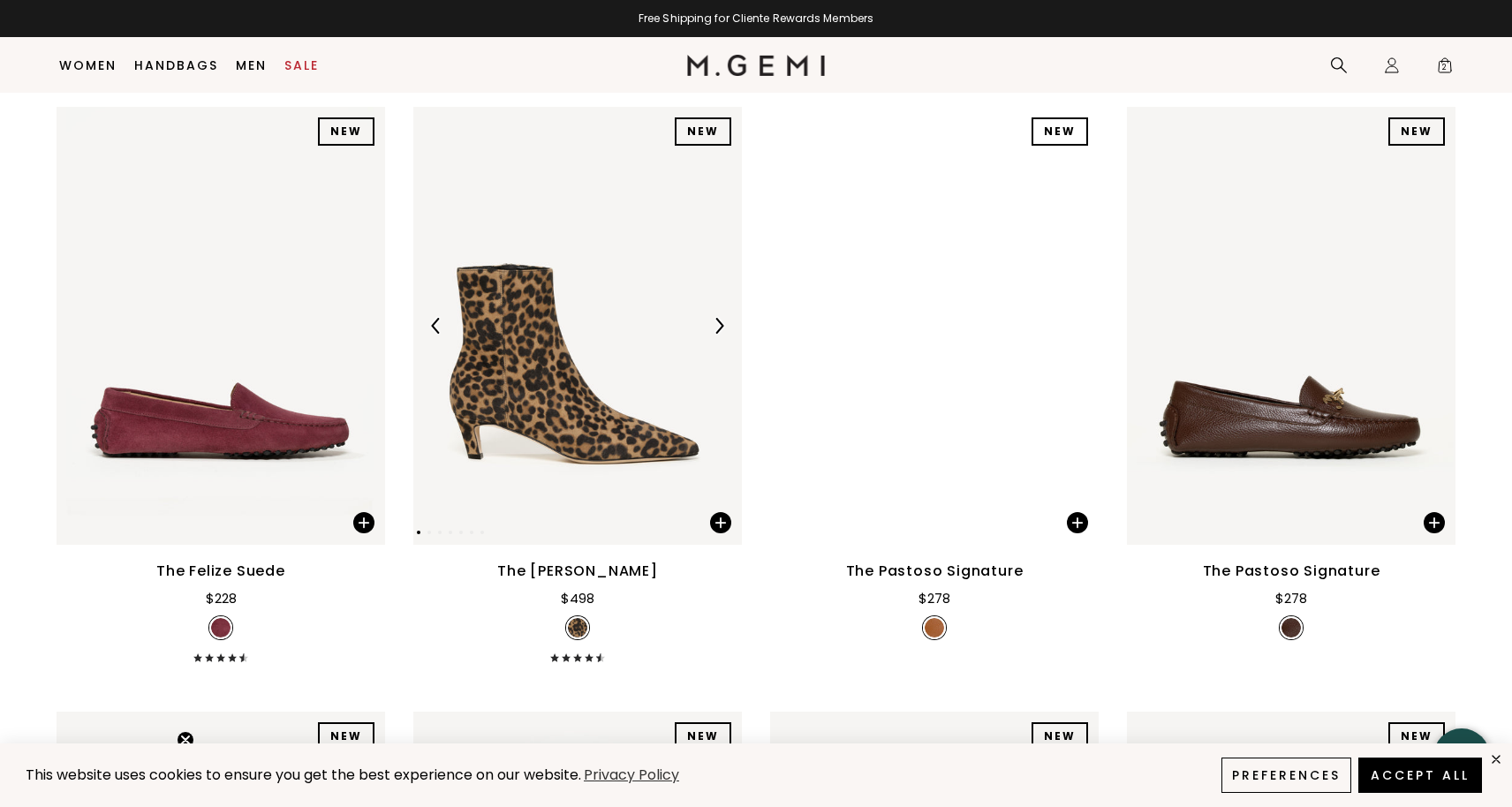
scroll to position [29643, 0]
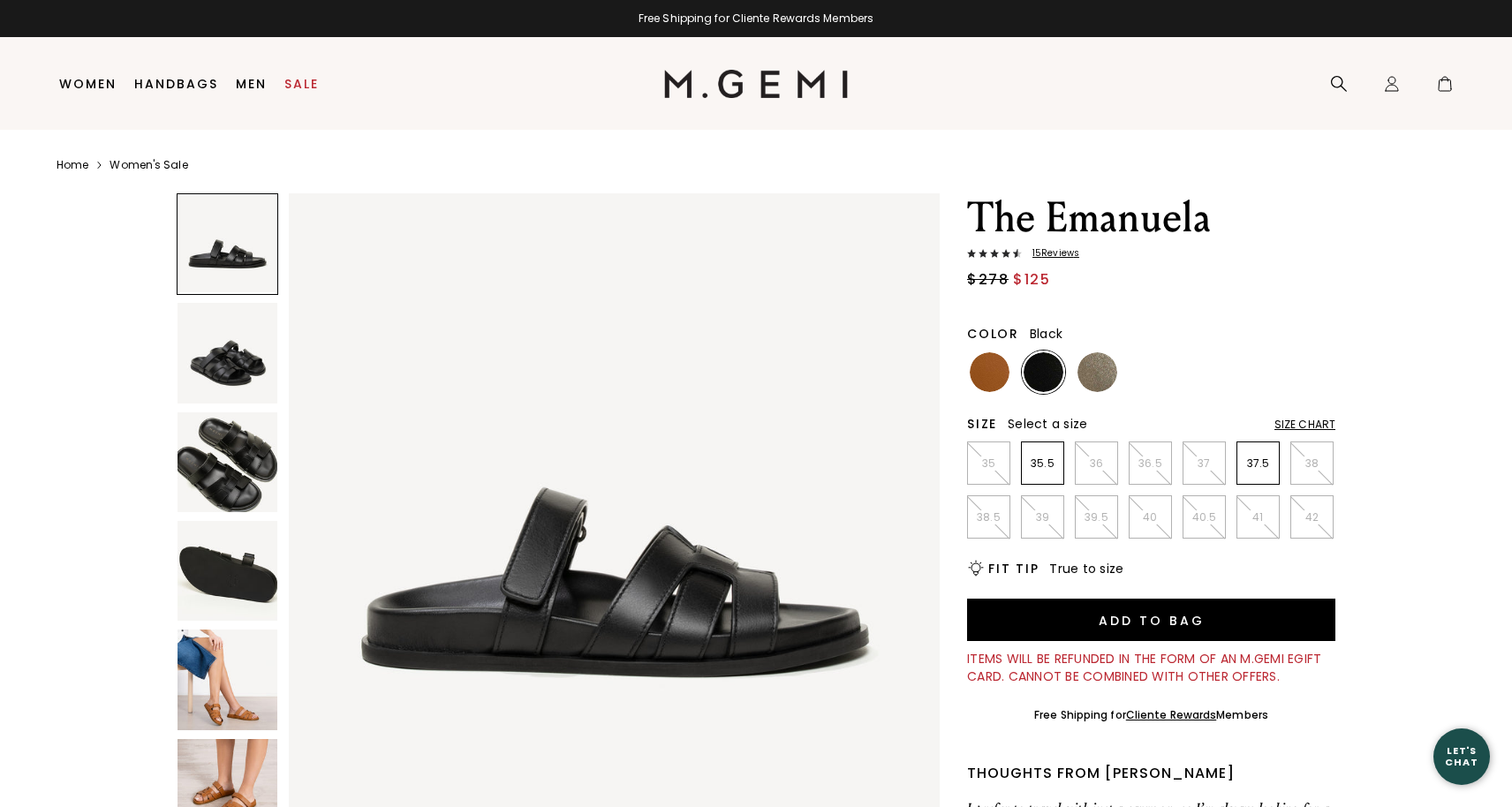
scroll to position [45, 0]
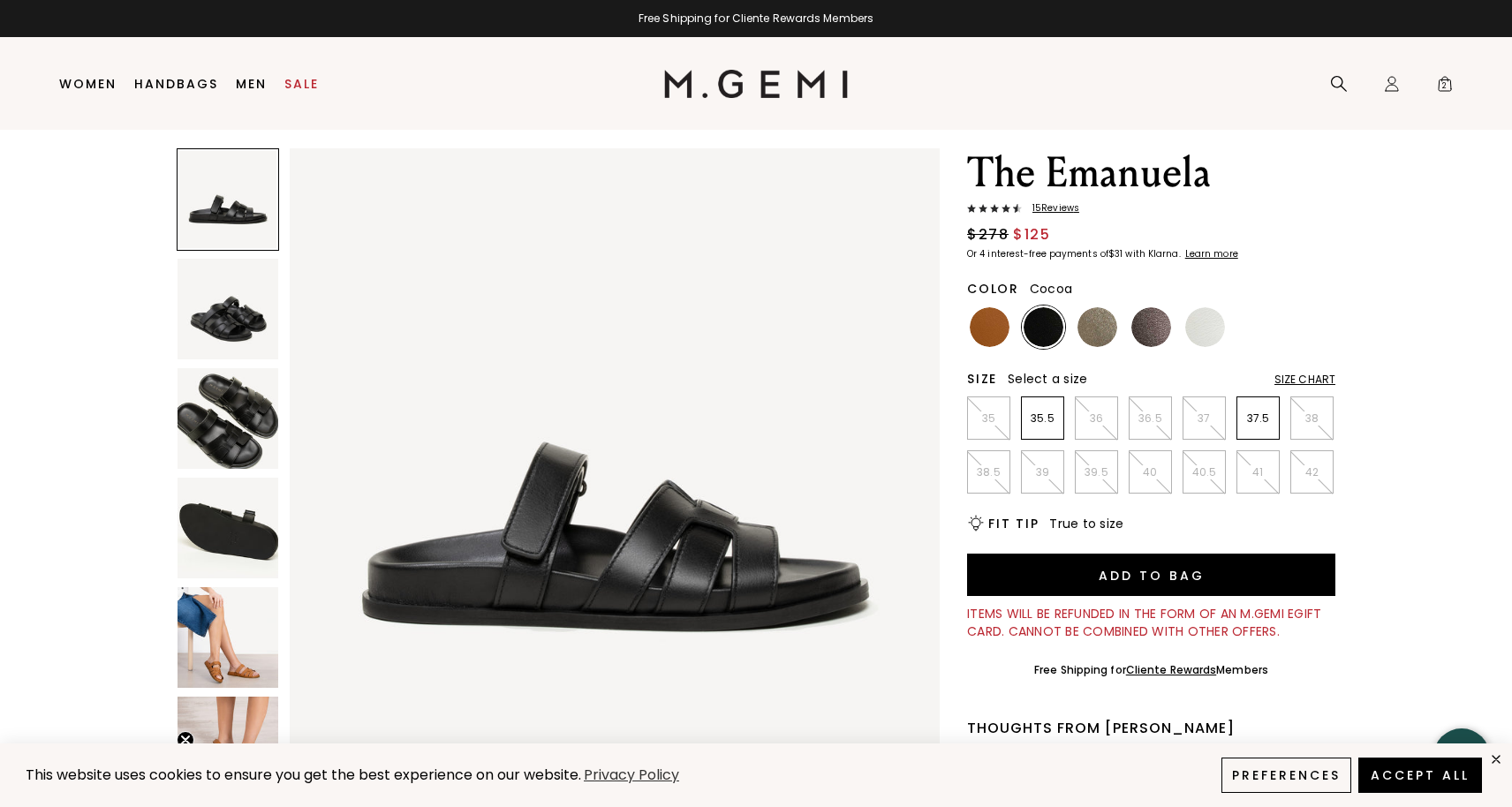
click at [1156, 334] on img at bounding box center [1151, 327] width 39 height 39
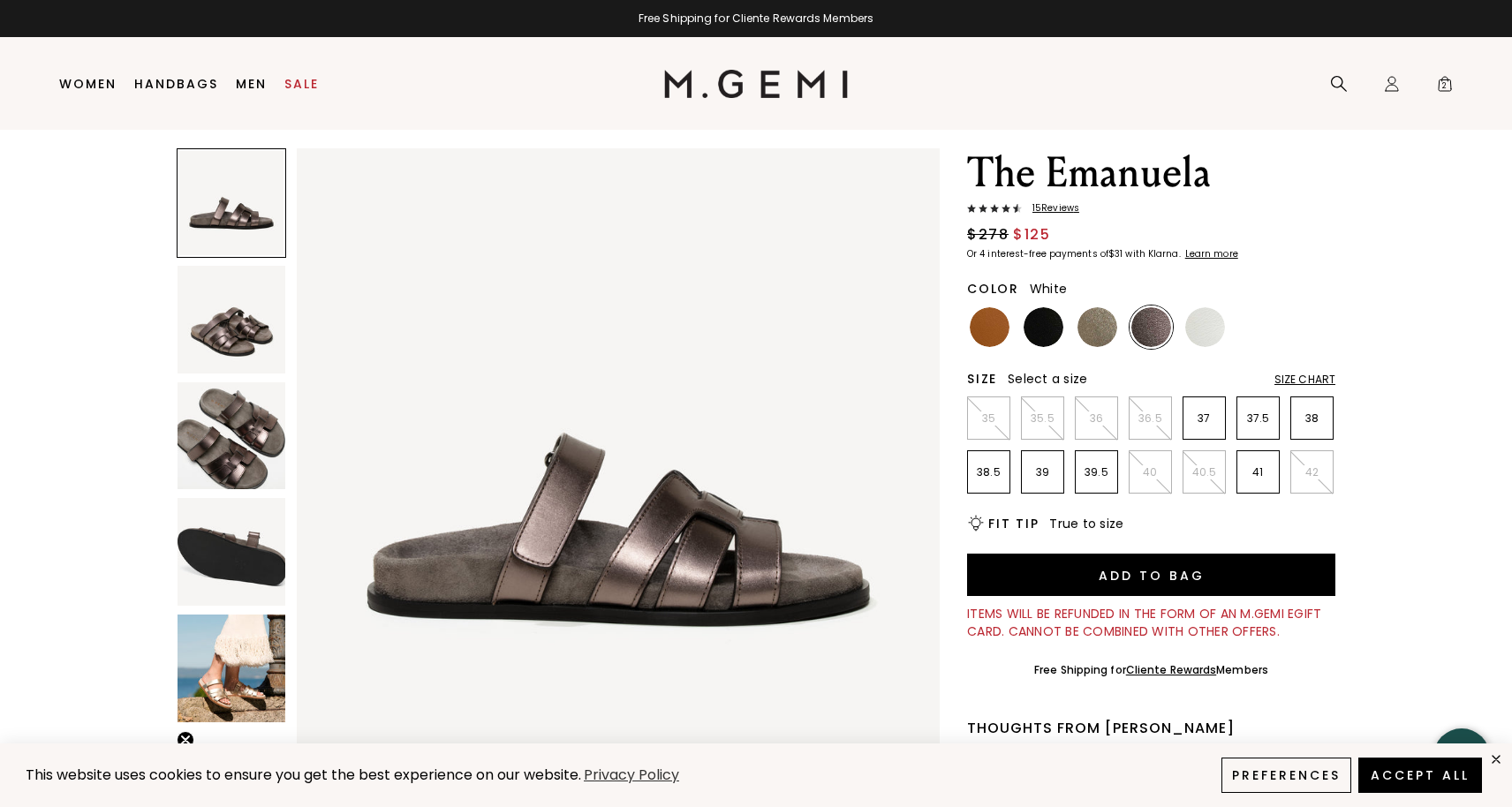
click at [1193, 336] on img at bounding box center [1205, 327] width 39 height 39
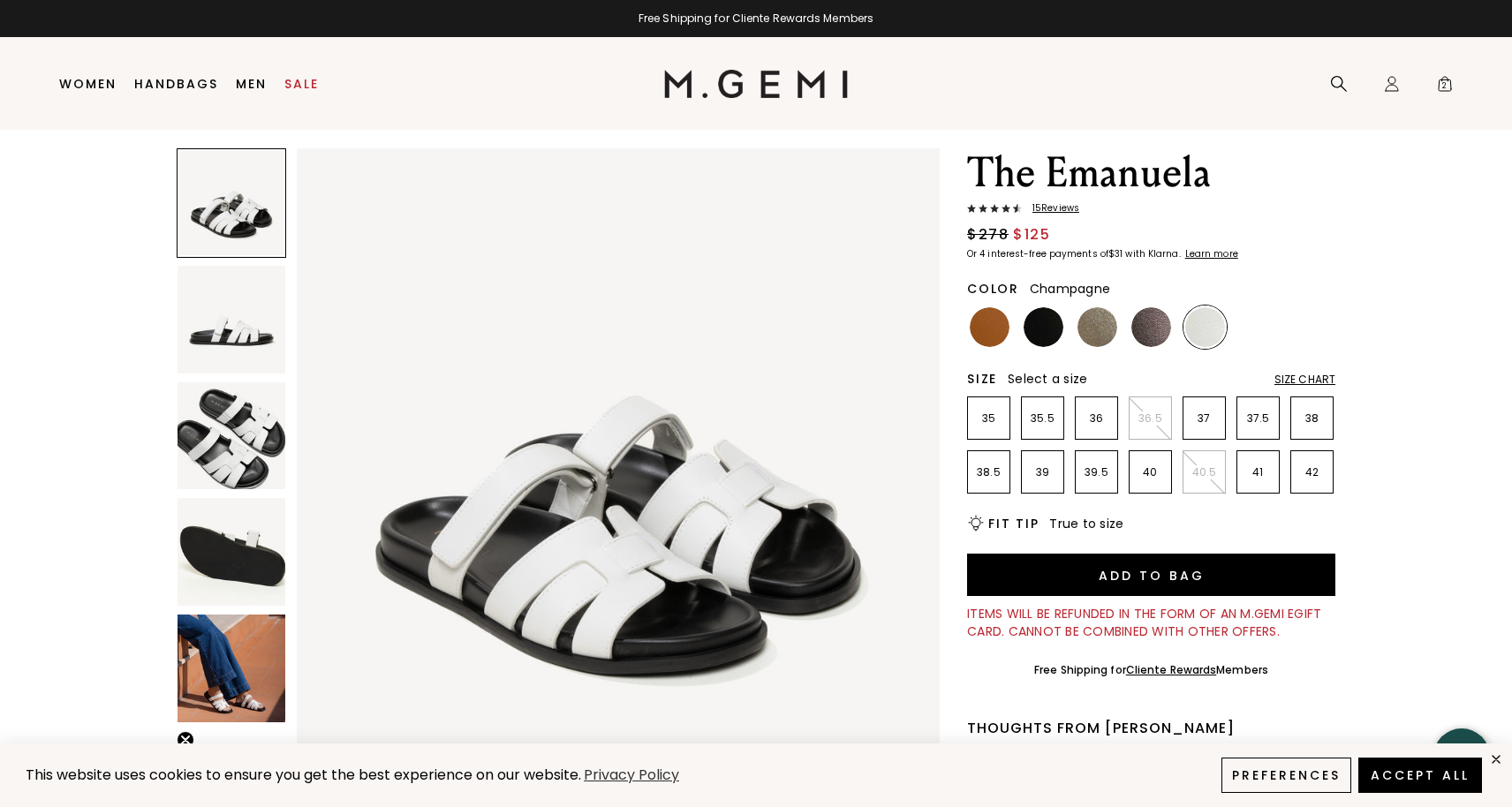
click at [1084, 330] on img at bounding box center [1098, 327] width 39 height 39
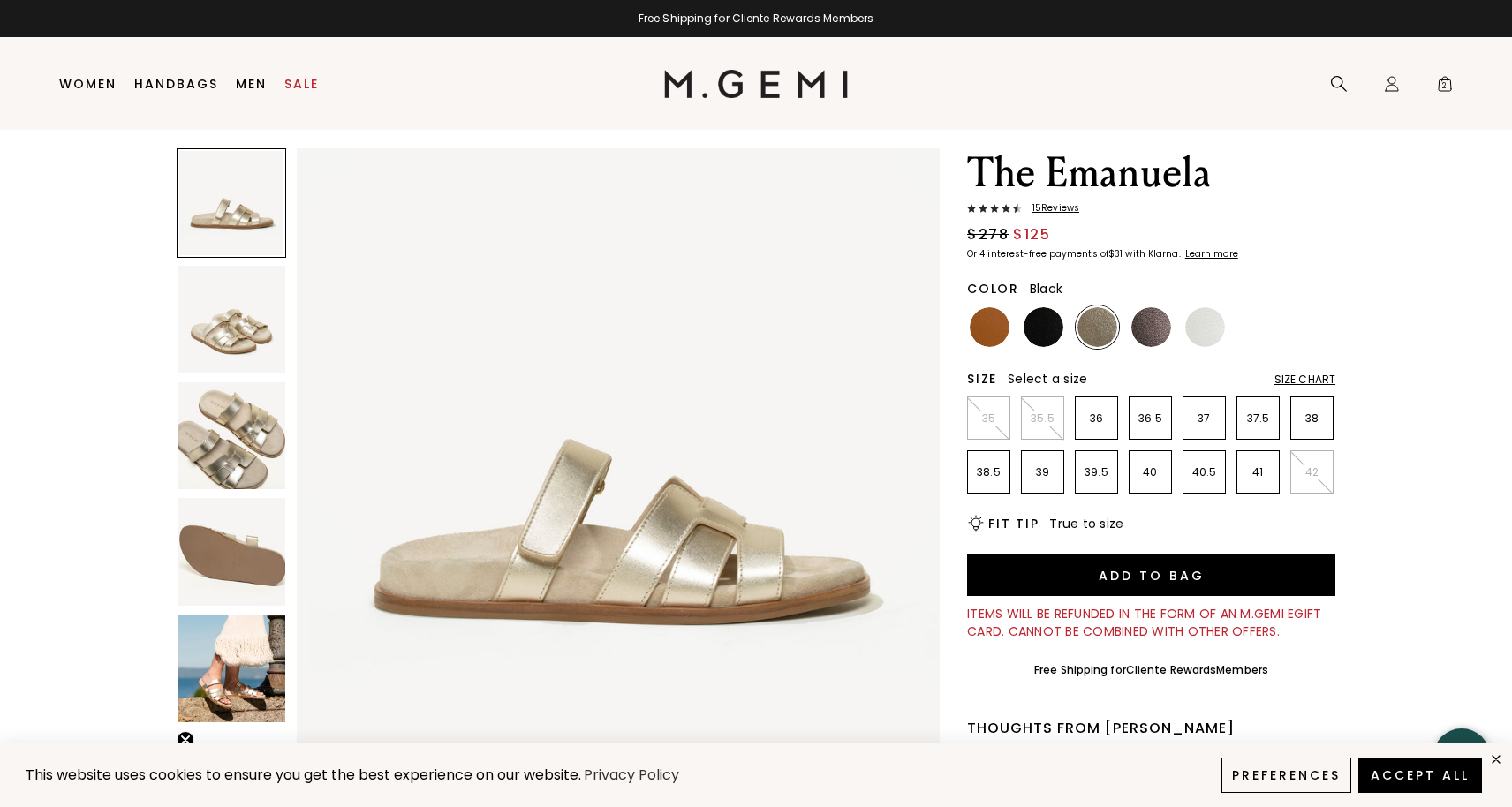
click at [1039, 329] on img at bounding box center [1043, 327] width 39 height 39
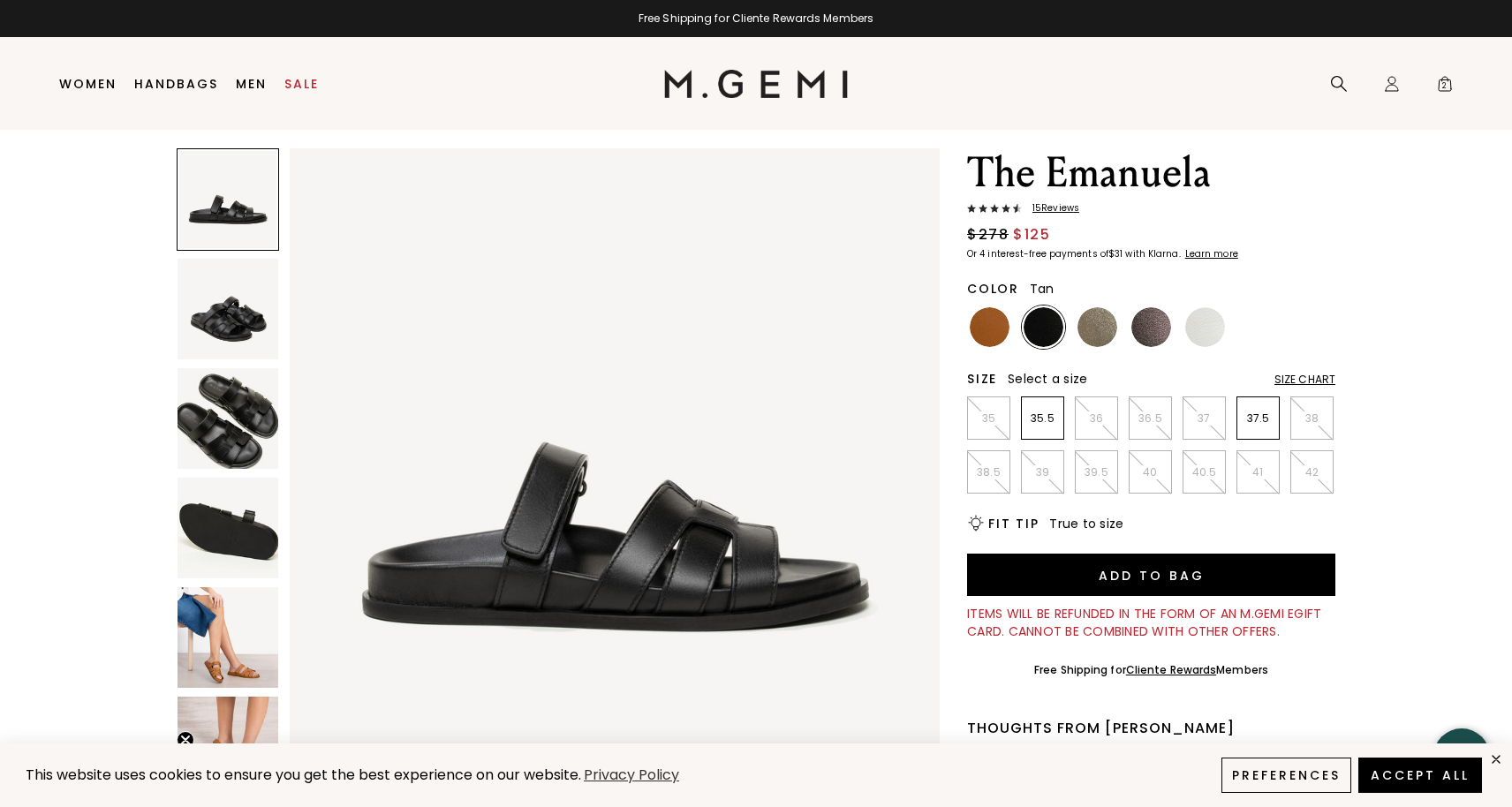
click at [997, 329] on img at bounding box center [989, 327] width 39 height 39
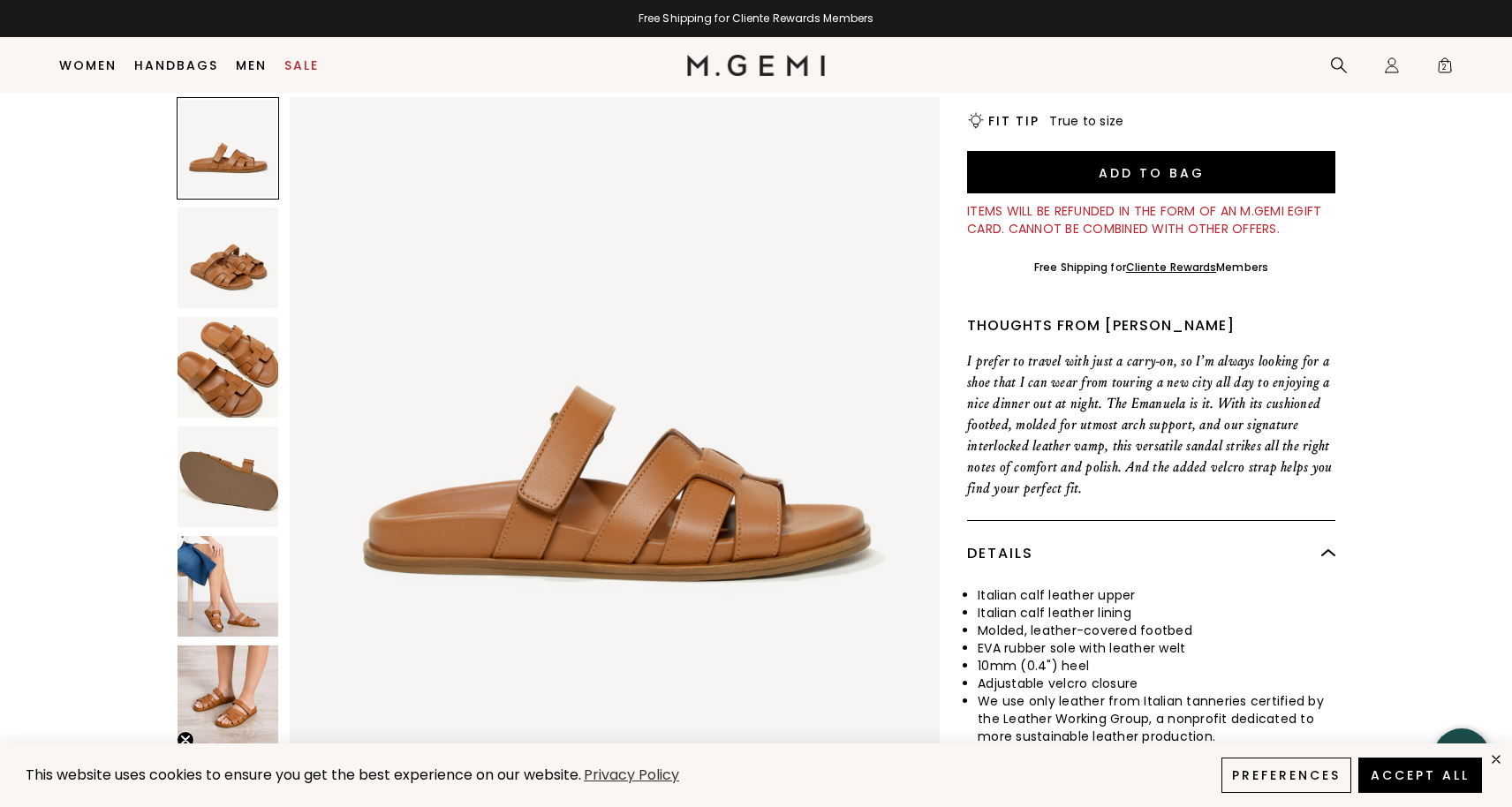
scroll to position [422, 0]
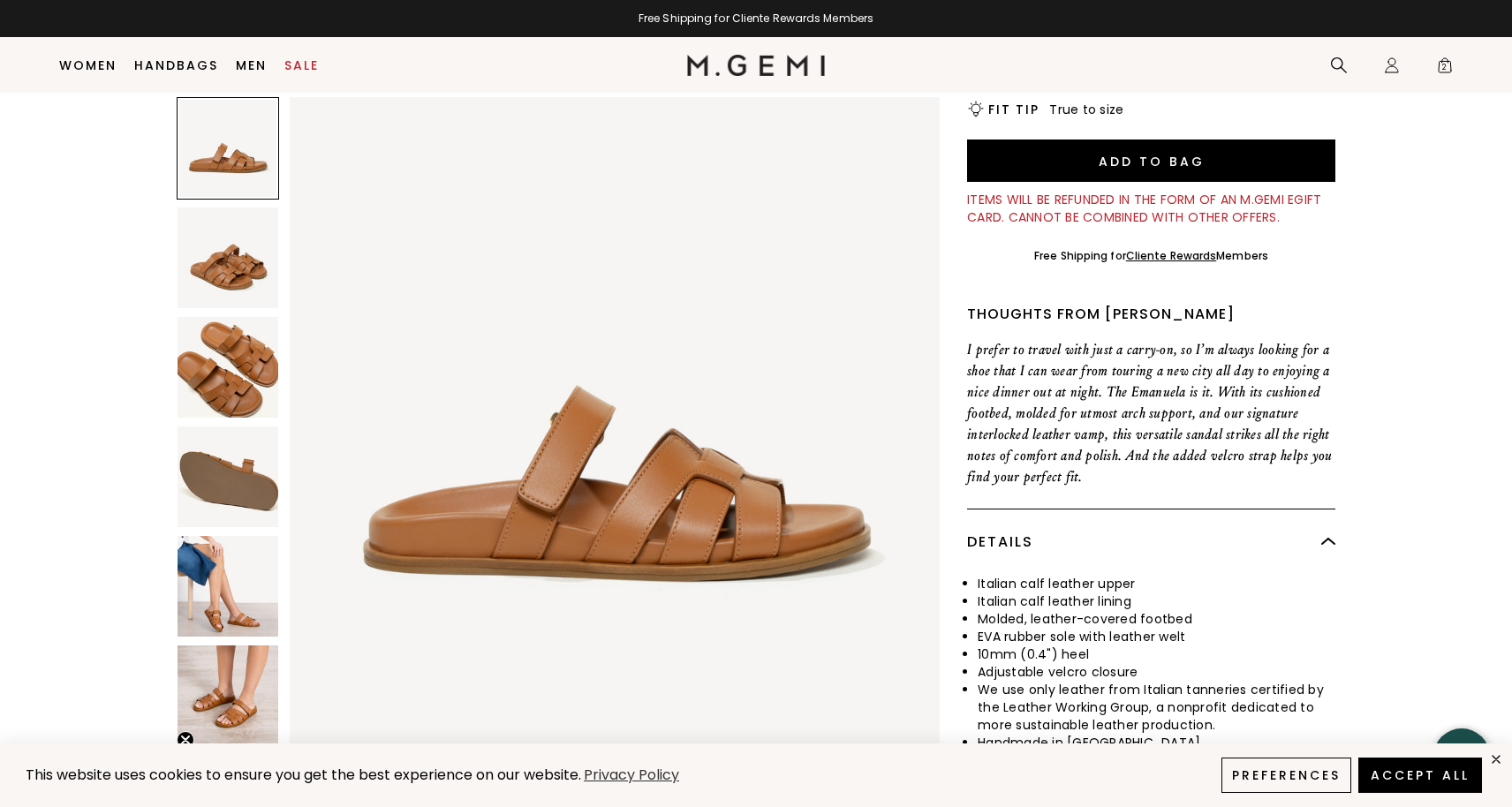
click at [236, 708] on img at bounding box center [227, 696] width 100 height 100
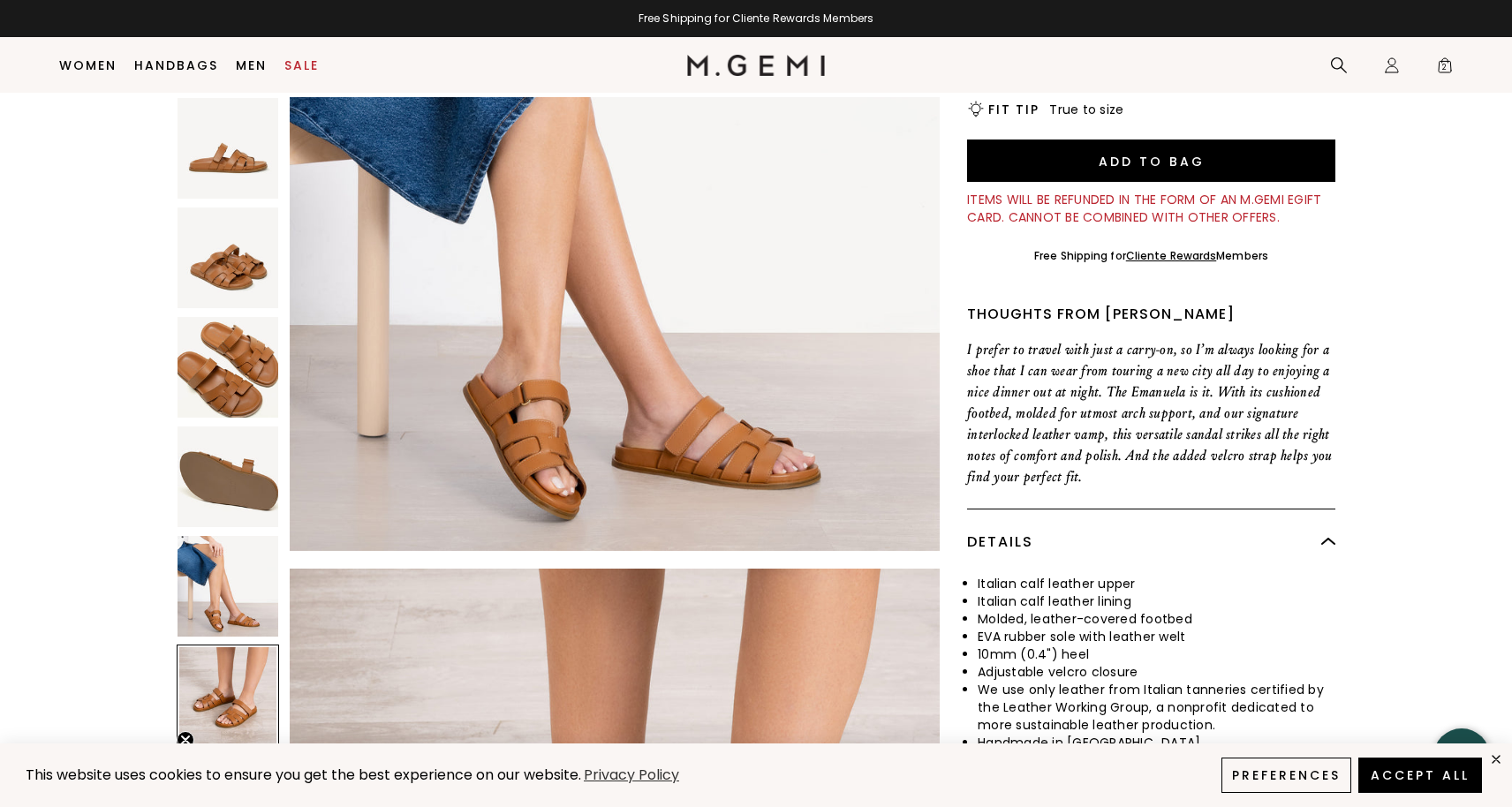
scroll to position [3337, 0]
